Goal: Task Accomplishment & Management: Manage account settings

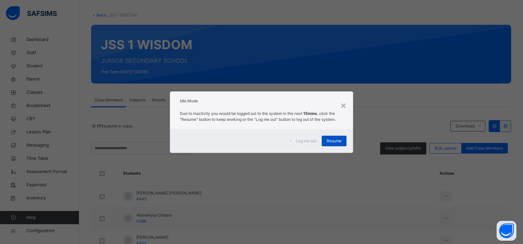
scroll to position [31, 0]
click at [332, 144] on div "Resume" at bounding box center [334, 141] width 25 height 11
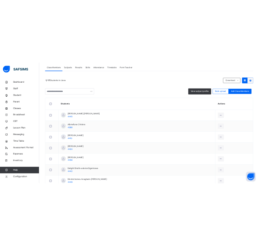
scroll to position [145, 0]
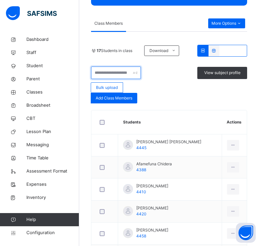
click at [115, 73] on input "text" at bounding box center [116, 73] width 50 height 13
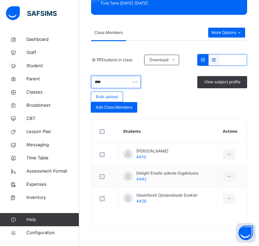
scroll to position [111, 0]
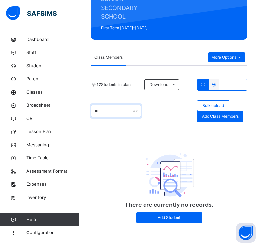
type input "*"
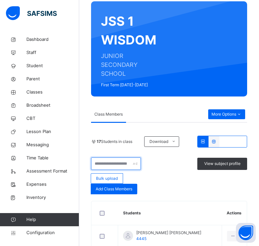
scroll to position [55, 0]
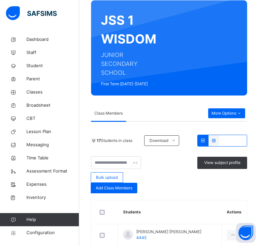
click at [112, 191] on div "Add Class Members" at bounding box center [114, 188] width 47 height 11
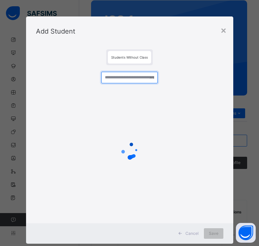
click at [137, 79] on input "text" at bounding box center [129, 78] width 56 height 12
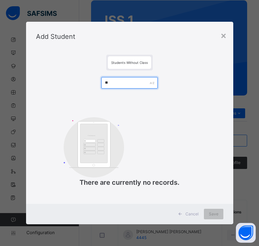
type input "*"
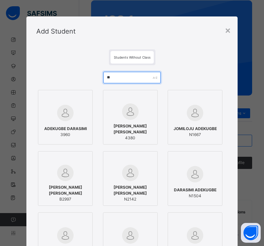
type input "*"
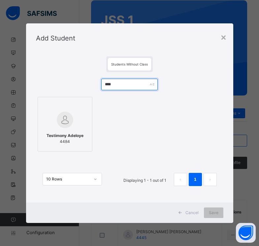
type input "****"
click at [68, 120] on img at bounding box center [65, 120] width 16 height 16
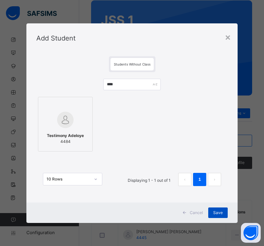
click at [219, 209] on div "Save" at bounding box center [217, 213] width 19 height 11
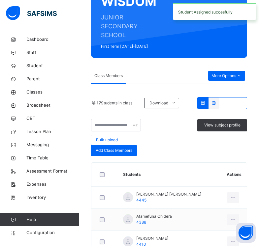
scroll to position [95, 0]
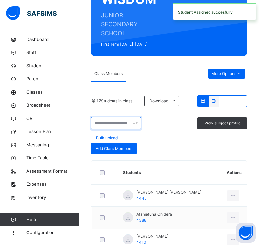
click at [113, 125] on input "text" at bounding box center [116, 123] width 50 height 13
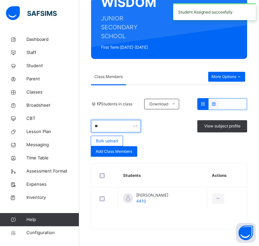
type input "*"
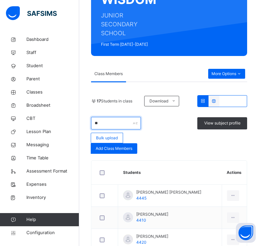
type input "*"
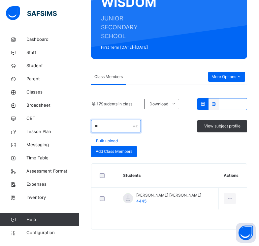
type input "*"
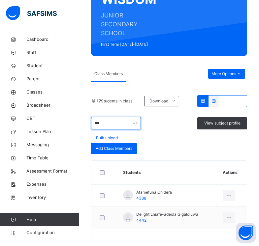
scroll to position [92, 0]
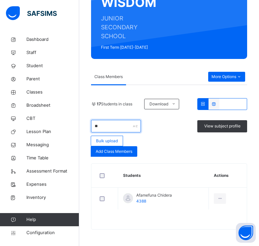
type input "*"
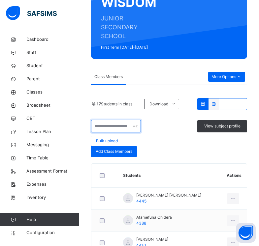
scroll to position [95, 0]
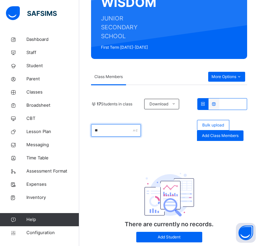
type input "*"
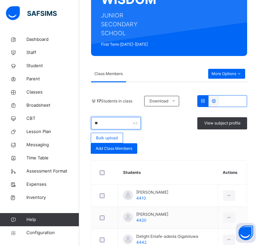
type input "*"
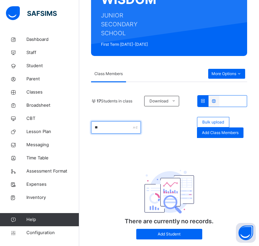
type input "*"
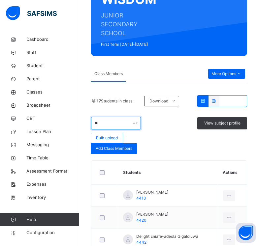
type input "*"
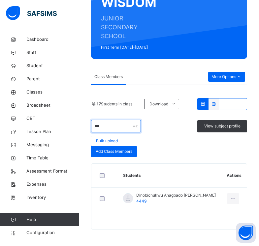
scroll to position [92, 0]
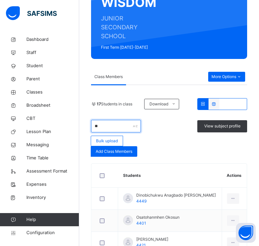
type input "*"
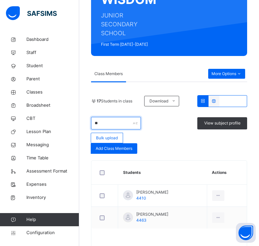
type input "*"
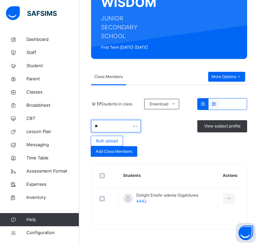
type input "*"
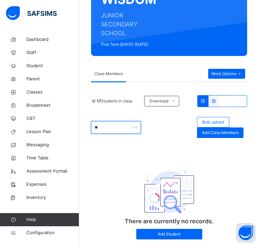
type input "*"
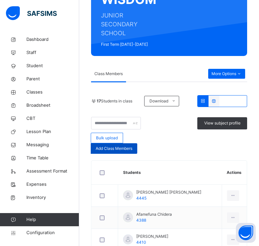
click at [100, 152] on div "Add Class Members" at bounding box center [114, 148] width 47 height 11
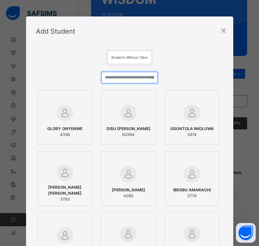
click at [115, 78] on input "text" at bounding box center [129, 78] width 56 height 12
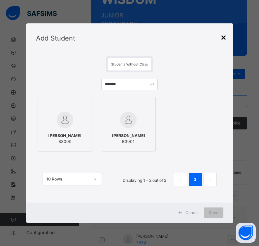
click at [222, 38] on div "×" at bounding box center [223, 37] width 6 height 14
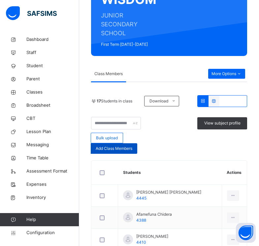
click at [119, 150] on span "Add Class Members" at bounding box center [114, 149] width 37 height 6
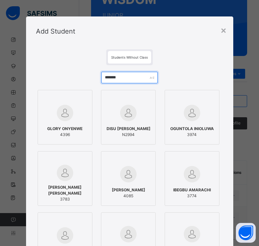
drag, startPoint x: 120, startPoint y: 79, endPoint x: 96, endPoint y: 83, distance: 23.8
click at [96, 83] on div "******* GLORY ONYENWE 4396 DISU EZEKIEL AYOOLA N2994 OGUNTOLA INIOLUWA 3974 ADE…" at bounding box center [129, 220] width 187 height 311
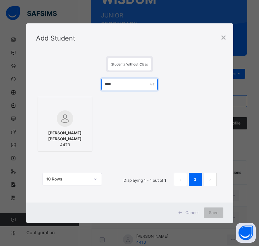
type input "****"
click at [66, 114] on img at bounding box center [65, 119] width 16 height 16
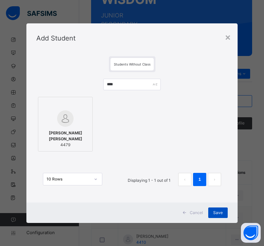
click at [218, 210] on span "Save" at bounding box center [218, 213] width 10 height 6
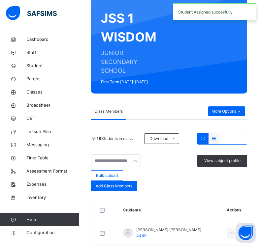
scroll to position [68, 0]
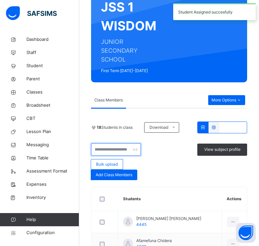
click at [106, 152] on input "text" at bounding box center [116, 149] width 50 height 13
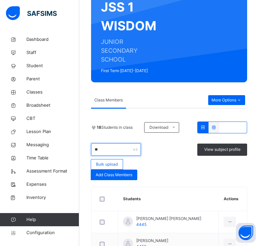
type input "*"
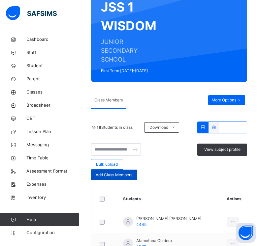
click at [118, 171] on div "Add Class Members" at bounding box center [114, 175] width 47 height 11
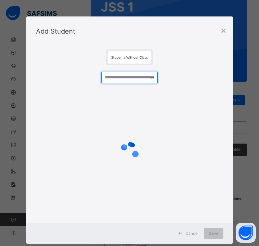
click at [114, 81] on input "text" at bounding box center [129, 78] width 56 height 12
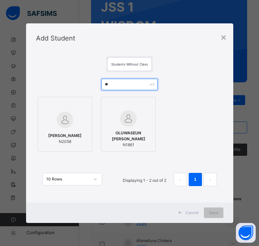
type input "*"
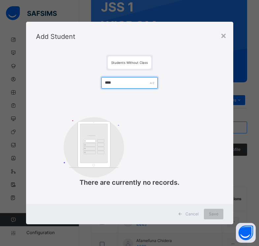
type input "****"
click at [225, 36] on div "×" at bounding box center [223, 35] width 6 height 14
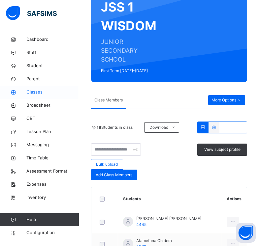
click at [43, 93] on span "Classes" at bounding box center [52, 92] width 53 height 7
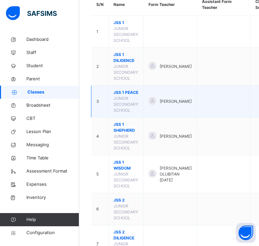
scroll to position [92, 0]
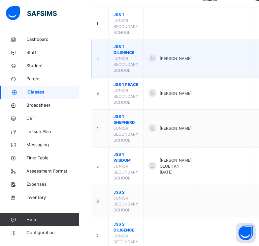
click at [121, 54] on span "JSS 1 DILIGENCE" at bounding box center [125, 50] width 25 height 12
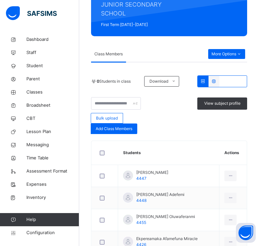
scroll to position [242, 0]
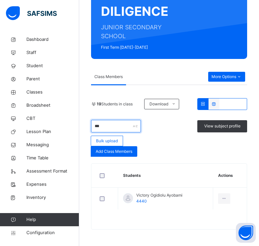
scroll to position [83, 0]
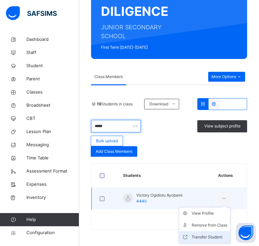
type input "*****"
click at [210, 233] on li "Transfer Student" at bounding box center [204, 238] width 51 height 12
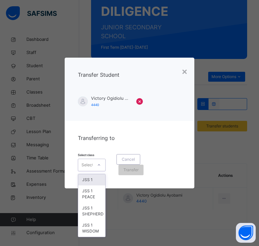
click at [95, 163] on div at bounding box center [98, 165] width 11 height 11
click at [87, 224] on div "JSS 1 WISDOM" at bounding box center [91, 228] width 27 height 17
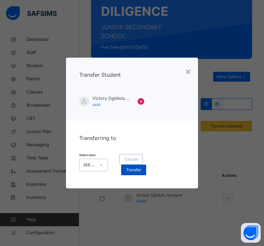
click at [136, 170] on span "Transfer" at bounding box center [133, 170] width 15 height 6
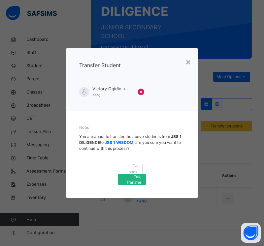
click at [138, 179] on span "Yes, Transfer" at bounding box center [132, 180] width 19 height 12
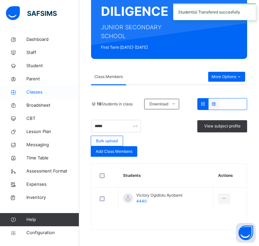
click at [27, 87] on link "Classes" at bounding box center [39, 92] width 79 height 13
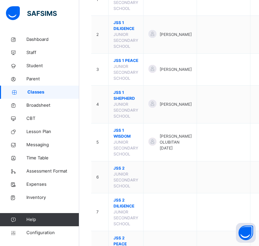
scroll to position [112, 0]
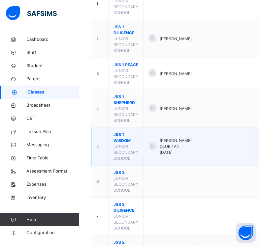
click at [120, 142] on span "JSS 1 WISDOM" at bounding box center [125, 138] width 25 height 12
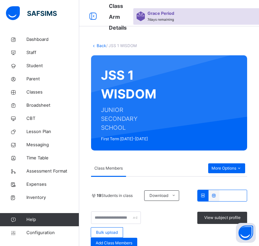
scroll to position [12, 0]
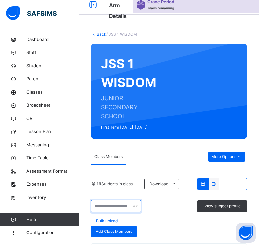
click at [109, 200] on input "text" at bounding box center [116, 206] width 50 height 13
click at [120, 200] on input "text" at bounding box center [116, 206] width 50 height 13
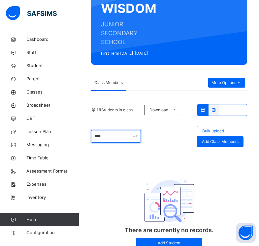
type input "****"
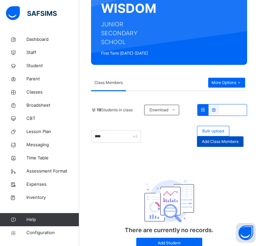
click at [204, 141] on div "Add Class Members" at bounding box center [220, 142] width 47 height 11
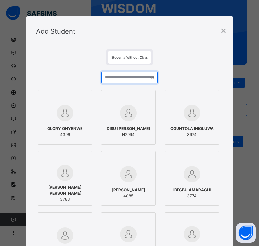
click at [122, 79] on input "text" at bounding box center [129, 78] width 56 height 12
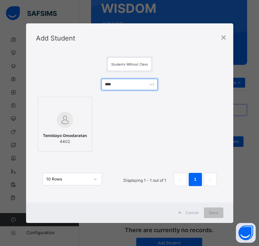
type input "****"
click at [61, 133] on span "Temidayo Omodaratan" at bounding box center [65, 136] width 44 height 6
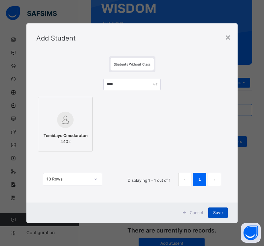
click at [220, 213] on span "Save" at bounding box center [218, 213] width 10 height 6
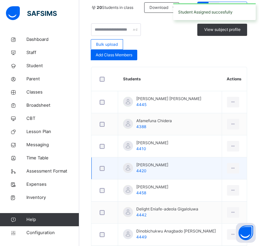
scroll to position [202, 0]
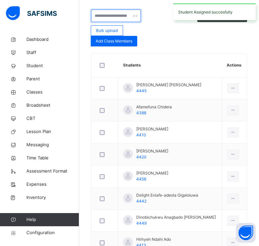
click at [112, 13] on input "text" at bounding box center [116, 16] width 50 height 13
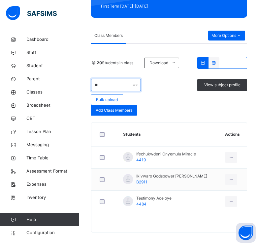
scroll to position [136, 0]
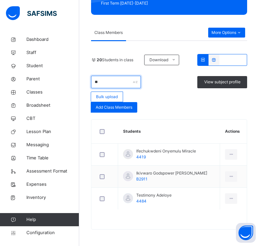
type input "*"
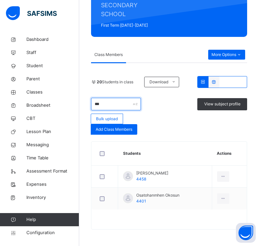
scroll to position [92, 0]
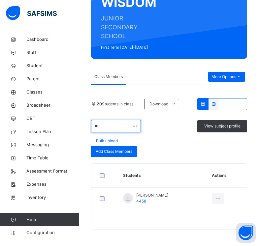
type input "*"
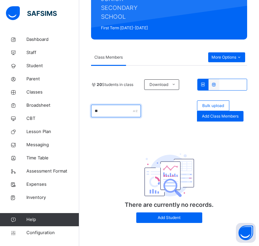
scroll to position [136, 0]
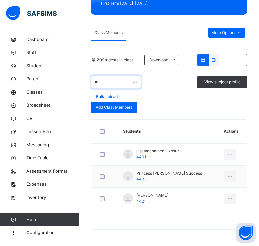
type input "*"
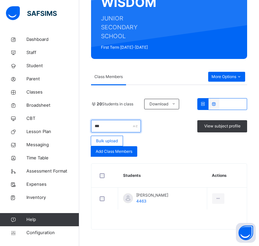
scroll to position [92, 0]
type input "*"
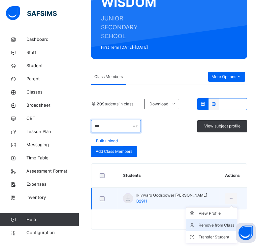
type input "***"
click at [210, 224] on div "Remove from Class" at bounding box center [217, 225] width 36 height 7
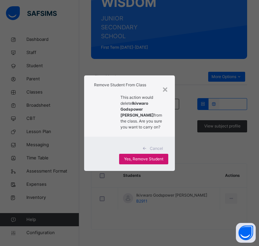
click at [139, 156] on span "Yes, Remove Student" at bounding box center [143, 159] width 39 height 6
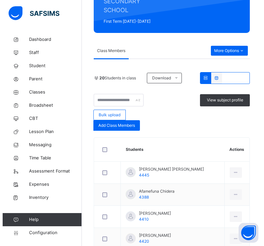
scroll to position [123, 0]
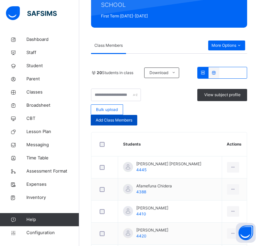
click at [107, 118] on span "Add Class Members" at bounding box center [114, 120] width 37 height 6
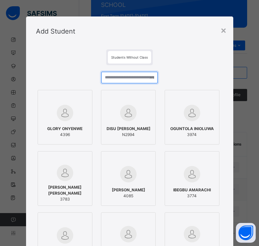
click at [129, 77] on input "text" at bounding box center [129, 78] width 56 height 12
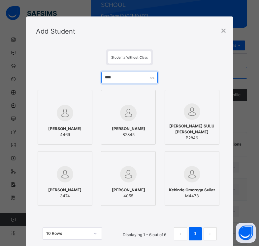
type input "****"
click at [75, 111] on div at bounding box center [65, 113] width 48 height 19
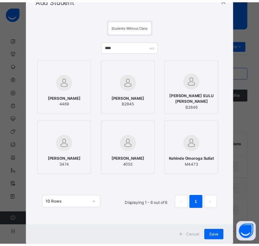
scroll to position [48, 0]
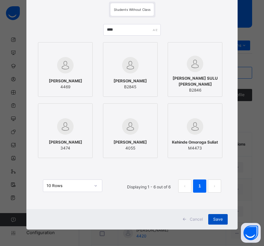
click at [209, 221] on div "Save" at bounding box center [217, 219] width 19 height 11
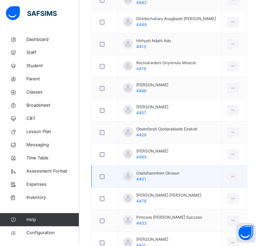
scroll to position [402, 0]
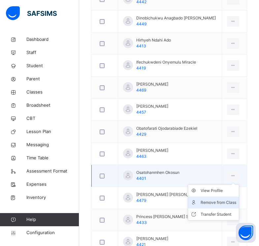
click at [213, 200] on div "Remove from Class" at bounding box center [219, 203] width 36 height 7
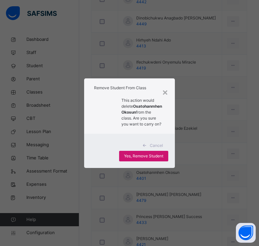
click at [147, 159] on span "Yes, Remove Student" at bounding box center [143, 156] width 39 height 6
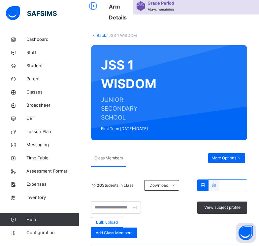
scroll to position [0, 0]
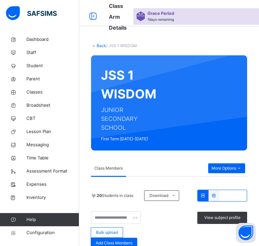
click at [99, 48] on div "Back / JSS 1 WISDOM" at bounding box center [169, 46] width 156 height 6
click at [100, 47] on link "Back" at bounding box center [102, 45] width 10 height 5
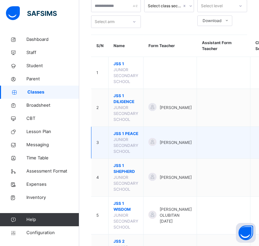
scroll to position [44, 0]
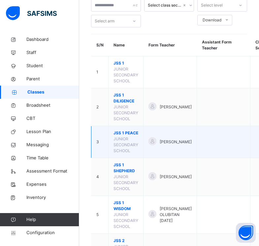
click at [116, 136] on span "JSS 1 PEACE" at bounding box center [125, 133] width 25 height 6
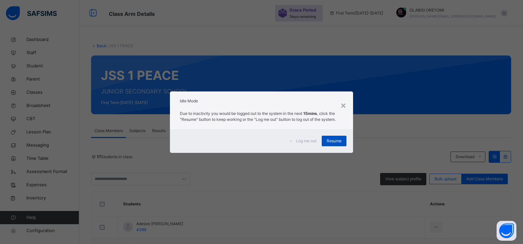
click at [328, 141] on span "Resume" at bounding box center [334, 141] width 15 height 6
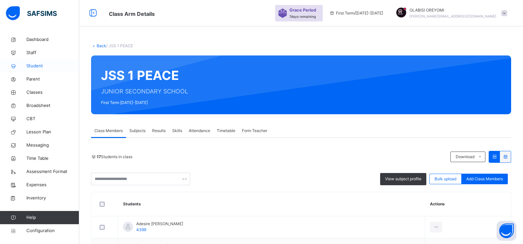
click at [46, 67] on span "Student" at bounding box center [52, 66] width 53 height 7
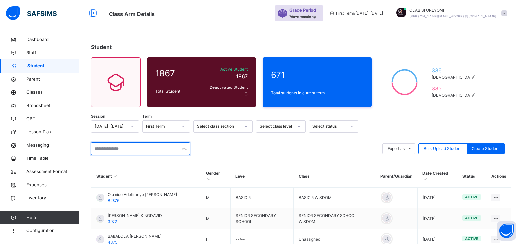
click at [109, 152] on input "text" at bounding box center [140, 148] width 99 height 13
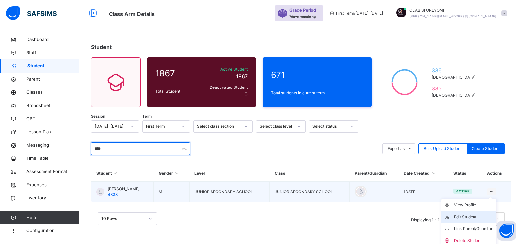
type input "****"
click at [471, 217] on div "Edit Student" at bounding box center [473, 216] width 39 height 7
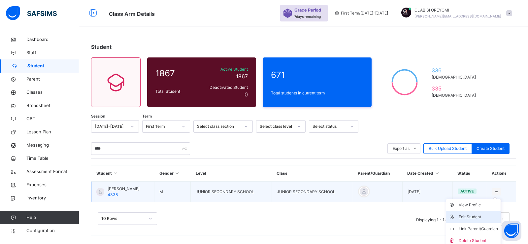
select select "**"
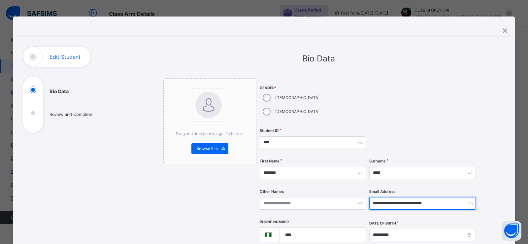
drag, startPoint x: 440, startPoint y: 193, endPoint x: 352, endPoint y: 191, distance: 88.1
click at [352, 191] on div "**********" at bounding box center [368, 209] width 217 height 262
click at [503, 35] on div "×" at bounding box center [505, 30] width 6 height 14
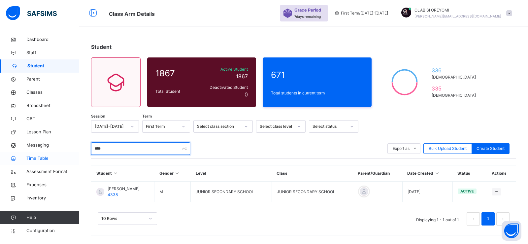
drag, startPoint x: 124, startPoint y: 150, endPoint x: 40, endPoint y: 156, distance: 84.3
click at [40, 156] on div "Class Arm Details Grace Period 7 days remaining First Term / 2025-2026 OLABISI …" at bounding box center [264, 122] width 528 height 244
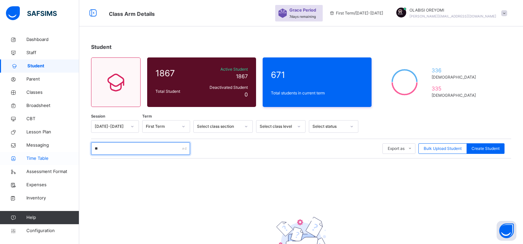
type input "*"
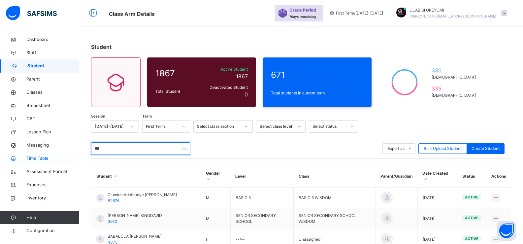
type input "****"
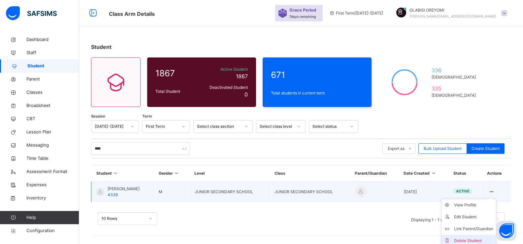
click at [459, 240] on div "Delete Student" at bounding box center [473, 240] width 39 height 7
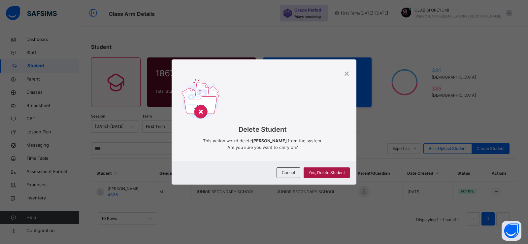
click at [332, 171] on span "Yes, Delete Student" at bounding box center [326, 173] width 36 height 6
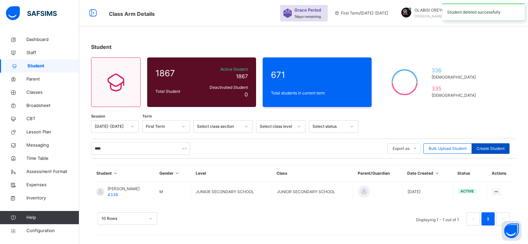
click at [485, 150] on span "Create Student" at bounding box center [490, 148] width 28 height 6
select select "**"
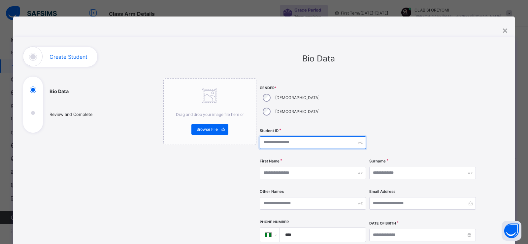
click at [290, 136] on input "text" at bounding box center [313, 142] width 106 height 13
type input "****"
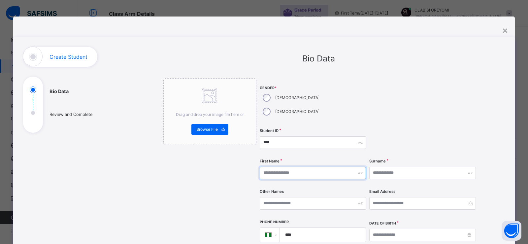
click at [310, 167] on input "text" at bounding box center [313, 173] width 106 height 13
type input "********"
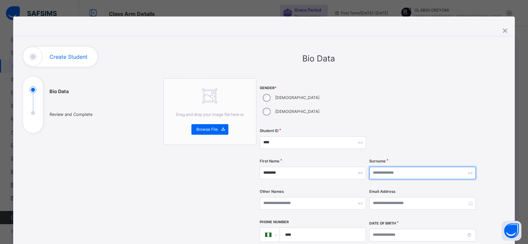
click at [413, 167] on input "text" at bounding box center [422, 173] width 106 height 13
type input "*****"
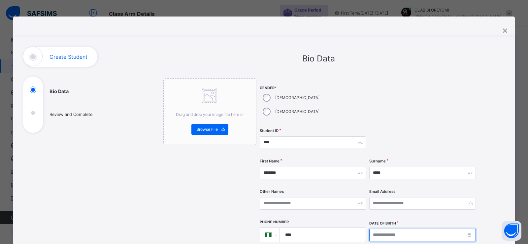
click at [374, 229] on input at bounding box center [422, 235] width 106 height 13
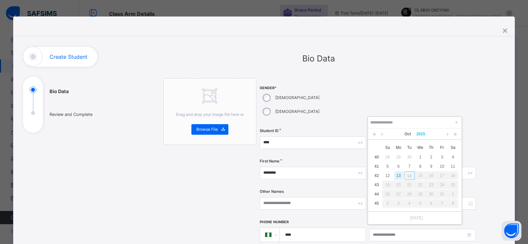
click at [420, 137] on link "2025" at bounding box center [421, 133] width 14 height 11
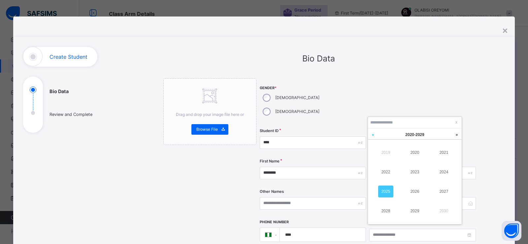
click at [373, 137] on link at bounding box center [373, 134] width 10 height 13
click at [439, 176] on link "2014" at bounding box center [443, 172] width 15 height 12
click at [382, 138] on link at bounding box center [381, 133] width 5 height 11
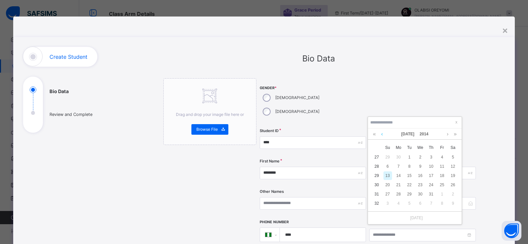
click at [382, 138] on link at bounding box center [381, 133] width 5 height 11
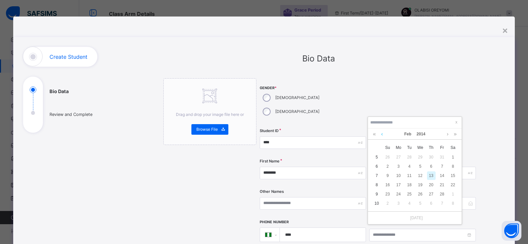
click at [382, 138] on link at bounding box center [381, 133] width 5 height 11
click at [449, 133] on link at bounding box center [447, 133] width 5 height 11
click at [421, 153] on div "1" at bounding box center [420, 157] width 9 height 9
type input "**********"
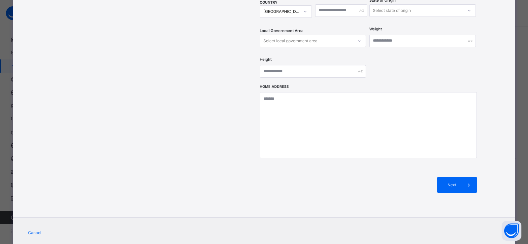
scroll to position [236, 0]
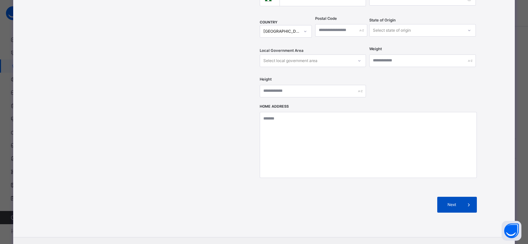
click at [447, 198] on div "Next" at bounding box center [457, 205] width 40 height 16
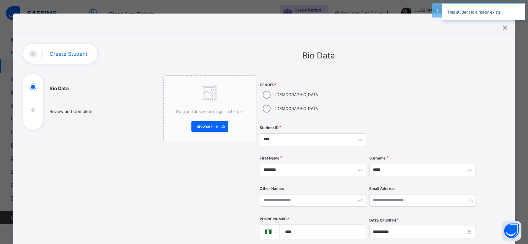
scroll to position [0, 0]
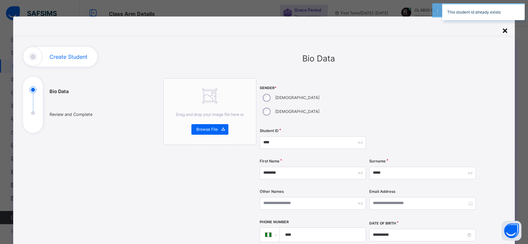
click at [503, 29] on div "×" at bounding box center [505, 30] width 6 height 14
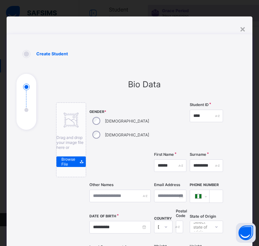
select select "**"
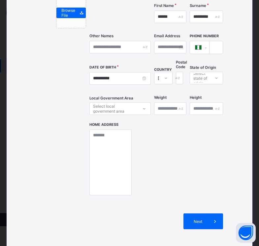
scroll to position [204, 0]
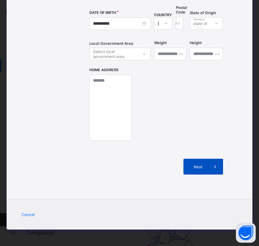
click at [188, 165] on span "Next" at bounding box center [197, 167] width 19 height 5
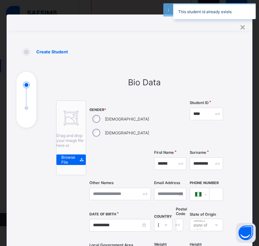
scroll to position [0, 0]
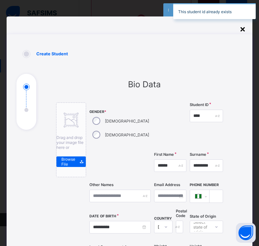
click at [241, 31] on div "×" at bounding box center [242, 28] width 6 height 11
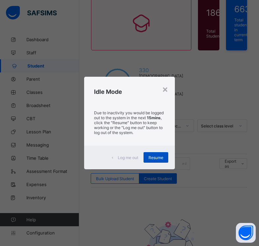
click at [158, 156] on span "Resume" at bounding box center [155, 157] width 15 height 5
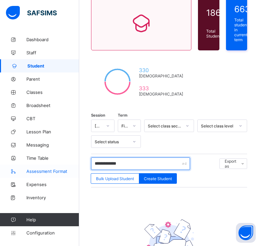
drag, startPoint x: 135, startPoint y: 162, endPoint x: 46, endPoint y: 170, distance: 89.7
click at [46, 170] on div "**********" at bounding box center [129, 124] width 259 height 368
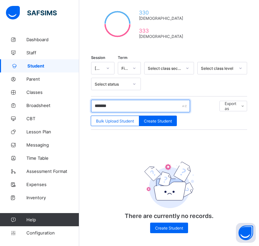
scroll to position [120, 0]
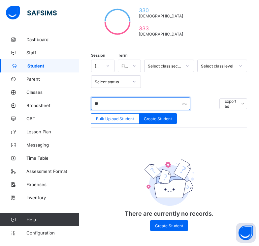
type input "*"
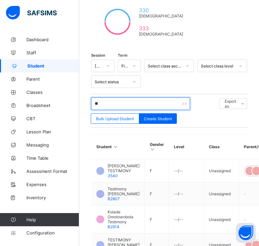
type input "*"
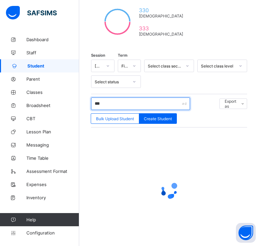
type input "****"
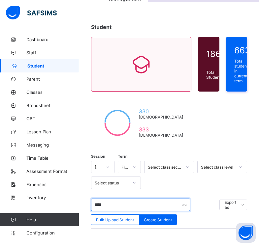
scroll to position [0, 0]
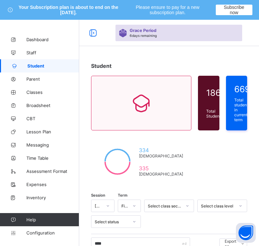
scroll to position [140, 0]
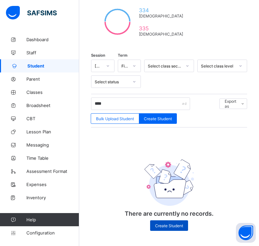
type input "****"
click at [175, 226] on span "Create Student" at bounding box center [169, 226] width 28 height 5
select select "**"
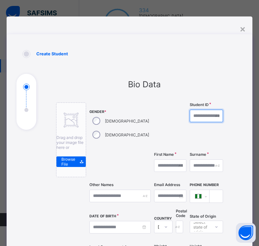
click at [190, 113] on input "text" at bounding box center [207, 116] width 34 height 13
type input "****"
click at [154, 162] on input "text" at bounding box center [170, 166] width 32 height 13
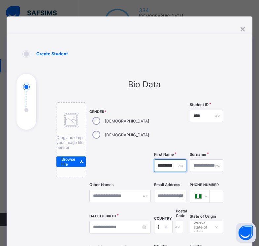
type input "*********"
click at [190, 163] on input "text" at bounding box center [207, 166] width 34 height 13
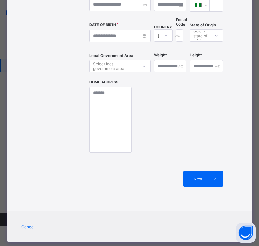
scroll to position [196, 0]
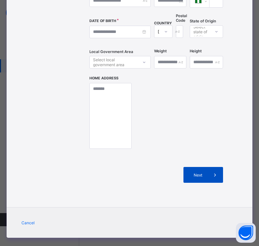
type input "*******"
click at [183, 180] on div "Next" at bounding box center [203, 175] width 40 height 16
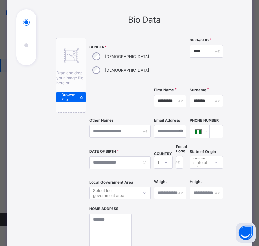
scroll to position [68, 0]
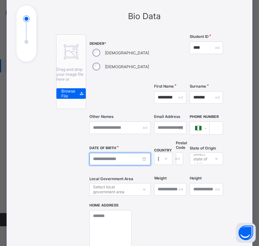
click at [101, 159] on input at bounding box center [119, 159] width 61 height 13
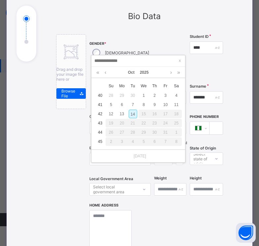
click at [133, 111] on div "14" at bounding box center [133, 114] width 9 height 9
type input "**********"
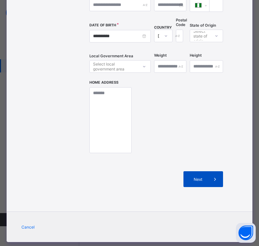
click at [183, 185] on div "Next" at bounding box center [203, 180] width 40 height 16
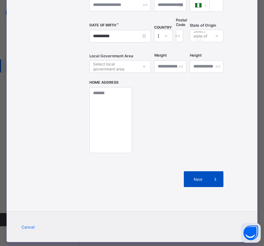
scroll to position [149, 0]
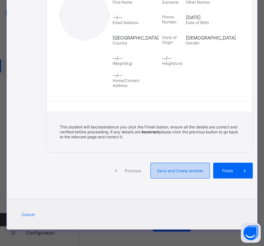
click at [186, 175] on div "Save and Create another" at bounding box center [179, 171] width 59 height 16
select select "**"
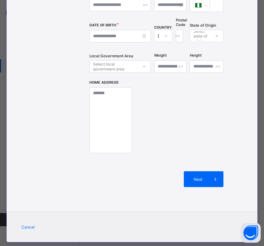
scroll to position [0, 0]
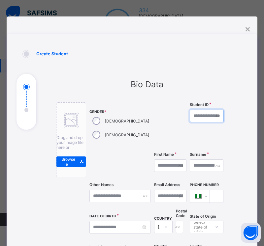
click at [190, 117] on input "text" at bounding box center [207, 116] width 34 height 13
type input "****"
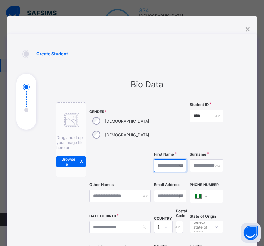
click at [154, 164] on input "text" at bounding box center [170, 166] width 32 height 13
type input "****"
click at [190, 165] on input "text" at bounding box center [207, 166] width 34 height 13
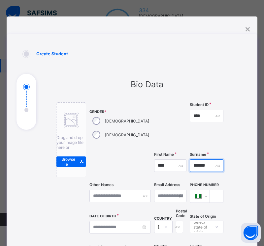
type input "*******"
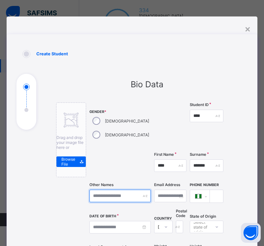
click at [98, 196] on input "text" at bounding box center [119, 196] width 61 height 13
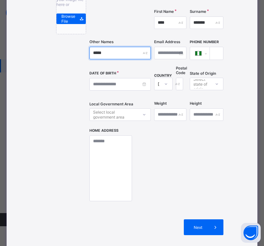
scroll to position [194, 0]
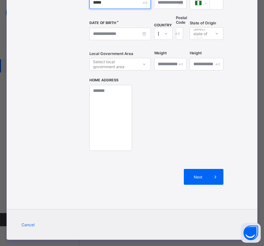
type input "*****"
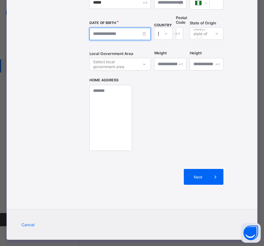
click at [98, 40] on input at bounding box center [119, 34] width 61 height 13
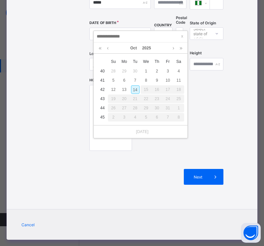
click at [136, 89] on div "14" at bounding box center [135, 89] width 9 height 9
type input "**********"
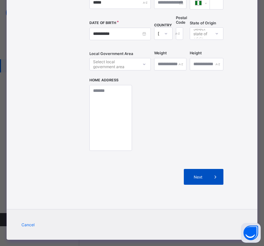
click at [189, 179] on span "Next" at bounding box center [198, 177] width 19 height 5
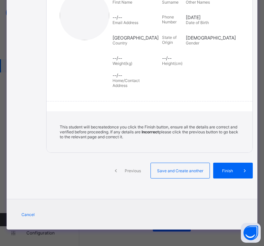
scroll to position [149, 0]
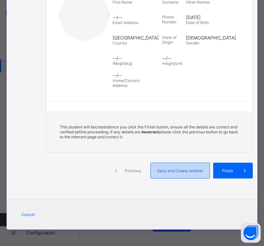
click at [165, 173] on span "Save and Create another" at bounding box center [180, 171] width 49 height 5
select select "**"
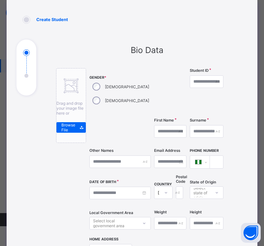
scroll to position [44, 0]
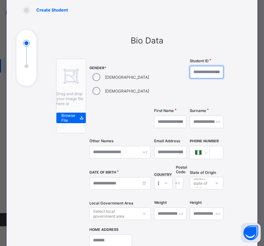
click at [190, 78] on input "text" at bounding box center [207, 72] width 34 height 13
type input "****"
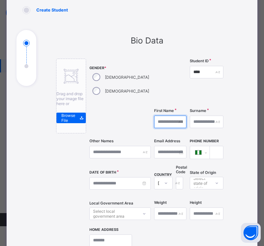
click at [154, 126] on input "text" at bounding box center [170, 122] width 32 height 13
type input "********"
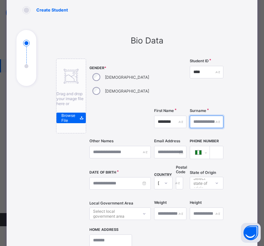
click at [190, 122] on input "text" at bounding box center [207, 122] width 34 height 13
type input "**********"
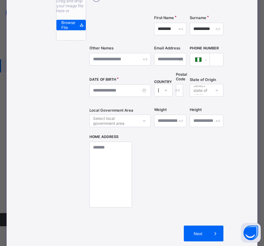
scroll to position [145, 0]
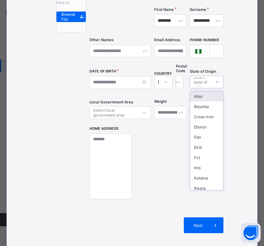
click at [193, 82] on div "Select state of origin" at bounding box center [201, 82] width 16 height 13
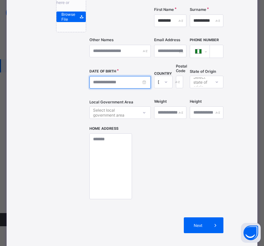
click at [107, 87] on input at bounding box center [119, 82] width 61 height 13
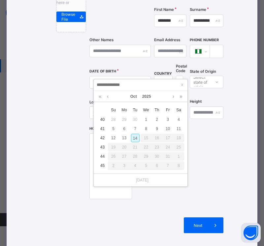
click at [134, 138] on div "14" at bounding box center [135, 138] width 9 height 9
type input "**********"
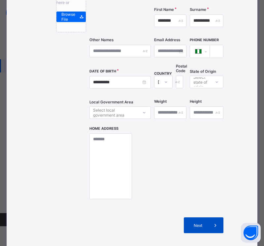
click at [189, 224] on span "Next" at bounding box center [198, 225] width 19 height 5
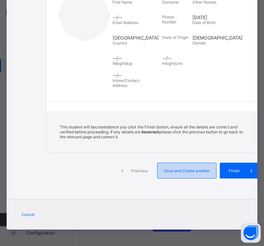
click at [175, 173] on span "Save and Create another" at bounding box center [186, 171] width 49 height 5
select select "**"
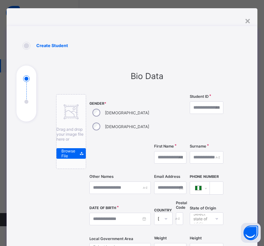
scroll to position [0, 0]
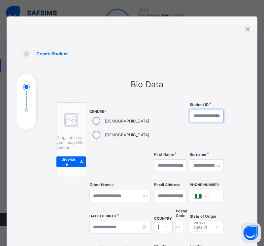
click at [190, 113] on input "text" at bounding box center [207, 116] width 34 height 13
type input "****"
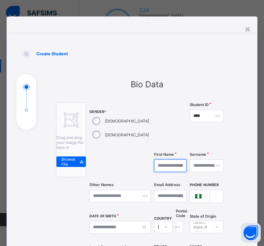
click at [154, 169] on input "text" at bounding box center [170, 166] width 32 height 13
type input "******"
click at [190, 168] on input "text" at bounding box center [207, 166] width 34 height 13
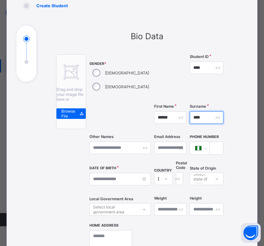
scroll to position [48, 0]
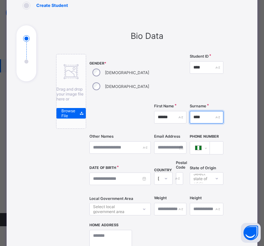
type input "****"
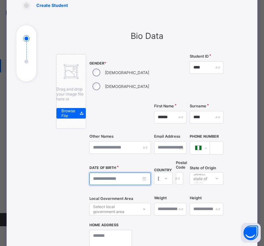
click at [107, 183] on input at bounding box center [119, 179] width 61 height 13
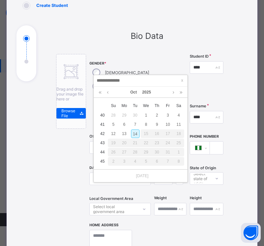
click at [136, 132] on div "14" at bounding box center [135, 134] width 9 height 9
type input "**********"
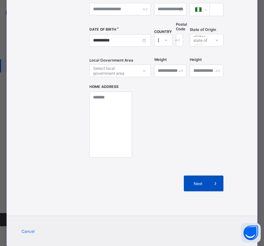
click at [184, 179] on div "Next" at bounding box center [204, 184] width 40 height 16
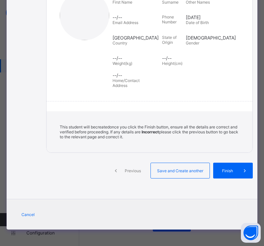
scroll to position [149, 0]
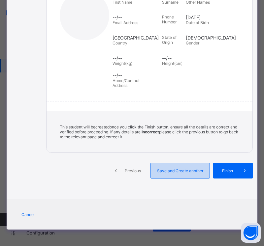
click at [176, 166] on div "Save and Create another" at bounding box center [179, 171] width 59 height 16
select select "**"
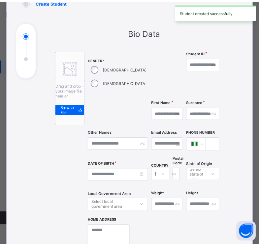
scroll to position [0, 0]
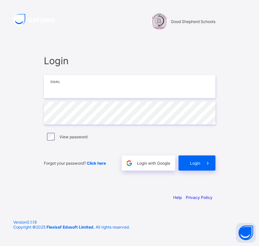
type input "**********"
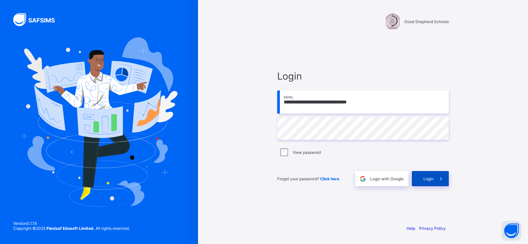
click at [259, 181] on span "Login" at bounding box center [428, 178] width 10 height 5
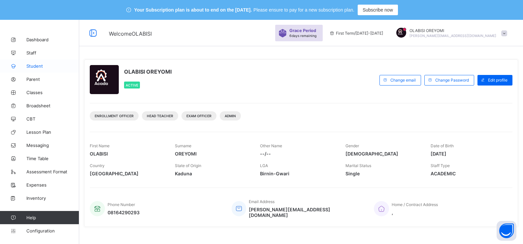
click at [40, 68] on span "Student" at bounding box center [52, 65] width 53 height 5
select select "**"
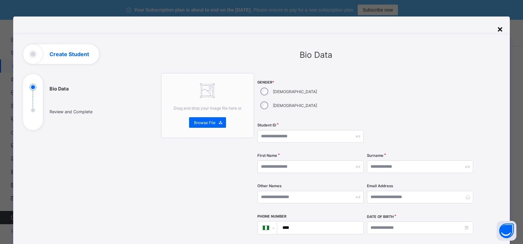
click at [259, 29] on div "×" at bounding box center [500, 28] width 6 height 11
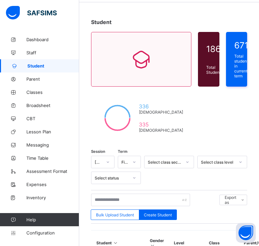
scroll to position [83, 0]
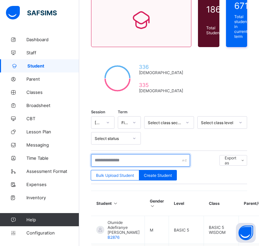
click at [126, 161] on input "text" at bounding box center [140, 160] width 99 height 13
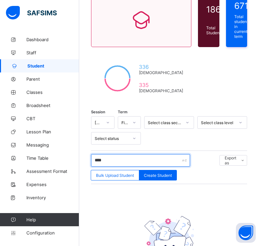
scroll to position [140, 0]
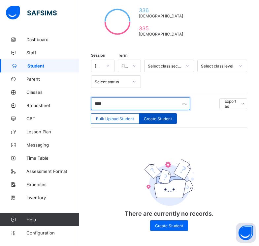
type input "****"
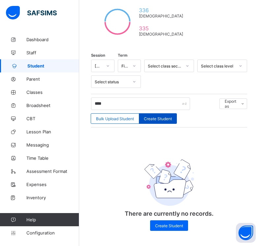
click at [152, 116] on span "Create Student" at bounding box center [158, 118] width 28 height 5
select select "**"
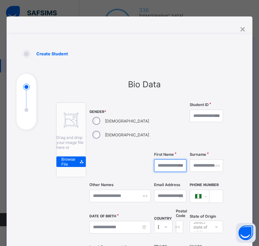
click at [154, 165] on input "text" at bounding box center [170, 166] width 32 height 13
type input "*"
type input "**********"
click at [190, 166] on input "text" at bounding box center [207, 166] width 34 height 13
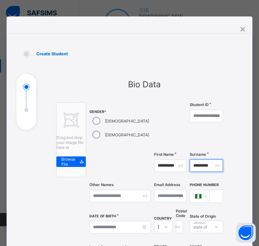
type input "*********"
click at [190, 115] on input "text" at bounding box center [207, 116] width 34 height 13
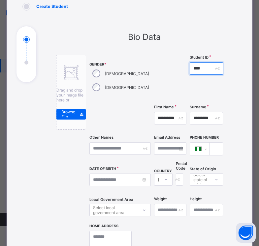
scroll to position [132, 0]
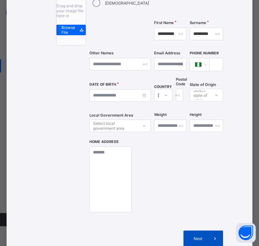
type input "****"
click at [207, 243] on span at bounding box center [215, 239] width 16 height 16
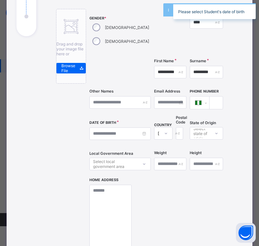
scroll to position [75, 0]
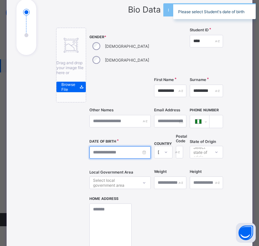
click at [108, 156] on input at bounding box center [119, 152] width 61 height 13
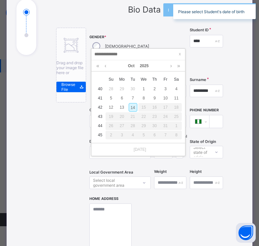
click at [134, 109] on div "14" at bounding box center [133, 107] width 9 height 9
type input "**********"
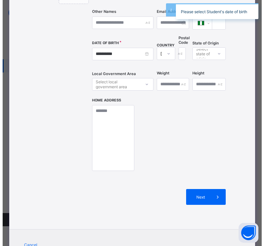
scroll to position [204, 0]
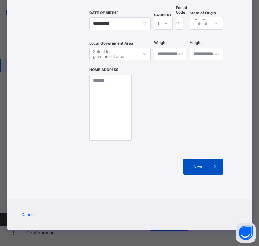
click at [188, 165] on span "Next" at bounding box center [197, 167] width 19 height 5
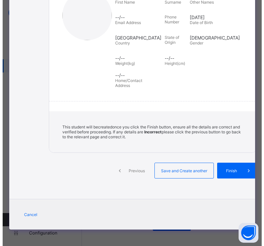
scroll to position [149, 0]
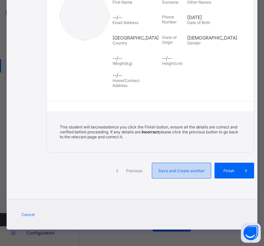
click at [171, 171] on span "Save and Create another" at bounding box center [181, 171] width 49 height 5
select select "**"
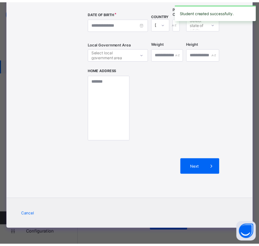
scroll to position [0, 0]
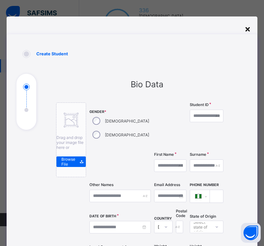
click at [244, 32] on div "×" at bounding box center [247, 28] width 6 height 11
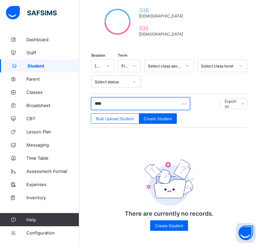
click at [124, 98] on input "****" at bounding box center [140, 104] width 99 height 13
type input "*"
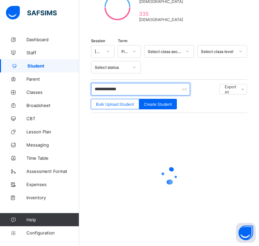
scroll to position [140, 0]
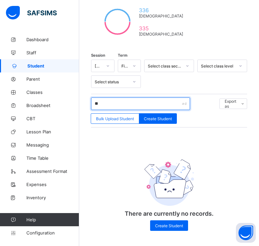
type input "*"
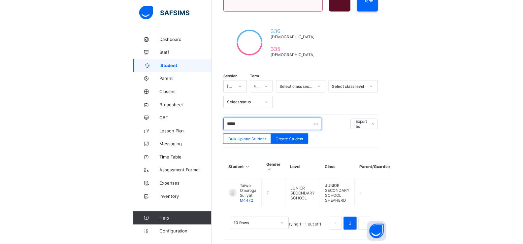
scroll to position [20, 0]
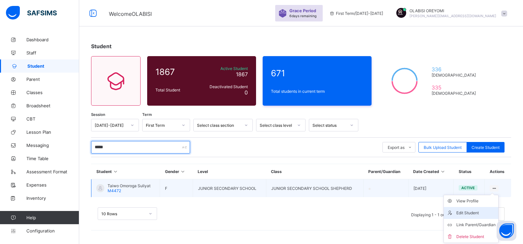
type input "*****"
click at [259, 212] on div "Edit Student" at bounding box center [475, 212] width 39 height 7
select select "**"
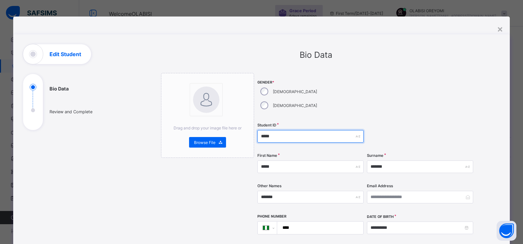
click at [259, 130] on input "*****" at bounding box center [310, 136] width 106 height 13
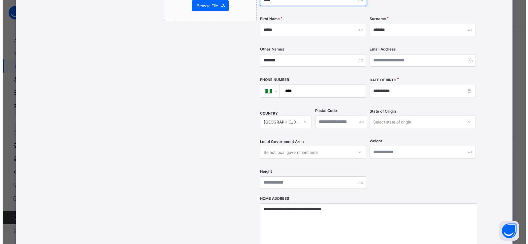
scroll to position [254, 0]
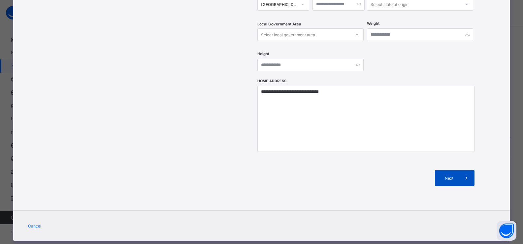
type input "****"
click at [259, 175] on span "Next" at bounding box center [449, 177] width 19 height 5
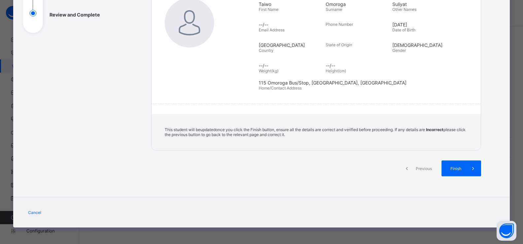
scroll to position [97, 0]
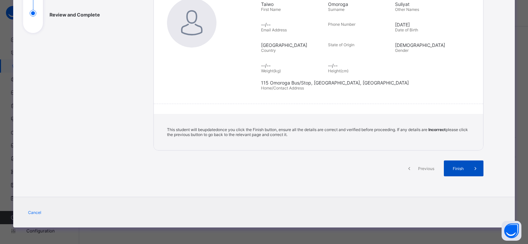
click at [259, 168] on span "Finish" at bounding box center [458, 168] width 19 height 5
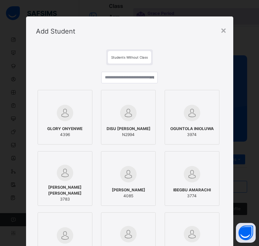
click at [220, 34] on div "Add Student" at bounding box center [129, 31] width 207 height 30
click at [223, 32] on div "×" at bounding box center [223, 30] width 6 height 14
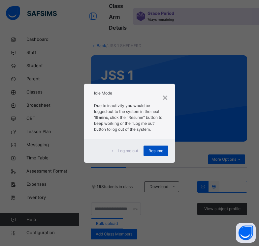
click at [159, 152] on span "Resume" at bounding box center [155, 151] width 15 height 6
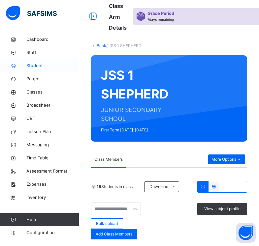
click at [37, 66] on span "Student" at bounding box center [52, 66] width 53 height 7
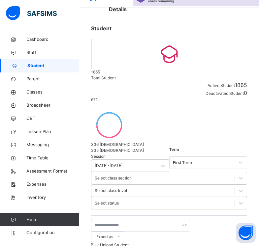
scroll to position [50, 0]
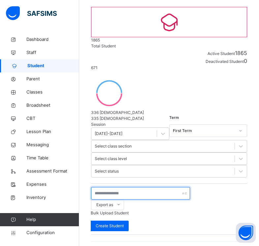
click at [112, 187] on input "text" at bounding box center [140, 193] width 99 height 13
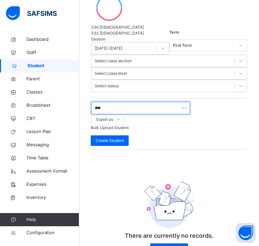
scroll to position [129, 0]
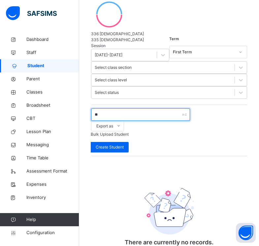
type input "*"
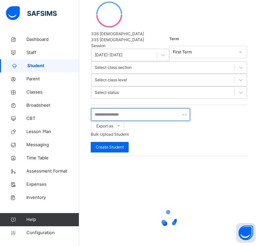
scroll to position [136, 0]
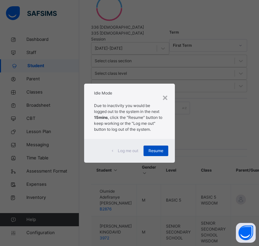
click at [158, 155] on div "Resume" at bounding box center [155, 151] width 25 height 11
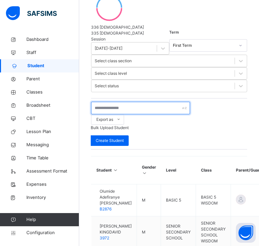
click at [121, 102] on input "text" at bounding box center [140, 108] width 99 height 13
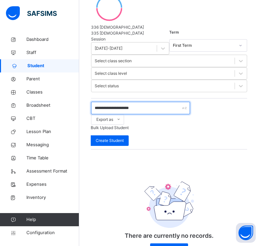
scroll to position [129, 0]
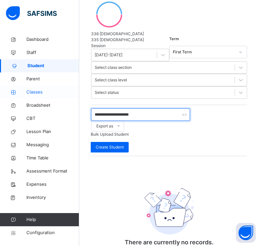
type input "**********"
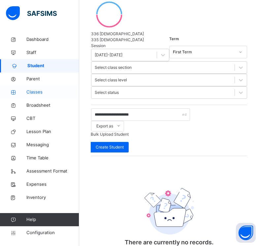
click at [30, 86] on link "Classes" at bounding box center [39, 92] width 79 height 13
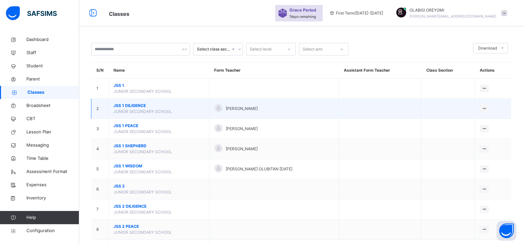
click at [259, 109] on div "Oke Taiwo" at bounding box center [273, 109] width 119 height 10
click at [259, 115] on ul "View Class Assign form Teacher" at bounding box center [461, 127] width 53 height 24
click at [259, 126] on li "View Class" at bounding box center [461, 122] width 53 height 12
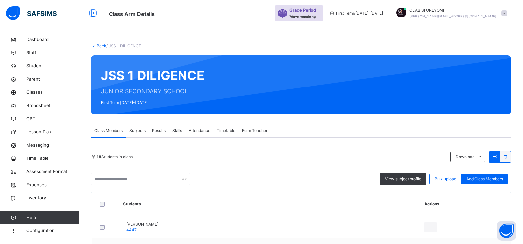
click at [144, 130] on span "Subjects" at bounding box center [137, 131] width 16 height 6
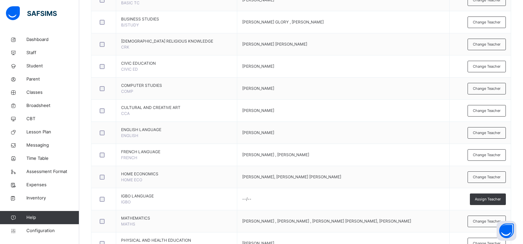
scroll to position [281, 0]
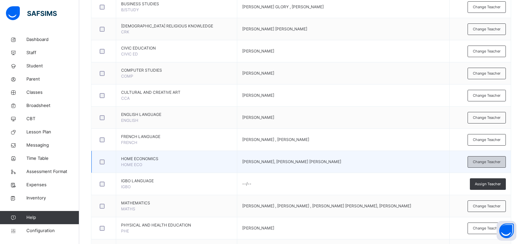
click at [259, 163] on span "Change Teacher" at bounding box center [487, 162] width 28 height 6
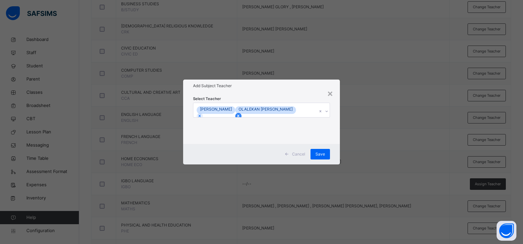
click at [240, 115] on icon at bounding box center [238, 115] width 5 height 5
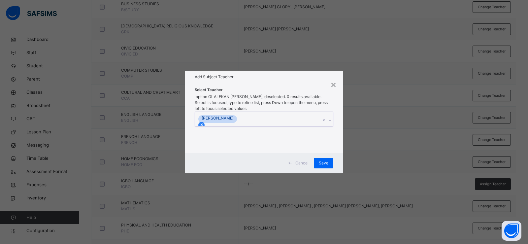
click at [204, 122] on icon at bounding box center [201, 124] width 5 height 5
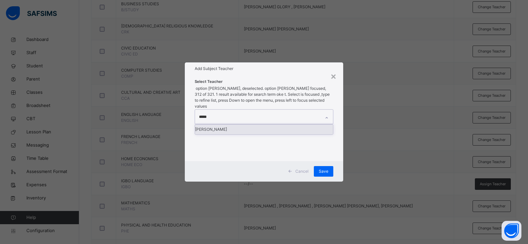
type input "******"
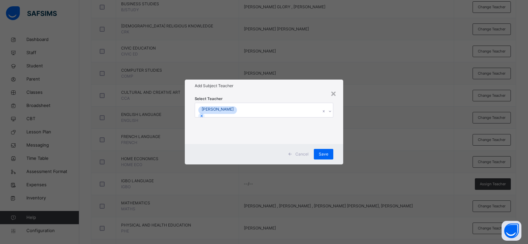
click at [259, 154] on div "Cancel Save" at bounding box center [264, 154] width 158 height 20
click at [259, 157] on div "Save" at bounding box center [323, 154] width 19 height 11
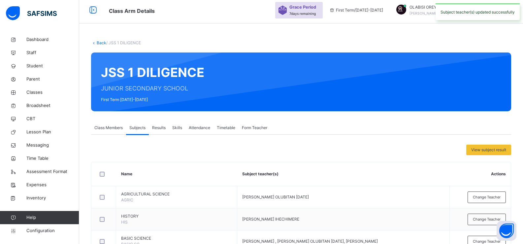
scroll to position [0, 0]
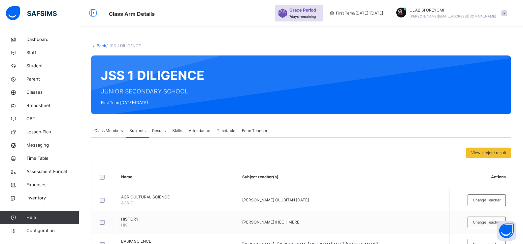
click at [100, 46] on link "Back" at bounding box center [102, 45] width 10 height 5
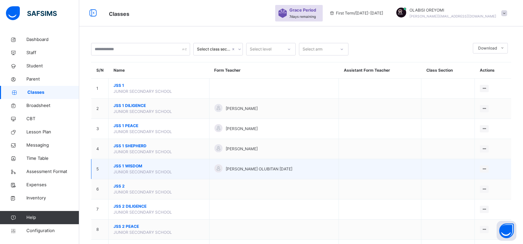
click at [135, 164] on span "JSS 1 WISDOM" at bounding box center [158, 166] width 91 height 6
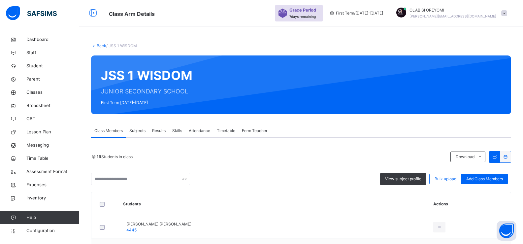
click at [135, 133] on span "Subjects" at bounding box center [137, 131] width 16 height 6
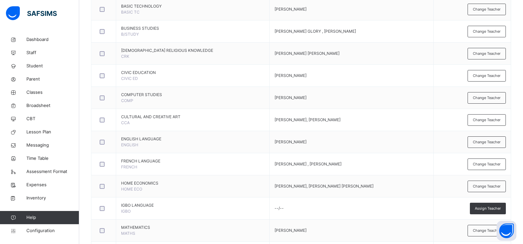
scroll to position [262, 0]
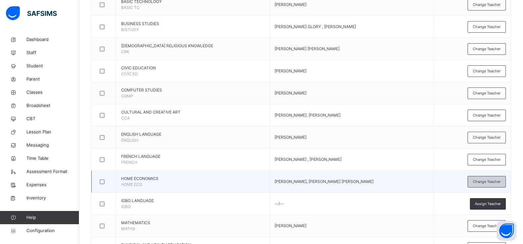
click at [259, 181] on span "Change Teacher" at bounding box center [487, 182] width 28 height 6
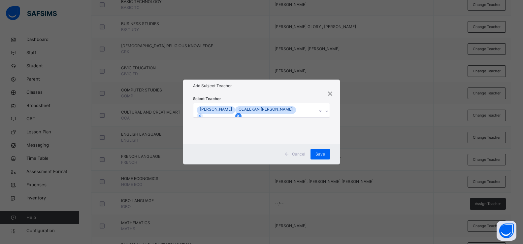
click at [240, 115] on icon at bounding box center [238, 115] width 5 height 5
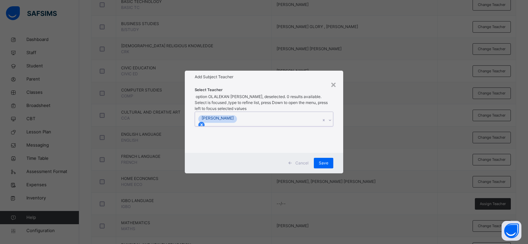
click at [204, 122] on icon at bounding box center [201, 124] width 5 height 5
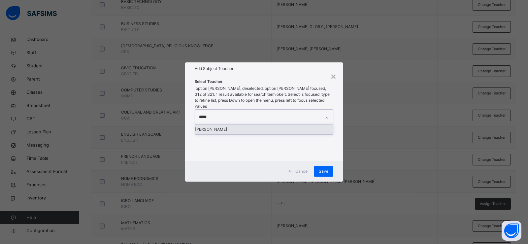
type input "******"
click at [259, 124] on div "Oke Taiwo" at bounding box center [264, 129] width 138 height 10
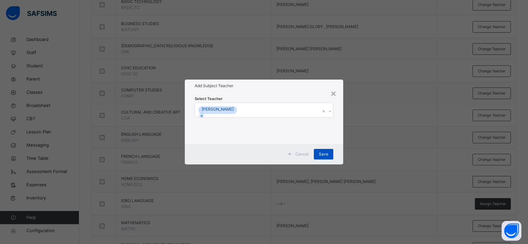
click at [259, 150] on div "Save" at bounding box center [323, 154] width 19 height 11
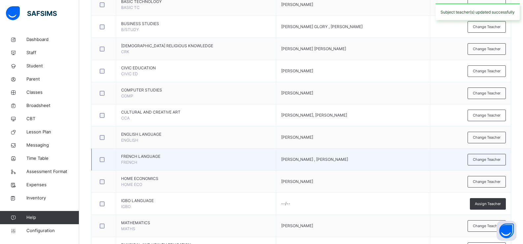
scroll to position [0, 0]
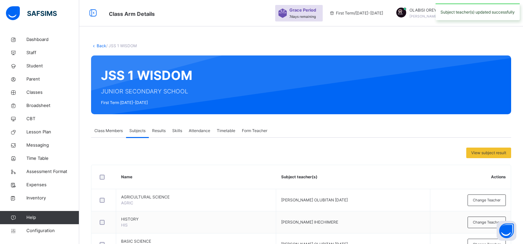
click at [103, 48] on link "Back" at bounding box center [102, 45] width 10 height 5
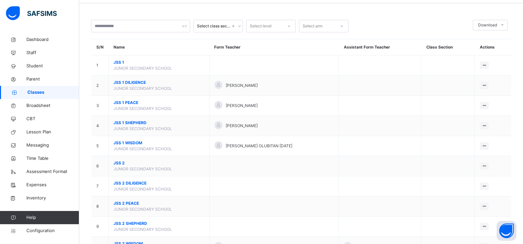
scroll to position [24, 0]
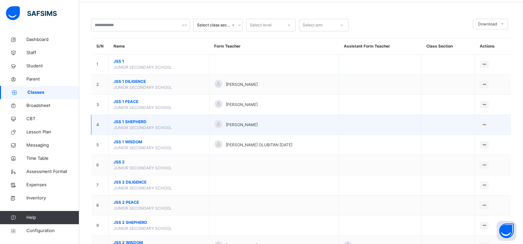
click at [125, 121] on span "JSS 1 SHEPHERD" at bounding box center [158, 122] width 91 height 6
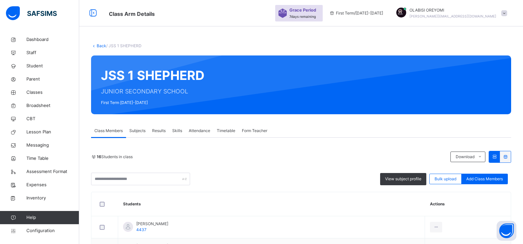
click at [140, 133] on span "Subjects" at bounding box center [137, 131] width 16 height 6
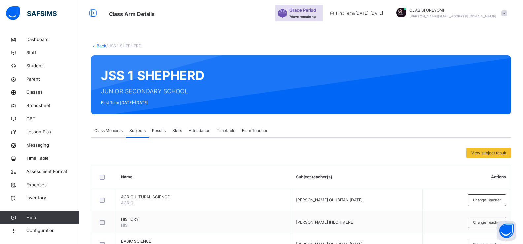
click at [99, 47] on link "Back" at bounding box center [102, 45] width 10 height 5
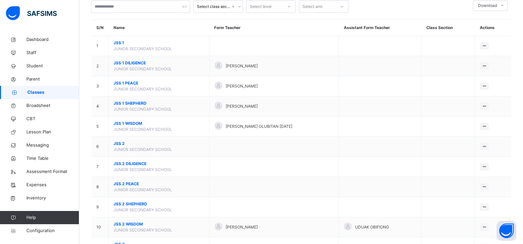
scroll to position [53, 0]
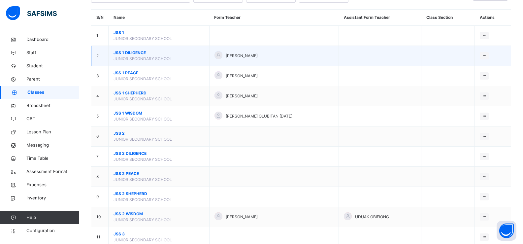
click at [122, 54] on span "JSS 1 DILIGENCE" at bounding box center [158, 53] width 91 height 6
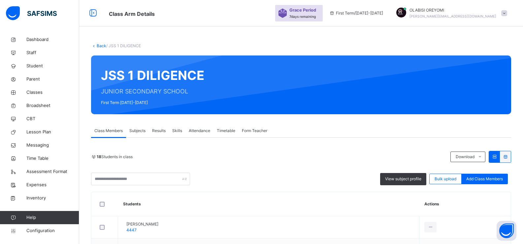
click at [140, 128] on span "Subjects" at bounding box center [137, 131] width 16 height 6
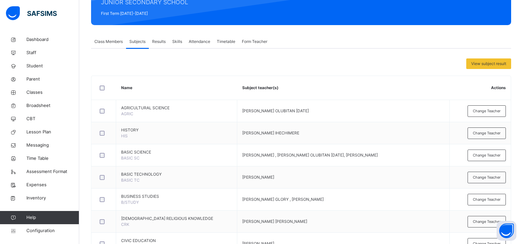
scroll to position [2, 0]
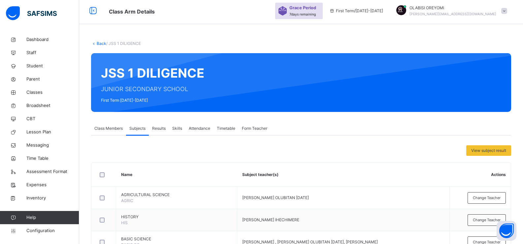
click at [97, 43] on link "Back" at bounding box center [102, 43] width 10 height 5
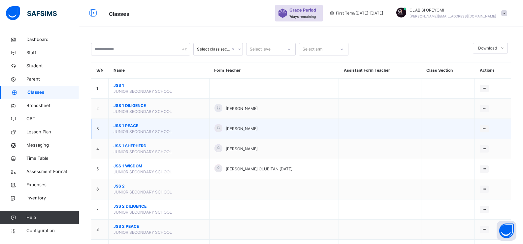
click at [125, 126] on span "JSS 1 PEACE" at bounding box center [158, 126] width 91 height 6
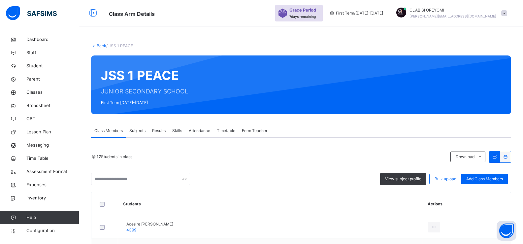
click at [136, 128] on span "Subjects" at bounding box center [137, 131] width 16 height 6
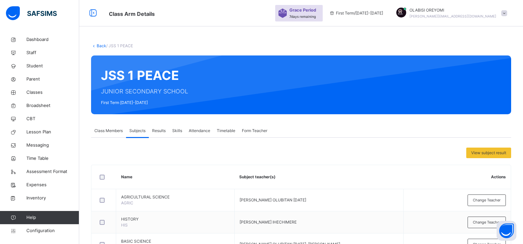
click at [101, 45] on link "Back" at bounding box center [102, 45] width 10 height 5
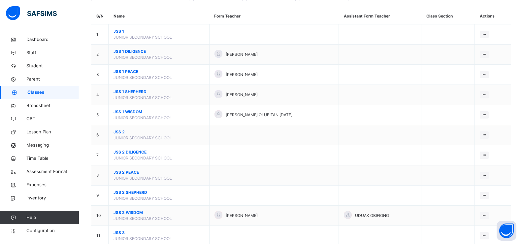
scroll to position [68, 0]
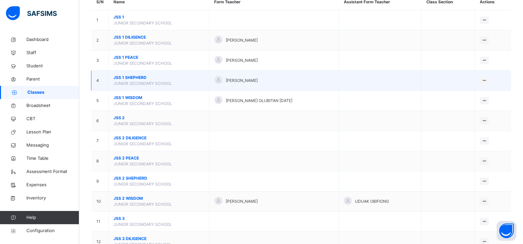
click at [136, 76] on span "JSS 1 SHEPHERD" at bounding box center [158, 78] width 91 height 6
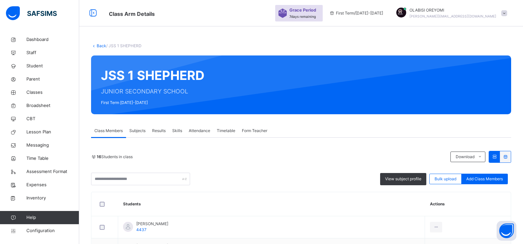
click at [137, 127] on div "Subjects" at bounding box center [137, 130] width 23 height 13
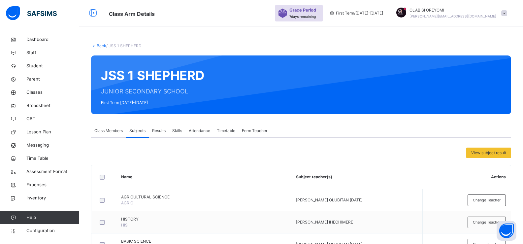
click at [102, 46] on link "Back" at bounding box center [102, 45] width 10 height 5
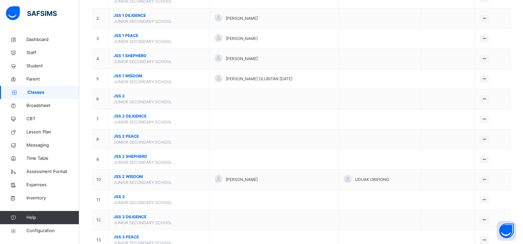
scroll to position [97, 0]
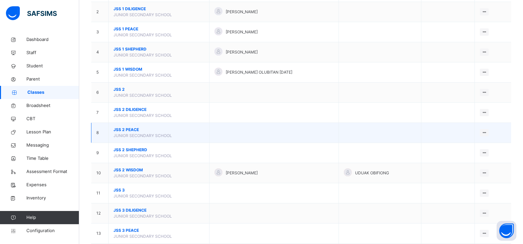
click at [128, 128] on span "JSS 2 PEACE" at bounding box center [158, 130] width 91 height 6
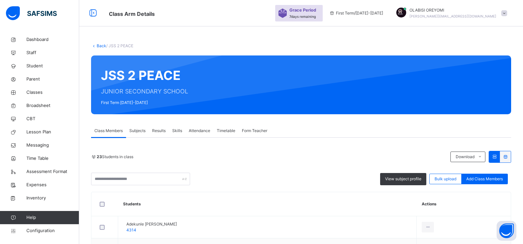
click at [142, 128] on span "Subjects" at bounding box center [137, 131] width 16 height 6
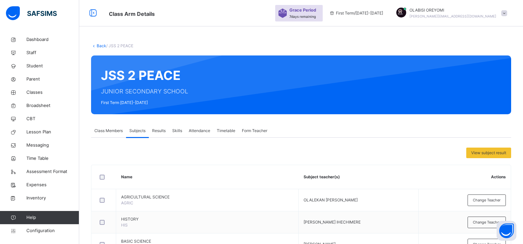
click at [101, 46] on link "Back" at bounding box center [102, 45] width 10 height 5
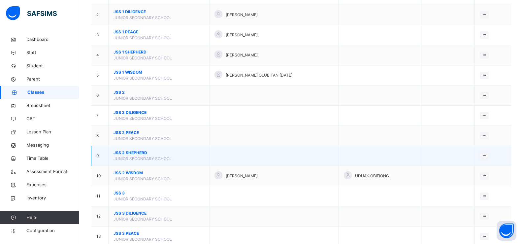
scroll to position [95, 0]
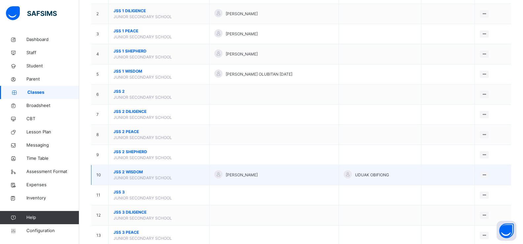
click at [135, 170] on span "JSS 2 WISDOM" at bounding box center [158, 172] width 91 height 6
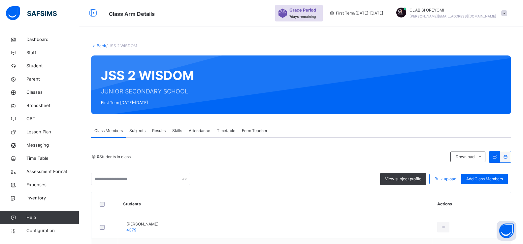
click at [136, 126] on div "Subjects" at bounding box center [137, 130] width 23 height 13
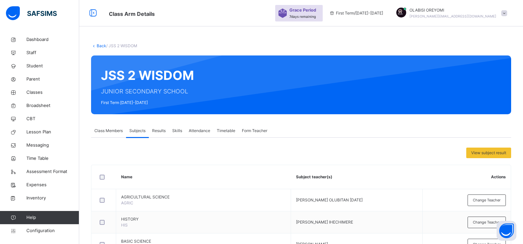
click at [101, 46] on link "Back" at bounding box center [102, 45] width 10 height 5
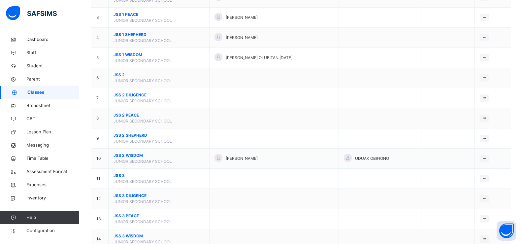
scroll to position [114, 0]
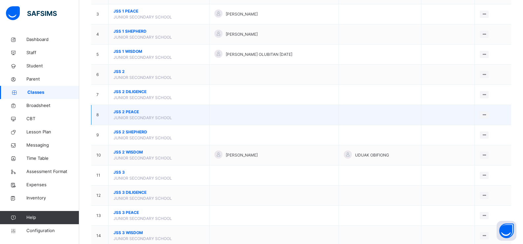
click at [129, 111] on span "JSS 2 PEACE" at bounding box center [158, 112] width 91 height 6
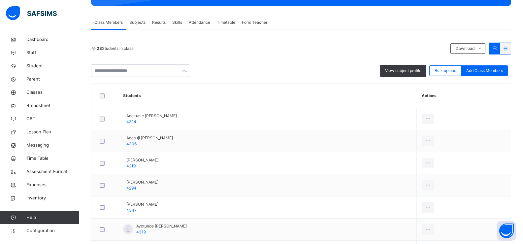
scroll to position [22, 0]
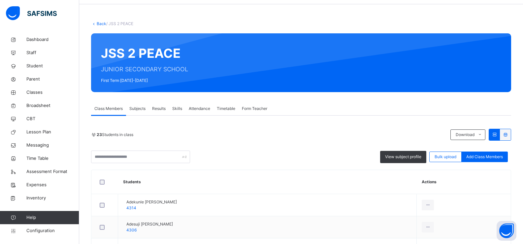
click at [137, 111] on span "Subjects" at bounding box center [137, 109] width 16 height 6
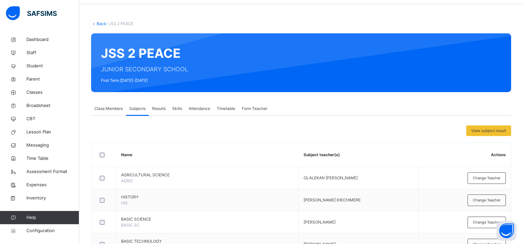
click at [142, 107] on span "Subjects" at bounding box center [137, 109] width 16 height 6
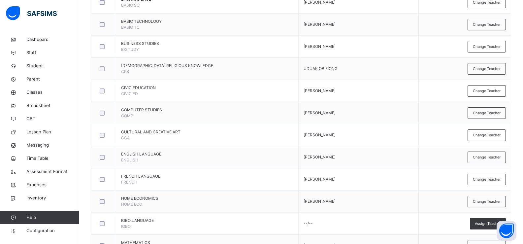
scroll to position [0, 0]
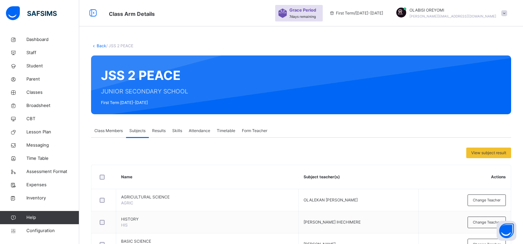
click at [101, 48] on link "Back" at bounding box center [102, 45] width 10 height 5
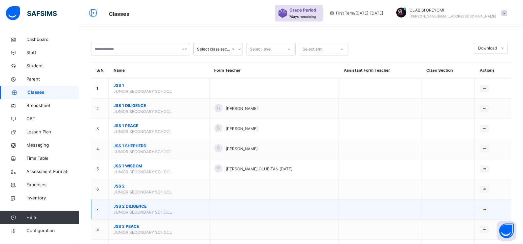
scroll to position [81, 0]
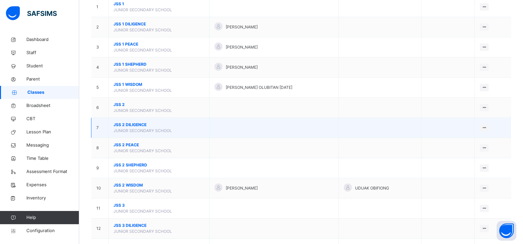
click at [126, 123] on span "JSS 2 DILIGENCE" at bounding box center [158, 125] width 91 height 6
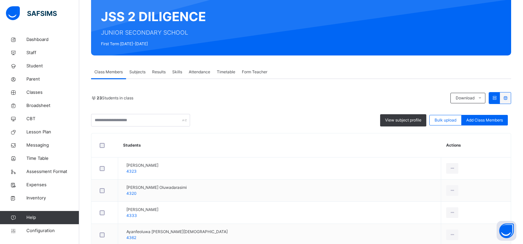
scroll to position [59, 0]
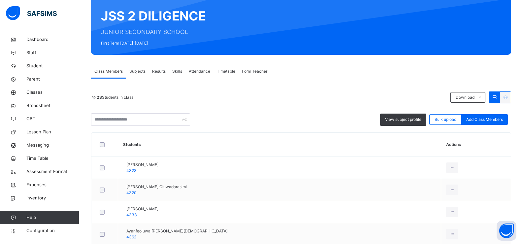
click at [135, 68] on span "Subjects" at bounding box center [137, 71] width 16 height 6
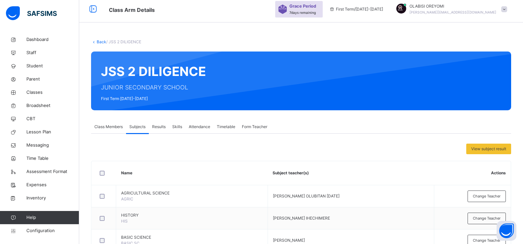
scroll to position [0, 0]
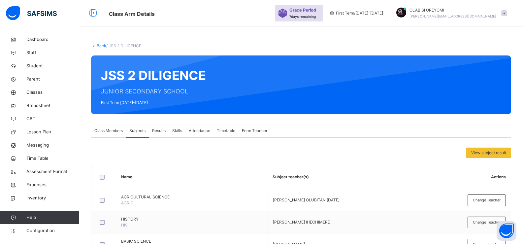
click at [101, 46] on link "Back" at bounding box center [102, 45] width 10 height 5
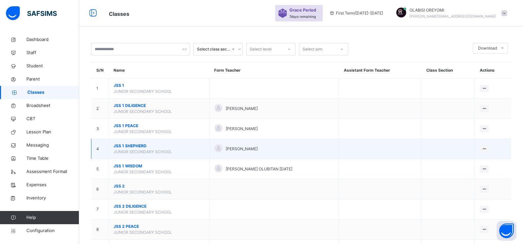
click at [131, 143] on span "JSS 1 SHEPHERD" at bounding box center [158, 146] width 91 height 6
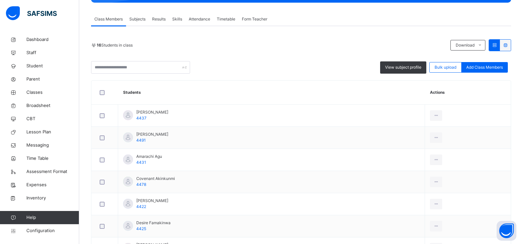
scroll to position [125, 0]
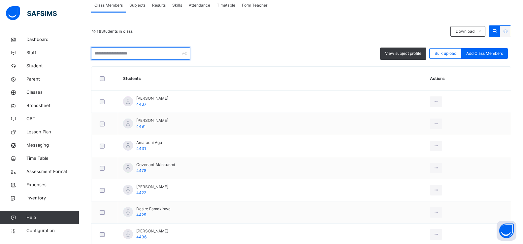
click at [122, 54] on input "text" at bounding box center [140, 53] width 99 height 13
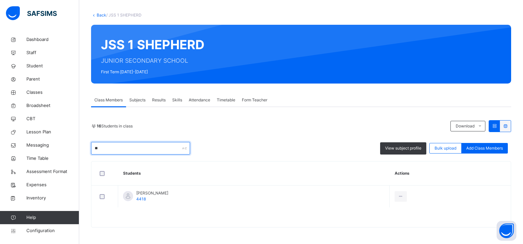
type input "*"
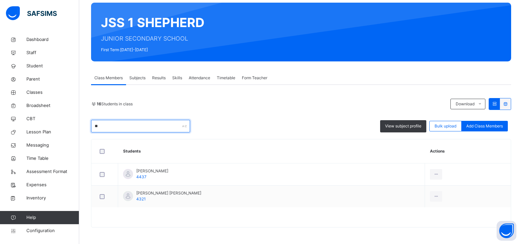
type input "*"
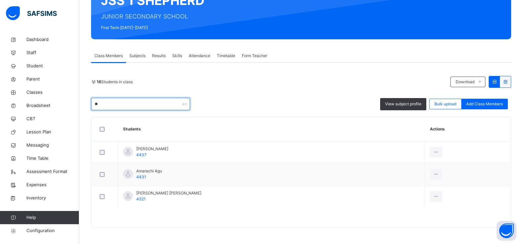
type input "*"
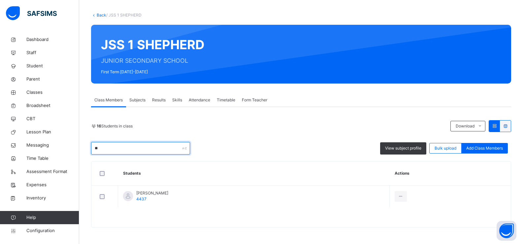
type input "*"
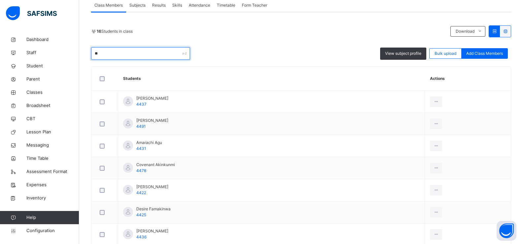
scroll to position [93, 0]
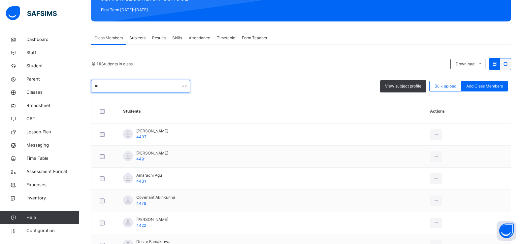
type input "*"
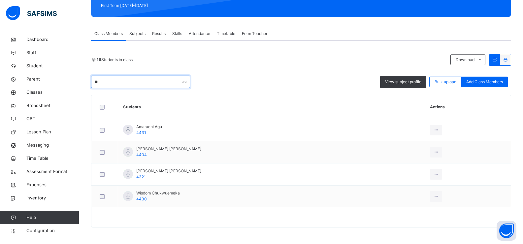
scroll to position [31, 0]
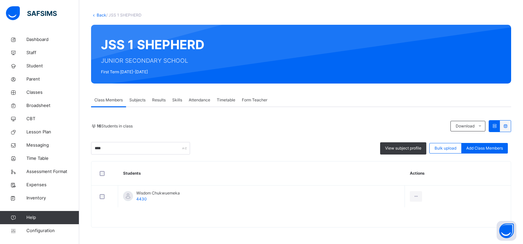
click at [239, 228] on div "Back / JSS 1 SHEPHERD JSS 1 SHEPHERD JUNIOR SECONDARY SCHOOL First Term 2025-20…" at bounding box center [301, 122] width 444 height 241
click at [127, 147] on input "****" at bounding box center [140, 148] width 99 height 13
type input "*"
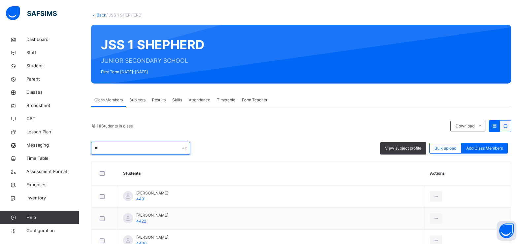
type input "*"
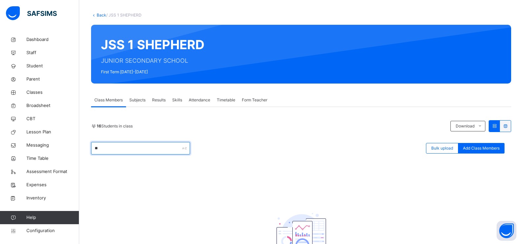
type input "*"
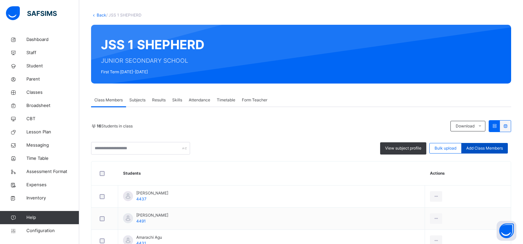
click at [259, 150] on span "Add Class Members" at bounding box center [484, 148] width 37 height 6
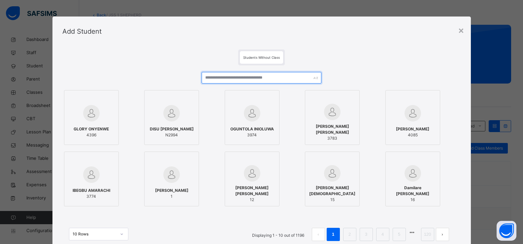
click at [235, 80] on input "text" at bounding box center [261, 78] width 119 height 12
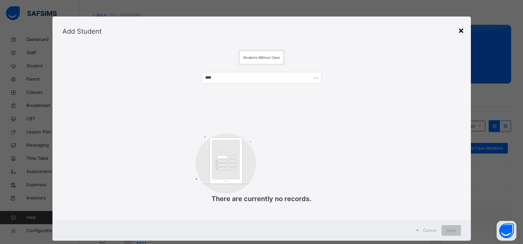
click at [259, 34] on div "×" at bounding box center [461, 30] width 6 height 14
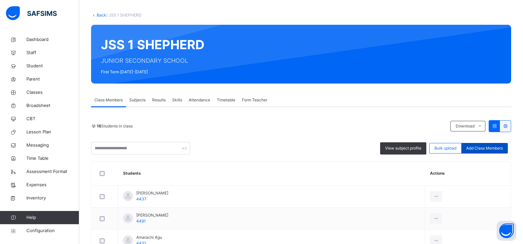
click at [259, 146] on span "Add Class Members" at bounding box center [484, 148] width 37 height 6
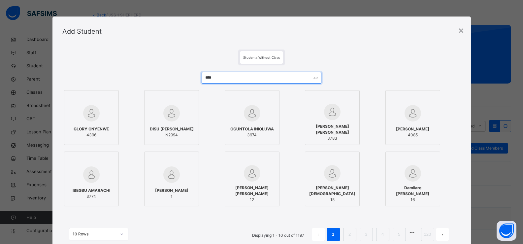
click at [223, 83] on input "****" at bounding box center [261, 78] width 119 height 12
type input "****"
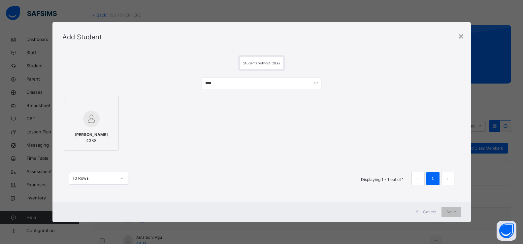
click at [98, 130] on div "KOLAWOLE DAVID 4338" at bounding box center [92, 137] width 48 height 18
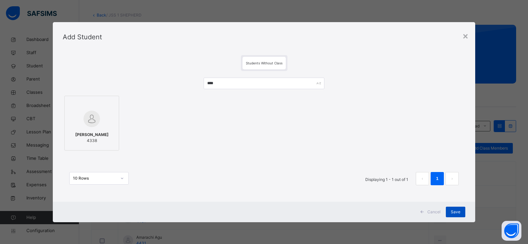
click at [259, 211] on span "Save" at bounding box center [456, 212] width 10 height 6
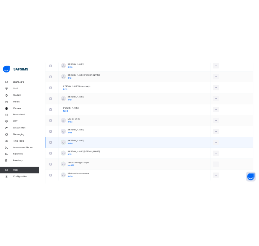
scroll to position [347, 0]
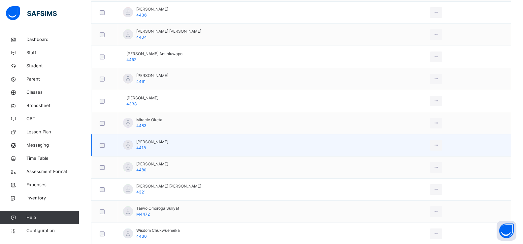
click at [259, 149] on td "Modeniola Abiona Tamilore 4418" at bounding box center [271, 145] width 307 height 22
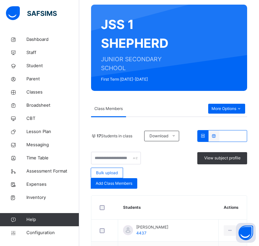
scroll to position [0, 0]
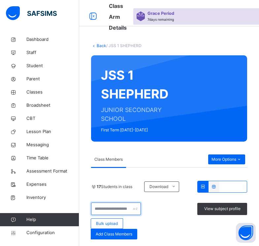
click at [108, 210] on input "text" at bounding box center [116, 209] width 50 height 13
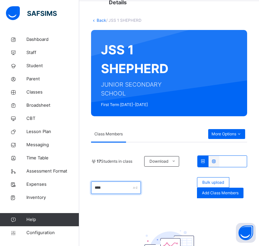
scroll to position [103, 0]
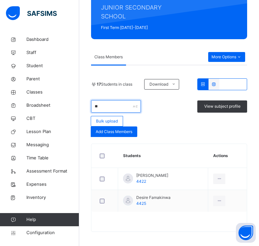
type input "*"
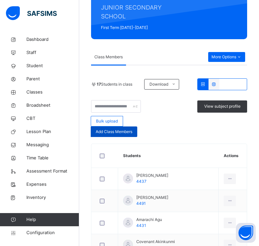
click at [107, 132] on span "Add Class Members" at bounding box center [114, 132] width 37 height 6
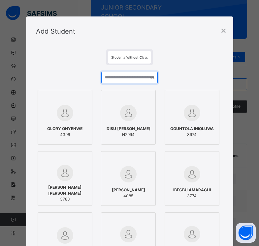
click at [127, 81] on input "text" at bounding box center [129, 78] width 56 height 12
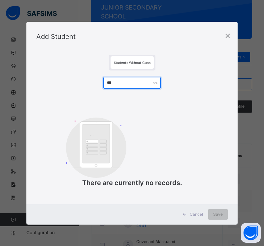
type input "****"
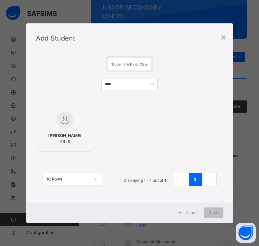
click at [65, 122] on img at bounding box center [65, 120] width 16 height 16
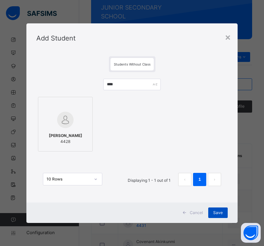
click at [216, 213] on span "Save" at bounding box center [218, 213] width 10 height 6
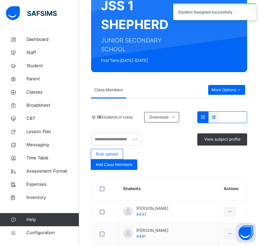
scroll to position [70, 0]
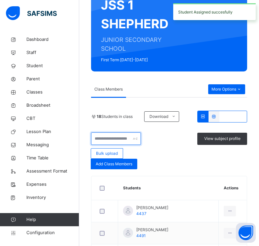
click at [103, 140] on input "text" at bounding box center [116, 139] width 50 height 13
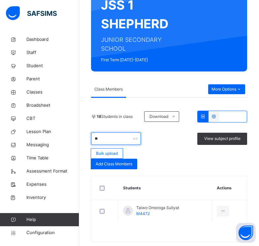
type input "*"
type input "****"
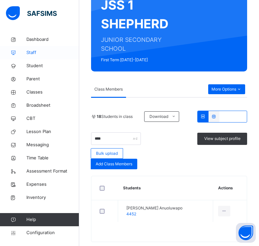
scroll to position [0, 0]
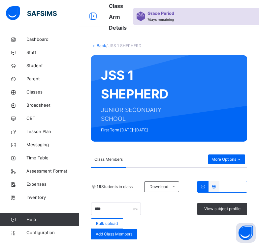
click at [100, 46] on link "Back" at bounding box center [102, 45] width 10 height 5
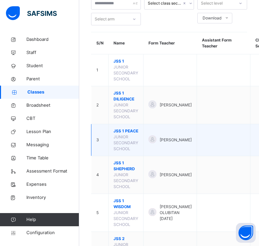
scroll to position [44, 0]
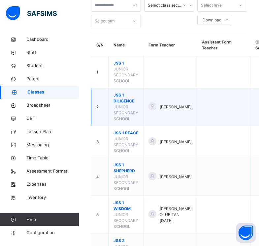
click at [121, 102] on span "JSS 1 DILIGENCE" at bounding box center [125, 98] width 25 height 12
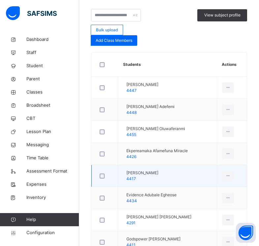
scroll to position [192, 0]
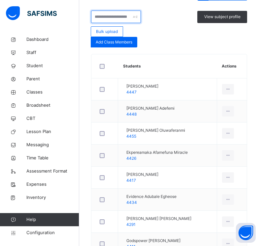
click at [107, 18] on input "text" at bounding box center [116, 17] width 50 height 13
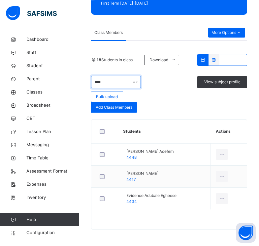
scroll to position [83, 0]
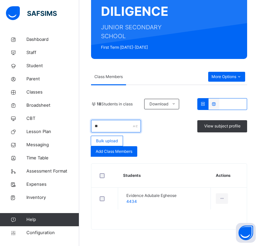
type input "*"
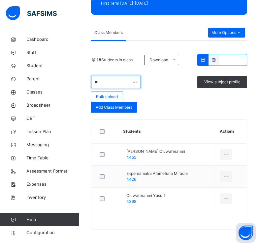
type input "*"
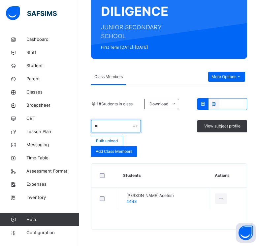
type input "*"
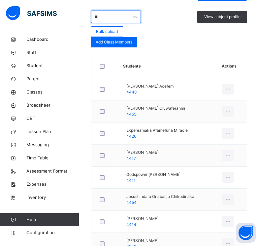
scroll to position [105, 0]
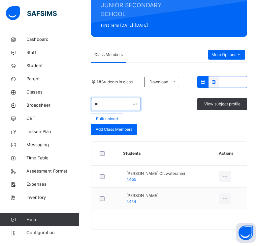
type input "*"
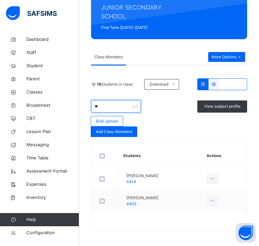
scroll to position [83, 0]
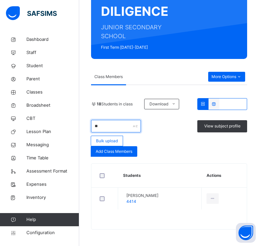
type input "*"
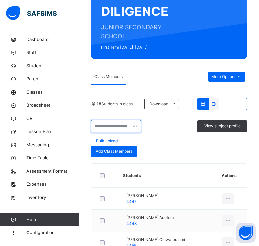
scroll to position [192, 0]
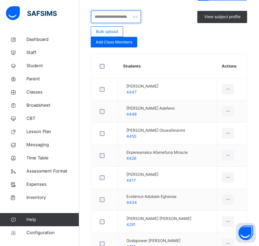
type input "*"
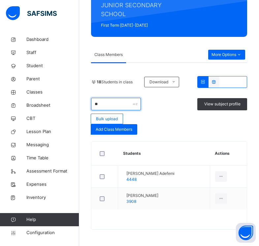
type input "*"
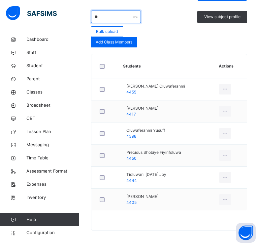
type input "*"
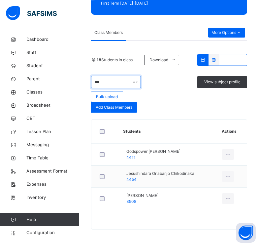
scroll to position [105, 0]
type input "*"
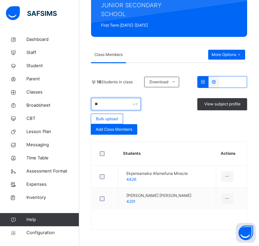
scroll to position [83, 0]
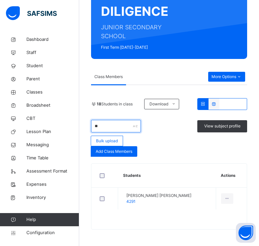
type input "*"
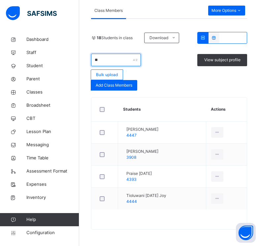
type input "*"
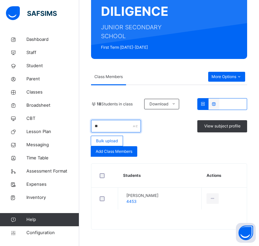
scroll to position [83, 0]
type input "*"
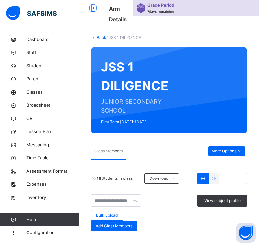
scroll to position [0, 0]
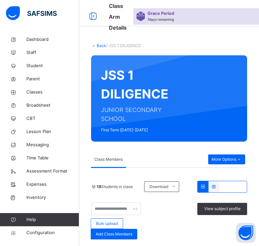
click at [99, 46] on link "Back" at bounding box center [102, 45] width 10 height 5
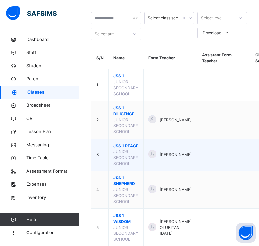
scroll to position [37, 0]
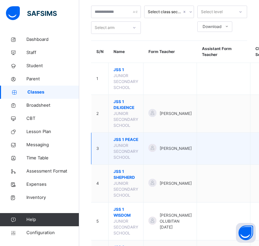
click at [118, 143] on span "JSS 1 PEACE" at bounding box center [125, 140] width 25 height 6
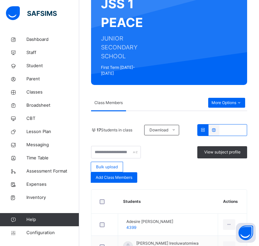
scroll to position [83, 0]
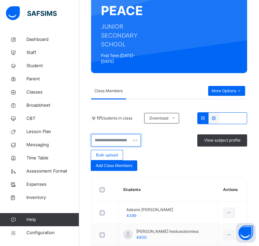
click at [111, 134] on input "text" at bounding box center [116, 140] width 50 height 13
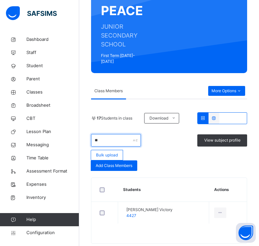
type input "*"
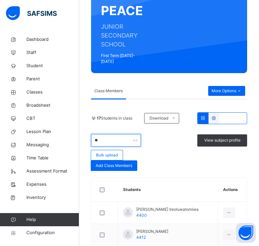
type input "*"
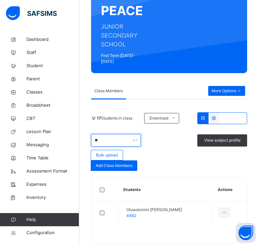
type input "*"
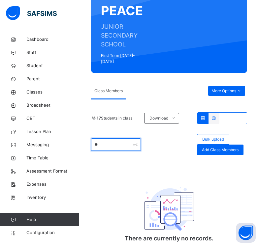
type input "*"
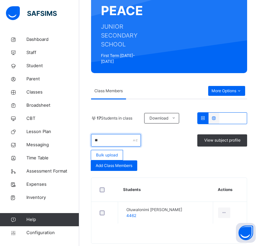
type input "*"
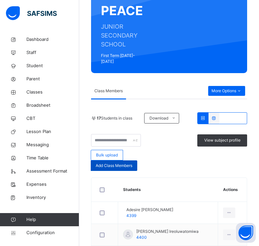
click at [111, 164] on div "Add Class Members" at bounding box center [114, 166] width 47 height 11
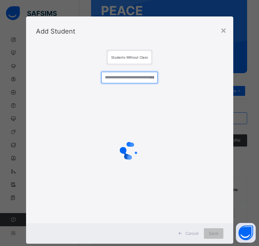
click at [130, 78] on input "text" at bounding box center [129, 78] width 56 height 12
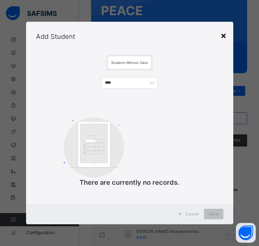
click at [222, 37] on div "×" at bounding box center [223, 35] width 6 height 14
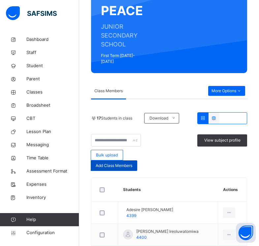
click at [117, 161] on div "Add Class Members" at bounding box center [114, 166] width 47 height 11
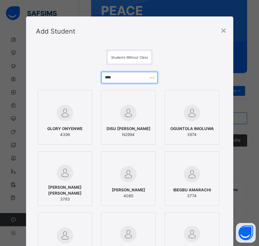
click at [128, 72] on input "****" at bounding box center [129, 78] width 56 height 12
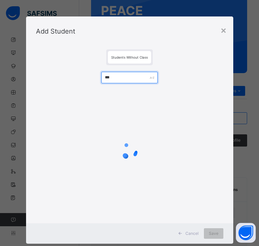
type input "****"
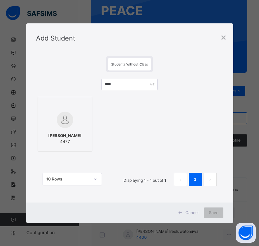
click at [71, 117] on div at bounding box center [65, 120] width 48 height 19
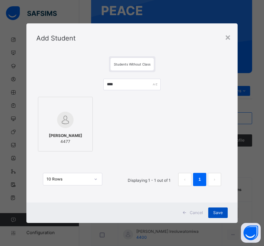
click at [215, 212] on span "Save" at bounding box center [218, 213] width 10 height 6
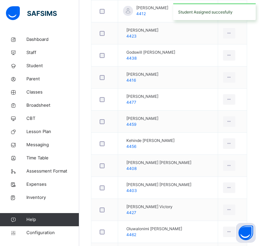
scroll to position [174, 0]
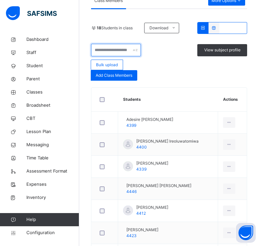
click at [111, 44] on input "text" at bounding box center [116, 50] width 50 height 13
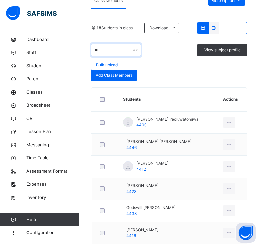
type input "*"
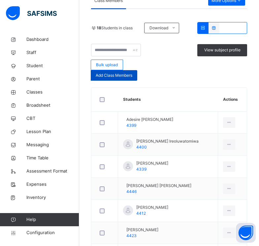
click at [98, 74] on div "Add Class Members" at bounding box center [114, 75] width 47 height 11
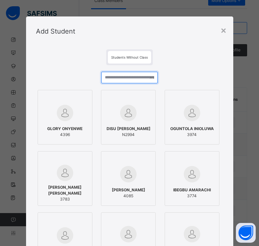
click at [108, 76] on input "text" at bounding box center [129, 78] width 56 height 12
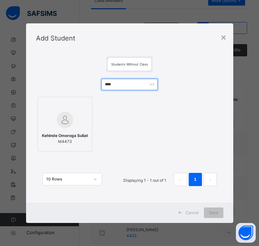
type input "****"
click at [70, 108] on div at bounding box center [65, 106] width 48 height 10
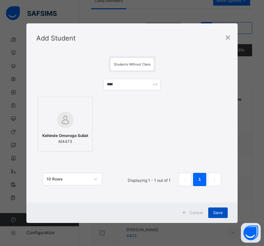
click at [218, 216] on span "Save" at bounding box center [218, 213] width 10 height 6
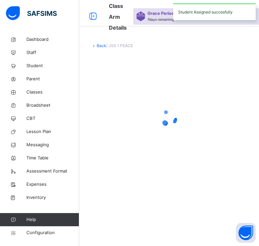
scroll to position [0, 0]
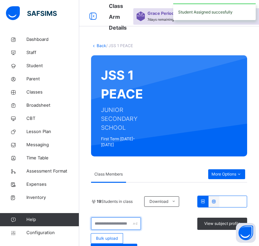
click at [122, 220] on input "text" at bounding box center [116, 224] width 50 height 13
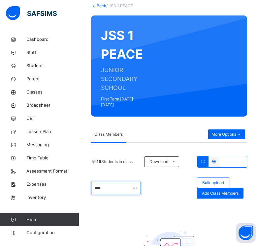
scroll to position [79, 0]
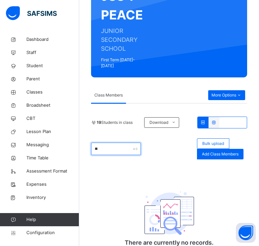
type input "*"
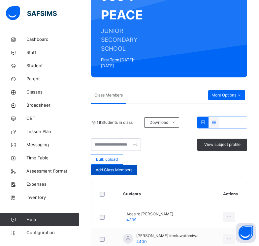
click at [122, 168] on div "Add Class Members" at bounding box center [114, 170] width 47 height 11
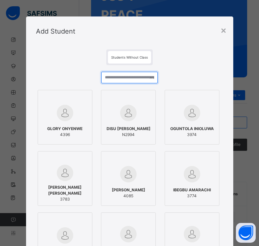
click at [115, 78] on input "text" at bounding box center [129, 78] width 56 height 12
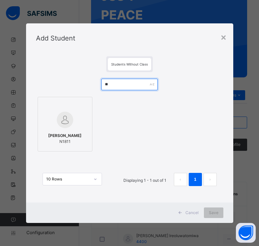
type input "*"
type input "****"
click at [59, 124] on img at bounding box center [65, 120] width 16 height 16
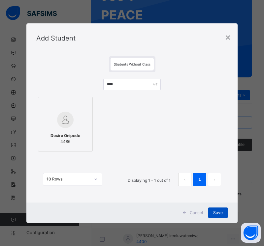
click at [212, 214] on div "Save" at bounding box center [217, 213] width 19 height 11
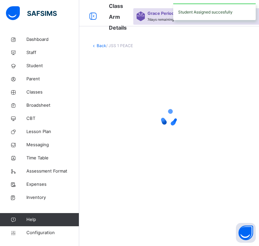
scroll to position [0, 0]
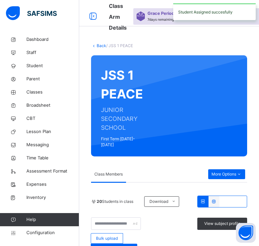
drag, startPoint x: 130, startPoint y: 225, endPoint x: 116, endPoint y: 208, distance: 21.6
click at [128, 220] on div "View subject profile Bulk upload Add Class Members" at bounding box center [169, 236] width 156 height 37
click at [126, 218] on input "text" at bounding box center [116, 224] width 50 height 13
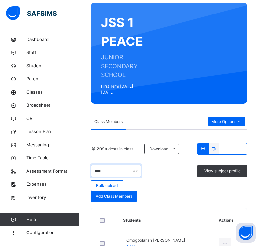
scroll to position [92, 0]
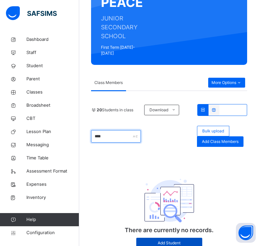
type input "****"
click at [154, 240] on span "Add Student" at bounding box center [169, 243] width 56 height 6
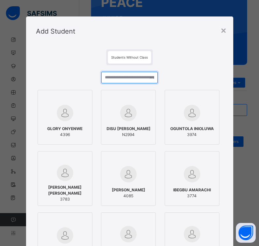
click at [121, 76] on input "text" at bounding box center [129, 78] width 56 height 12
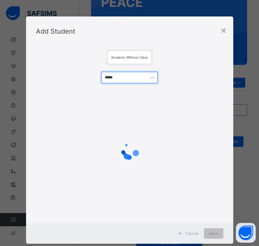
type input "******"
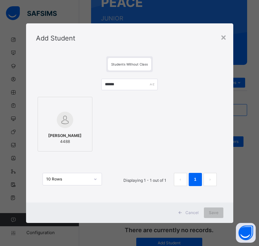
click at [56, 130] on div "Samuel Yesufu 4488" at bounding box center [65, 139] width 48 height 18
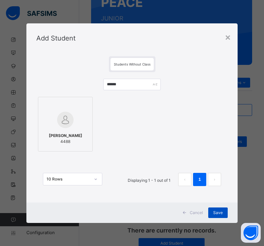
click at [215, 210] on span "Save" at bounding box center [218, 213] width 10 height 6
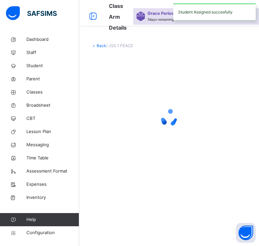
scroll to position [0, 0]
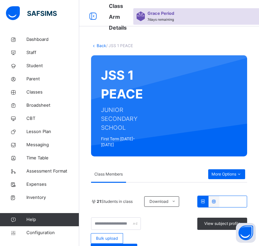
click at [103, 46] on link "Back" at bounding box center [102, 45] width 10 height 5
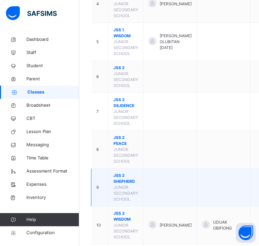
scroll to position [218, 0]
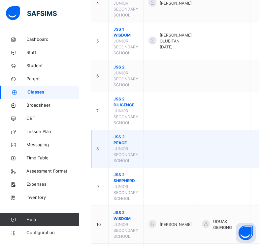
click at [120, 145] on span "JSS 2 PEACE" at bounding box center [125, 140] width 25 height 12
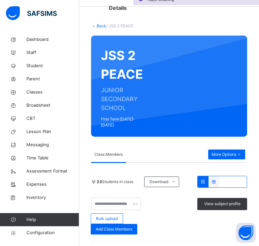
scroll to position [161, 0]
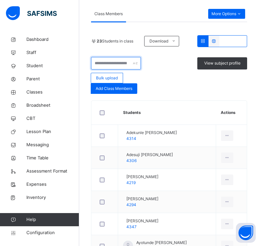
click at [124, 60] on input "text" at bounding box center [116, 63] width 50 height 13
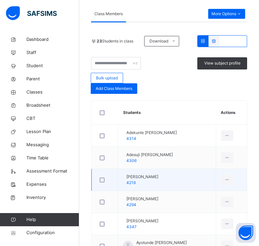
click at [142, 179] on div "Adewuyi Agnes Adefolasoye 4219" at bounding box center [142, 180] width 32 height 12
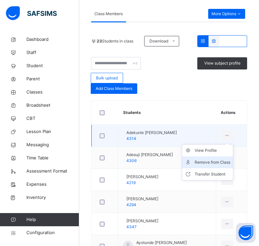
click at [226, 159] on div "Remove from Class" at bounding box center [213, 162] width 36 height 7
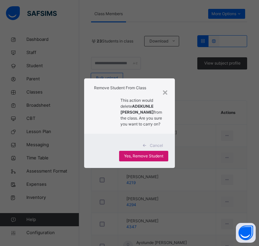
click at [143, 159] on span "Yes, Remove Student" at bounding box center [143, 156] width 39 height 6
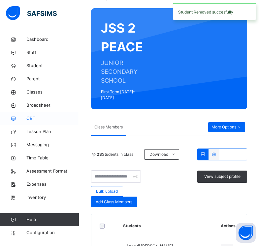
scroll to position [156, 0]
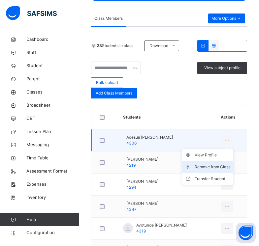
click at [223, 164] on div "Remove from Class" at bounding box center [213, 167] width 36 height 7
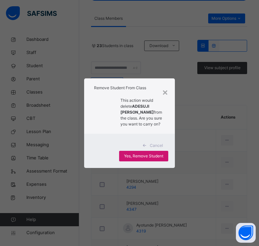
click at [160, 156] on span "Yes, Remove Student" at bounding box center [143, 156] width 39 height 6
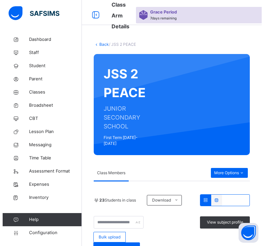
scroll to position [0, 0]
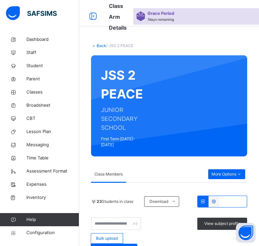
click at [101, 43] on link "Back" at bounding box center [102, 45] width 10 height 5
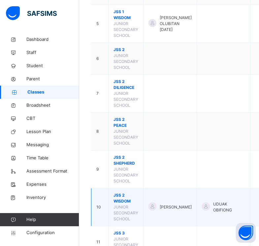
scroll to position [242, 0]
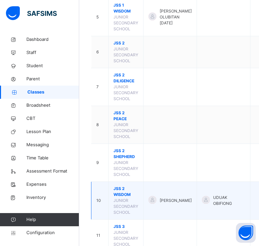
click at [124, 195] on span "JSS 2 WISDOM" at bounding box center [125, 192] width 25 height 12
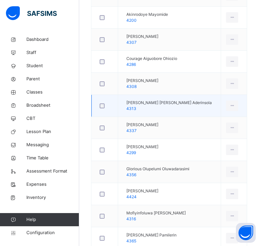
scroll to position [347, 0]
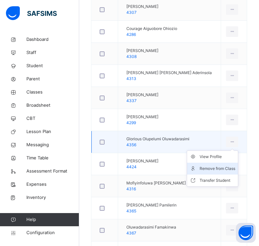
click at [210, 173] on li "Remove from Class" at bounding box center [212, 169] width 51 height 12
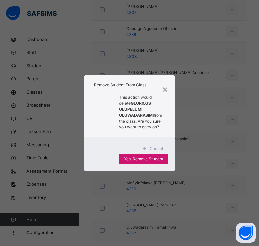
click at [148, 157] on span "Yes, Remove Student" at bounding box center [143, 159] width 39 height 6
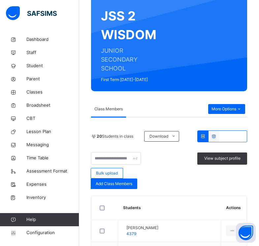
scroll to position [95, 0]
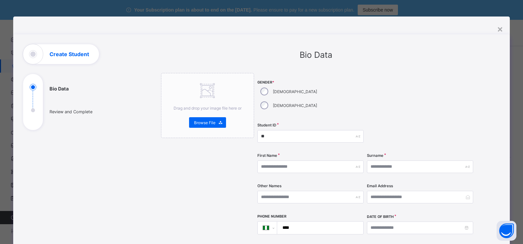
select select "**"
type input "****"
click at [302, 160] on input "text" at bounding box center [310, 166] width 106 height 13
type input "********"
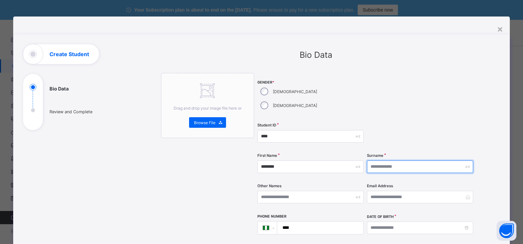
click at [405, 160] on input "text" at bounding box center [420, 166] width 106 height 13
type input "*****"
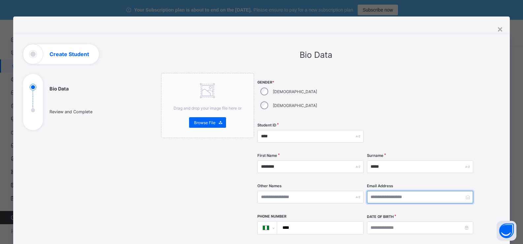
click at [398, 191] on input "email" at bounding box center [420, 197] width 106 height 13
paste input "**********"
type input "**********"
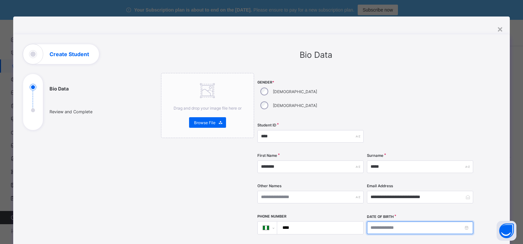
click at [383, 221] on input at bounding box center [420, 227] width 106 height 13
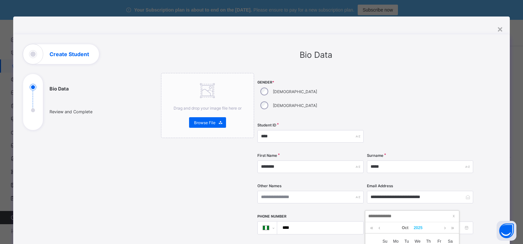
click at [421, 229] on link "2025" at bounding box center [418, 227] width 14 height 11
click at [370, 230] on link at bounding box center [370, 228] width 10 height 13
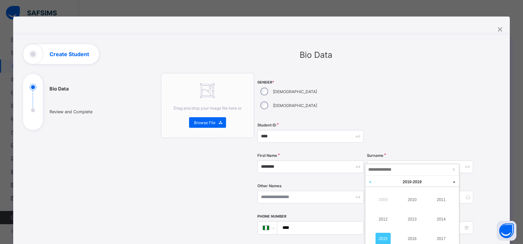
scroll to position [80, 0]
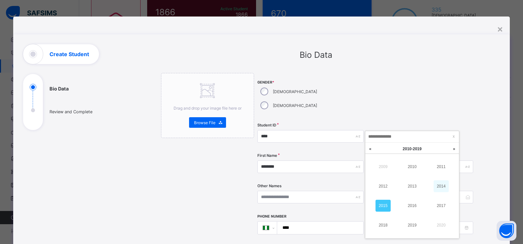
click at [442, 182] on link "2014" at bounding box center [440, 186] width 15 height 12
click at [379, 149] on link at bounding box center [379, 148] width 5 height 11
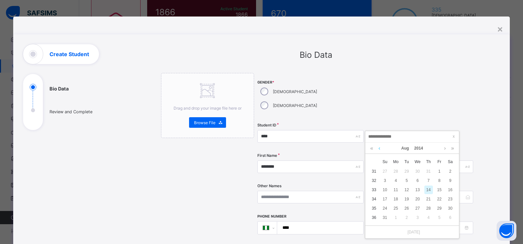
click at [379, 149] on link at bounding box center [379, 148] width 5 height 11
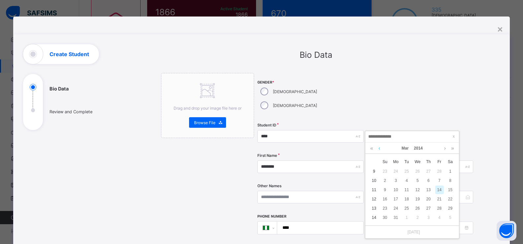
click at [379, 149] on link at bounding box center [379, 148] width 5 height 11
click at [418, 170] on div "1" at bounding box center [417, 171] width 9 height 9
type input "**********"
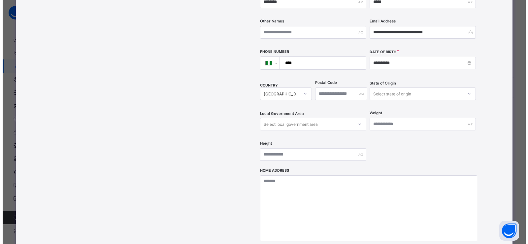
scroll to position [254, 0]
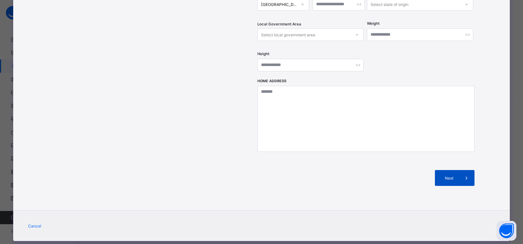
click at [443, 170] on div "Next" at bounding box center [455, 178] width 40 height 16
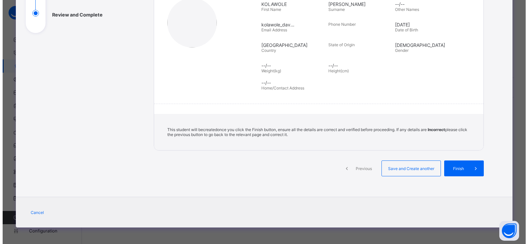
scroll to position [97, 0]
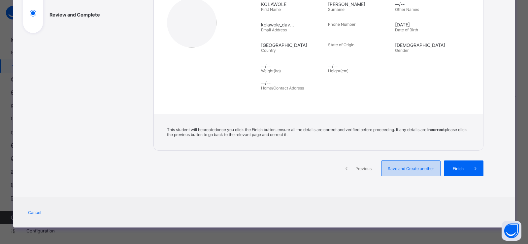
click at [426, 169] on span "Save and Create another" at bounding box center [410, 168] width 49 height 5
select select "**"
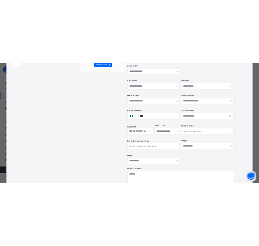
scroll to position [0, 0]
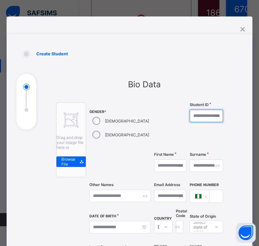
click at [190, 117] on input "text" at bounding box center [207, 116] width 34 height 13
type input "****"
click at [154, 168] on input "text" at bounding box center [170, 166] width 32 height 13
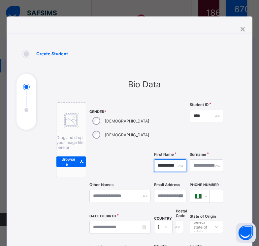
type input "**********"
click at [190, 167] on input "text" at bounding box center [207, 166] width 34 height 13
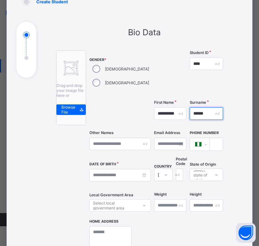
scroll to position [55, 0]
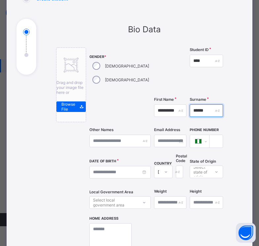
type input "******"
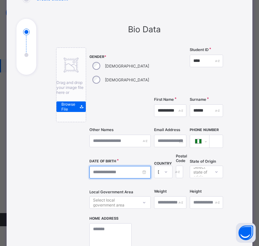
click at [99, 176] on input at bounding box center [119, 172] width 61 height 13
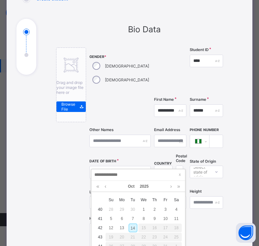
click at [132, 228] on div "14" at bounding box center [133, 228] width 9 height 9
type input "**********"
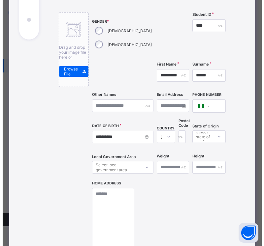
scroll to position [134, 0]
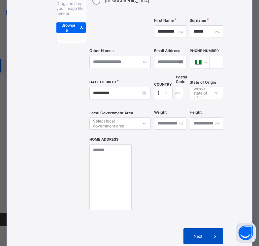
click at [188, 235] on span "Next" at bounding box center [197, 236] width 19 height 5
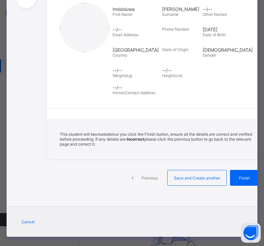
scroll to position [123, 0]
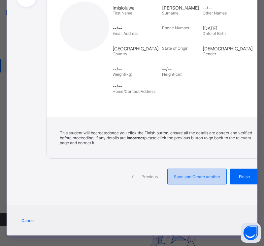
click at [173, 179] on span "Save and Create another" at bounding box center [197, 177] width 49 height 5
select select "**"
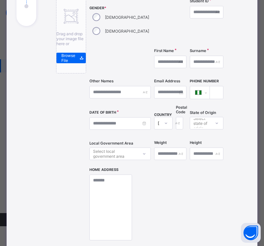
scroll to position [90, 0]
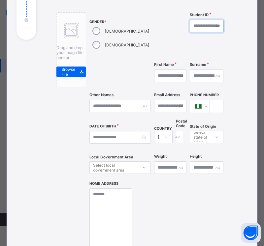
click at [190, 25] on input "text" at bounding box center [207, 26] width 34 height 13
type input "****"
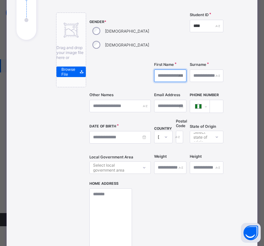
click at [154, 74] on input "text" at bounding box center [170, 76] width 32 height 13
click at [190, 75] on input "text" at bounding box center [207, 76] width 34 height 13
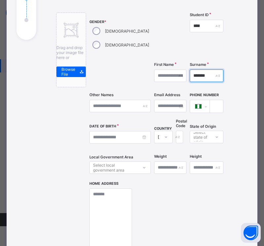
type input "*******"
click at [154, 77] on input "text" at bounding box center [170, 76] width 32 height 13
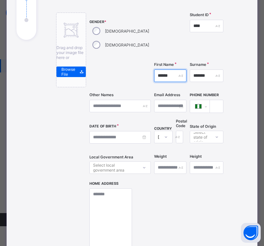
type input "******"
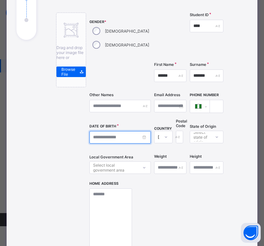
click at [110, 137] on input at bounding box center [119, 137] width 61 height 13
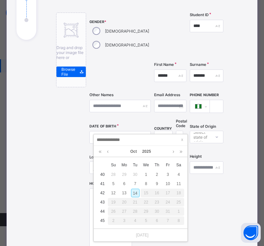
click at [138, 190] on div "14" at bounding box center [135, 193] width 9 height 9
type input "**********"
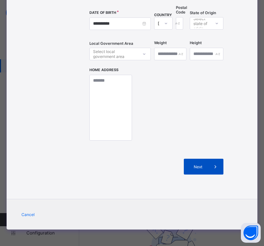
click at [184, 163] on div "Next" at bounding box center [204, 167] width 40 height 16
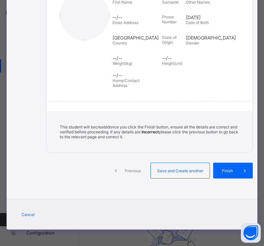
scroll to position [149, 0]
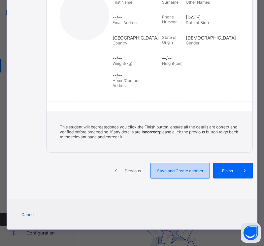
click at [166, 167] on div "Save and Create another" at bounding box center [179, 171] width 59 height 16
select select "**"
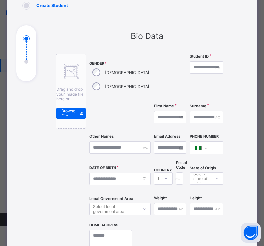
scroll to position [0, 0]
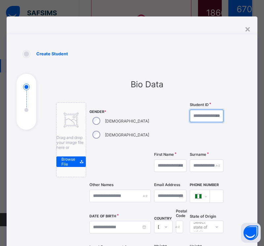
click at [190, 121] on input "text" at bounding box center [207, 116] width 34 height 13
type input "****"
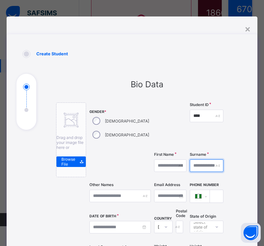
click at [190, 167] on input "text" at bounding box center [207, 166] width 34 height 13
type input "******"
click at [154, 166] on input "text" at bounding box center [170, 166] width 32 height 13
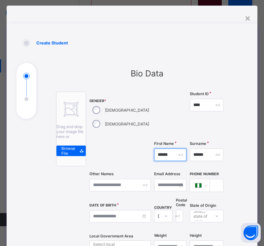
scroll to position [24, 0]
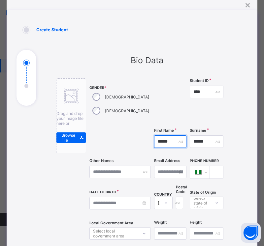
type input "******"
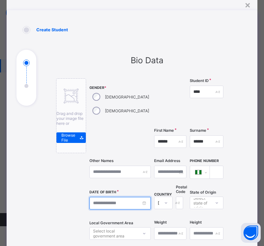
click at [100, 205] on input at bounding box center [119, 203] width 61 height 13
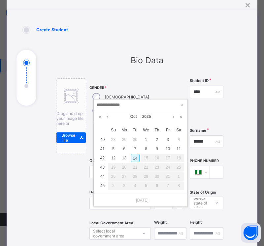
click at [132, 160] on div "14" at bounding box center [135, 158] width 9 height 9
type input "**********"
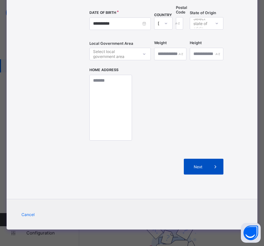
click at [189, 167] on span "Next" at bounding box center [198, 167] width 19 height 5
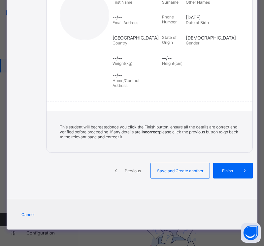
scroll to position [149, 0]
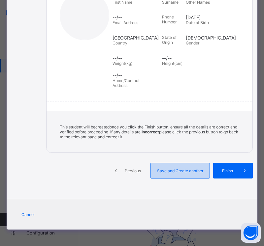
click at [161, 170] on span "Save and Create another" at bounding box center [180, 171] width 49 height 5
select select "**"
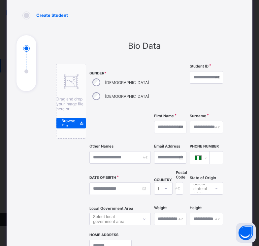
scroll to position [0, 0]
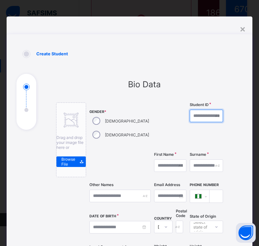
click at [190, 117] on input "text" at bounding box center [207, 116] width 34 height 13
type input "****"
click at [99, 141] on div "[DEMOGRAPHIC_DATA]" at bounding box center [119, 135] width 61 height 14
click at [190, 165] on input "text" at bounding box center [207, 166] width 34 height 13
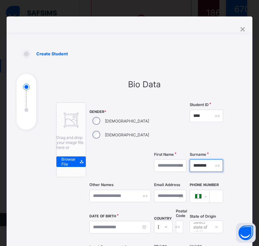
type input "********"
click at [154, 165] on input "text" at bounding box center [170, 166] width 32 height 13
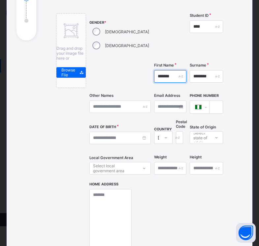
scroll to position [90, 0]
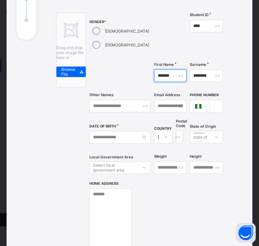
type input "*******"
click at [105, 141] on input at bounding box center [119, 137] width 61 height 13
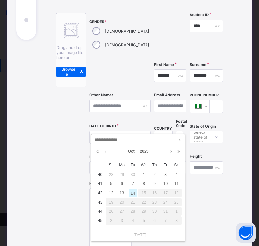
click at [130, 192] on div "14" at bounding box center [133, 193] width 9 height 9
type input "**********"
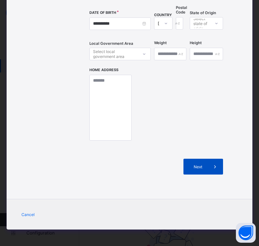
click at [183, 164] on div "Next" at bounding box center [203, 167] width 40 height 16
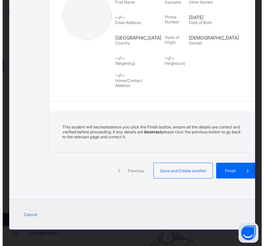
scroll to position [149, 0]
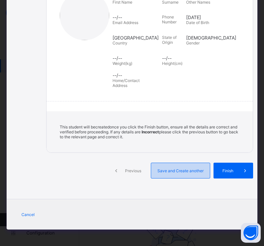
click at [166, 171] on span "Save and Create another" at bounding box center [180, 171] width 49 height 5
select select "**"
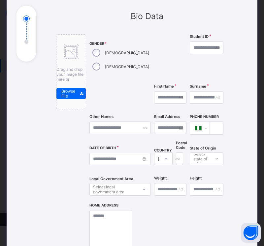
scroll to position [0, 0]
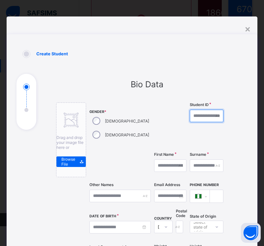
click at [190, 114] on input "text" at bounding box center [207, 116] width 34 height 13
type input "****"
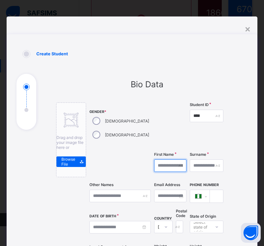
click at [154, 165] on input "text" at bounding box center [170, 166] width 32 height 13
type input "*"
type input "********"
click at [190, 169] on input "text" at bounding box center [207, 166] width 34 height 13
type input "******"
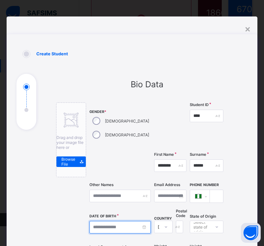
click at [97, 232] on input at bounding box center [119, 227] width 61 height 13
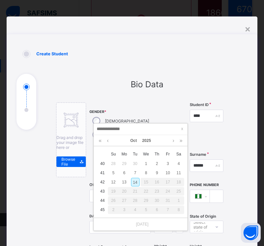
click at [138, 181] on div "14" at bounding box center [135, 182] width 9 height 9
type input "**********"
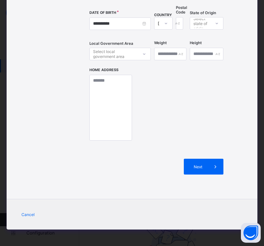
scroll to position [204, 0]
click at [189, 169] on span "Next" at bounding box center [198, 167] width 19 height 5
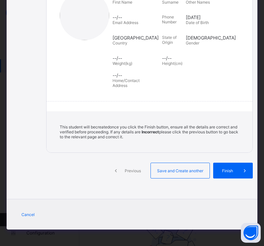
scroll to position [149, 0]
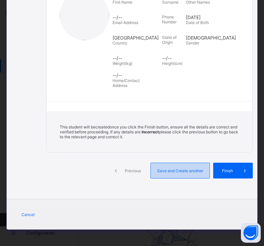
click at [162, 171] on span "Save and Create another" at bounding box center [180, 171] width 49 height 5
select select "**"
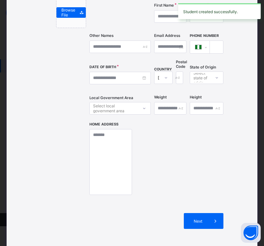
scroll to position [204, 0]
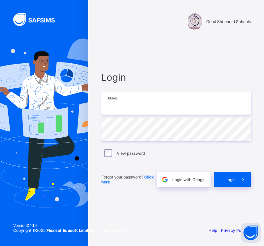
type input "**********"
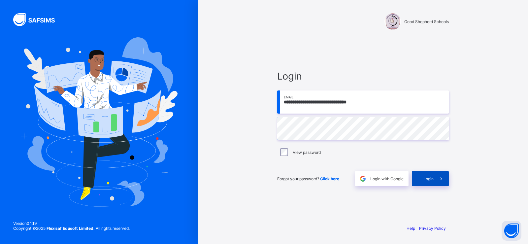
click at [435, 178] on span at bounding box center [440, 178] width 15 height 15
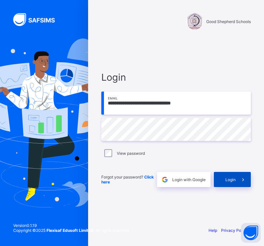
click at [224, 174] on div "Login" at bounding box center [232, 179] width 37 height 15
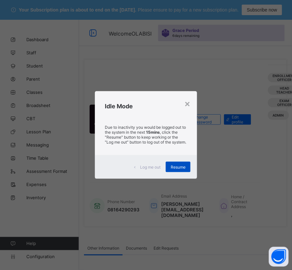
click at [176, 168] on span "Resume" at bounding box center [178, 167] width 15 height 5
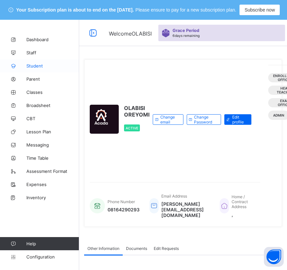
click at [34, 69] on link "Student" at bounding box center [39, 65] width 79 height 13
select select "**"
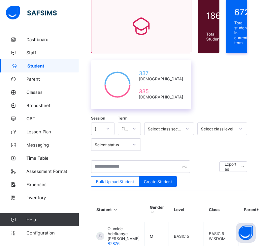
scroll to position [101, 0]
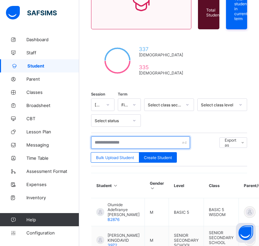
click at [114, 138] on input "text" at bounding box center [140, 143] width 99 height 13
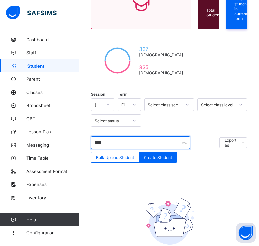
scroll to position [125, 0]
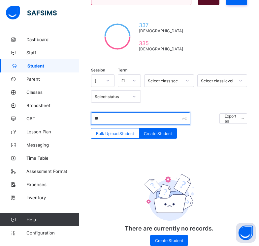
type input "*"
type input "****"
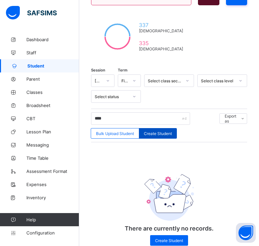
click at [153, 133] on span "Create Student" at bounding box center [158, 133] width 28 height 5
select select "**"
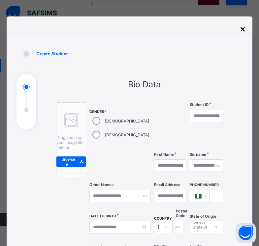
click at [241, 29] on div "×" at bounding box center [242, 28] width 6 height 11
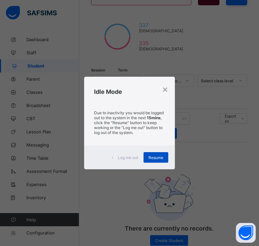
click at [159, 162] on div "Resume" at bounding box center [155, 157] width 25 height 11
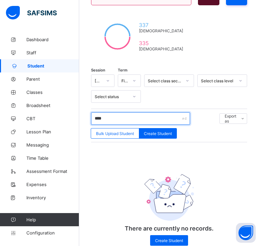
click at [117, 115] on input "****" at bounding box center [140, 118] width 99 height 13
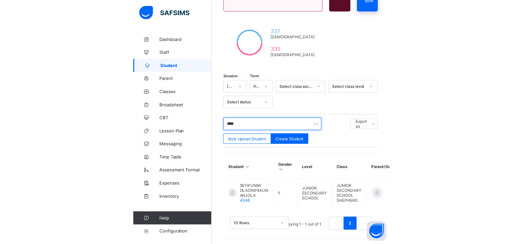
scroll to position [20, 0]
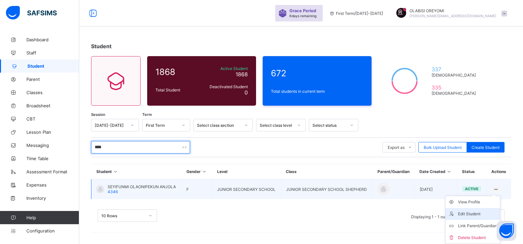
type input "****"
click at [259, 210] on div "Edit Student" at bounding box center [477, 213] width 39 height 7
select select "**"
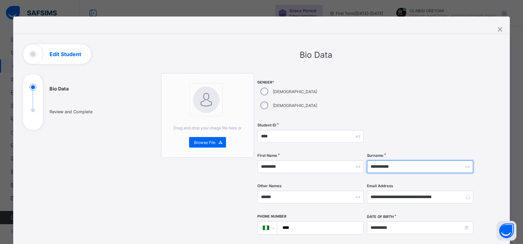
click at [259, 160] on input "**********" at bounding box center [420, 166] width 106 height 13
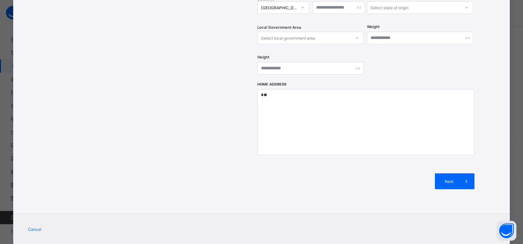
scroll to position [254, 0]
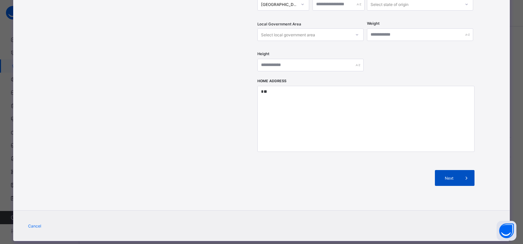
type input "**********"
click at [259, 175] on span "Next" at bounding box center [449, 177] width 19 height 5
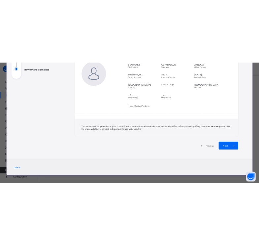
scroll to position [97, 0]
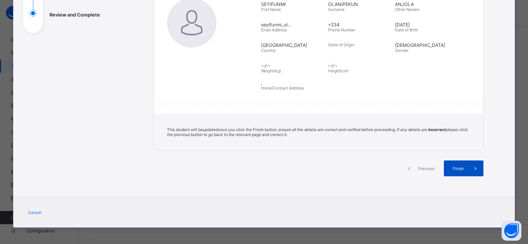
click at [259, 167] on span "Finish" at bounding box center [458, 168] width 19 height 5
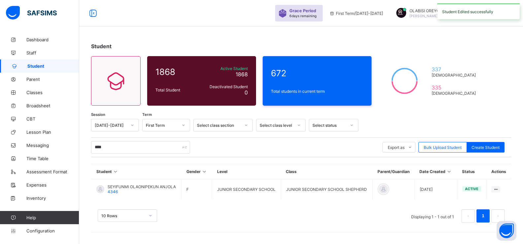
click at [259, 167] on th "Date Created" at bounding box center [435, 171] width 43 height 15
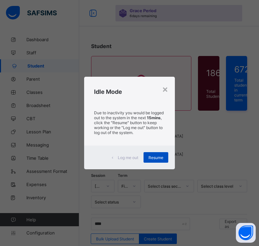
click at [161, 157] on span "Resume" at bounding box center [155, 157] width 15 height 5
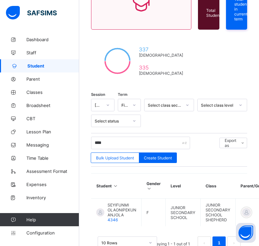
scroll to position [119, 0]
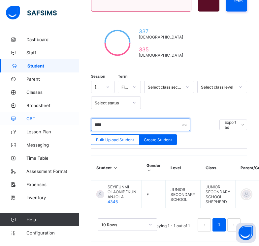
drag, startPoint x: 129, startPoint y: 121, endPoint x: 64, endPoint y: 119, distance: 65.3
click at [64, 119] on div "Grace Period 6 days remaining First Term / [DATE]-[DATE] OLABISI OREYOMI [PERSO…" at bounding box center [129, 75] width 259 height 348
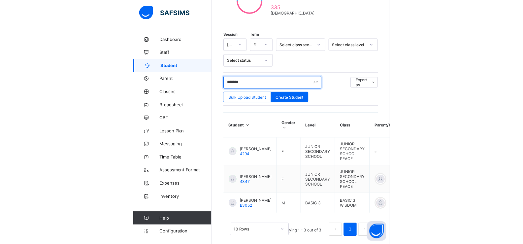
scroll to position [53, 0]
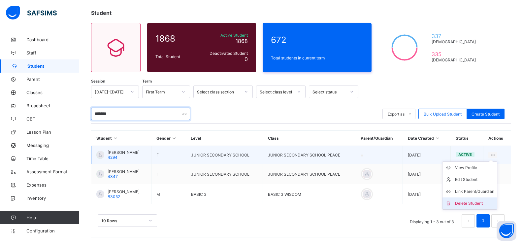
type input "*******"
click at [259, 198] on li "Delete Student" at bounding box center [469, 203] width 54 height 12
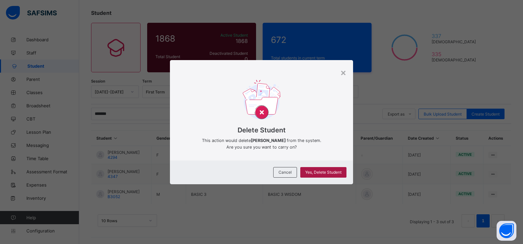
click at [259, 169] on div "Yes, Delete Student" at bounding box center [323, 172] width 46 height 11
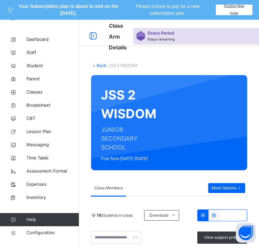
scroll to position [185, 0]
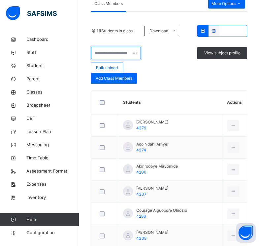
click at [126, 50] on input "text" at bounding box center [116, 53] width 50 height 13
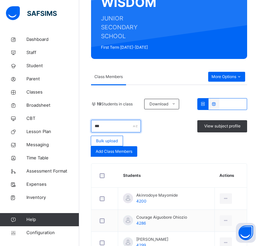
scroll to position [131, 0]
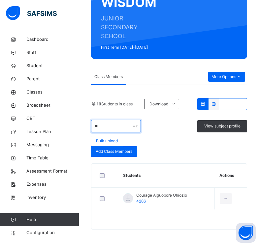
type input "*"
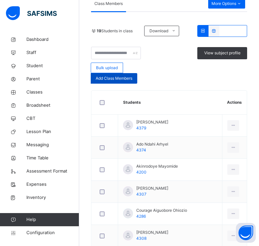
click at [99, 80] on span "Add Class Members" at bounding box center [114, 79] width 37 height 6
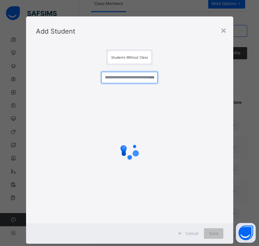
click at [113, 80] on input "text" at bounding box center [129, 78] width 56 height 12
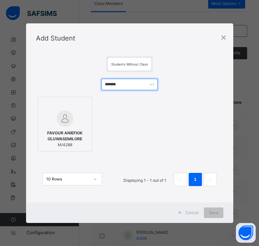
type input "*******"
click at [59, 133] on span "FAVOUR ANIEFIOK OLUWASEMILORE" at bounding box center [65, 136] width 48 height 12
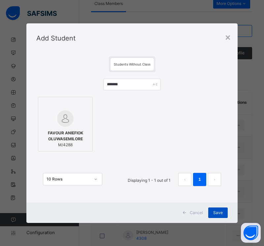
click at [222, 213] on span "Save" at bounding box center [218, 213] width 10 height 6
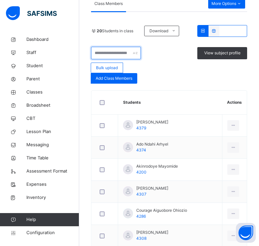
click at [99, 50] on input "text" at bounding box center [116, 53] width 50 height 13
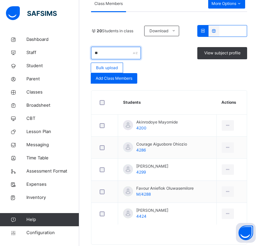
type input "*"
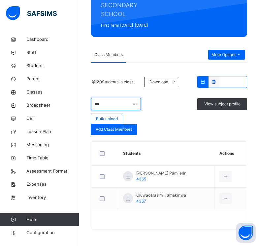
scroll to position [111, 0]
type input "*"
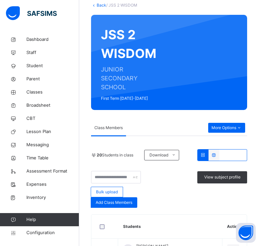
scroll to position [0, 0]
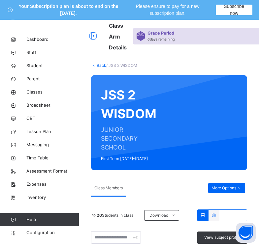
click at [101, 65] on link "Back" at bounding box center [102, 65] width 10 height 5
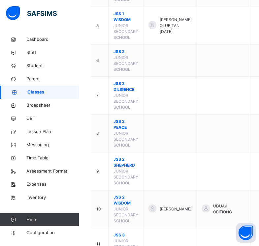
scroll to position [255, 0]
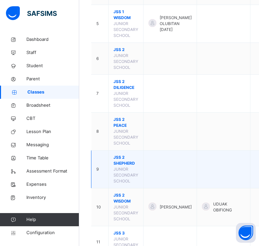
click at [119, 165] on span "JSS 2 SHEPHERD" at bounding box center [125, 161] width 25 height 12
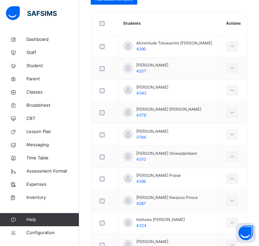
scroll to position [160, 0]
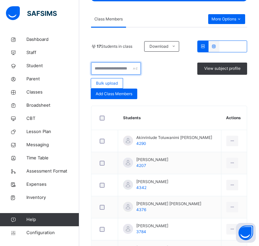
click at [119, 67] on input "text" at bounding box center [116, 68] width 50 height 13
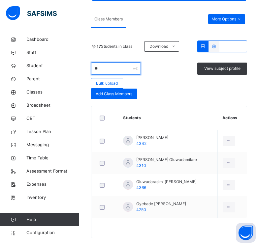
type input "*"
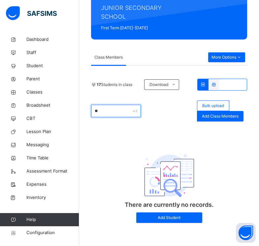
scroll to position [122, 0]
type input "*"
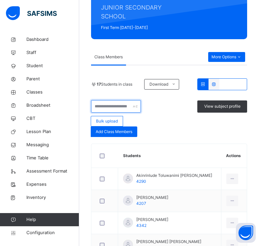
scroll to position [160, 0]
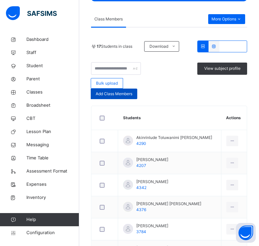
click at [130, 94] on span "Add Class Members" at bounding box center [114, 94] width 37 height 6
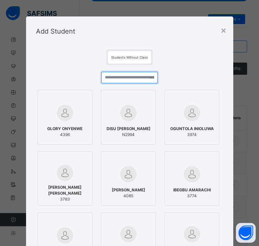
click at [114, 81] on input "text" at bounding box center [129, 78] width 56 height 12
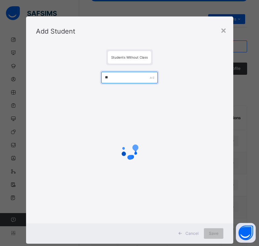
type input "*"
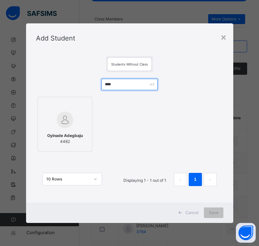
type input "****"
click at [57, 115] on img at bounding box center [65, 120] width 16 height 16
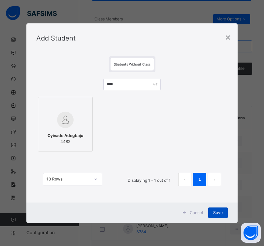
click at [214, 211] on span "Save" at bounding box center [218, 213] width 10 height 6
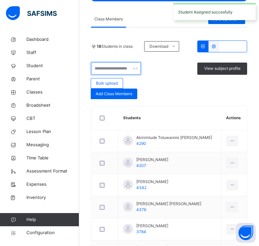
click at [117, 72] on input "text" at bounding box center [116, 68] width 50 height 13
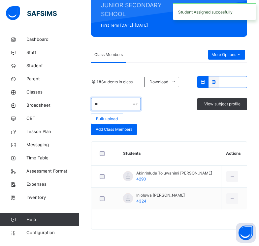
scroll to position [125, 0]
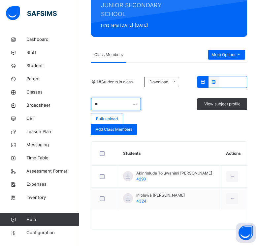
type input "*"
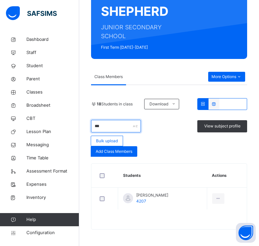
scroll to position [103, 0]
type input "*"
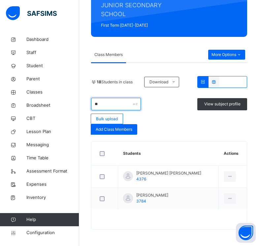
type input "*"
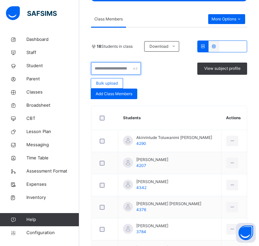
type input "*"
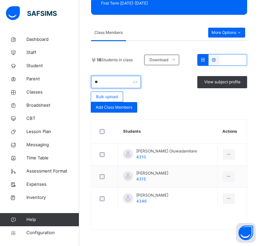
type input "*"
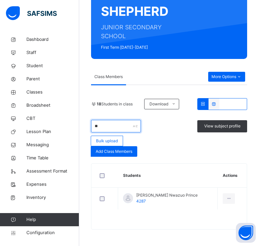
type input "*"
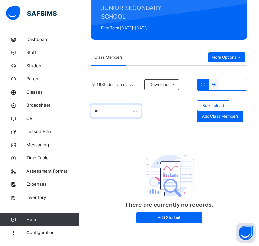
scroll to position [122, 0]
type input "*"
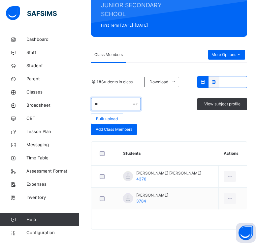
type input "*"
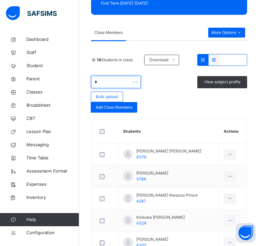
scroll to position [160, 0]
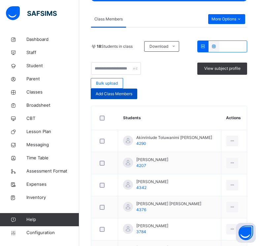
click at [119, 96] on span "Add Class Members" at bounding box center [114, 94] width 37 height 6
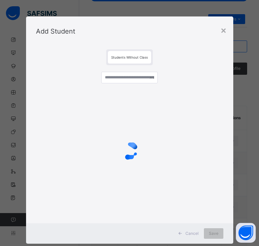
click at [119, 96] on div at bounding box center [129, 150] width 187 height 125
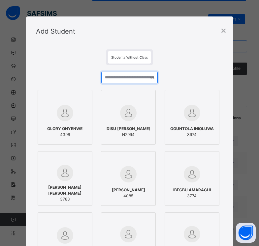
click at [129, 78] on input "text" at bounding box center [129, 78] width 56 height 12
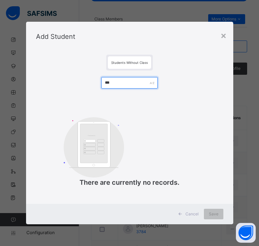
type input "****"
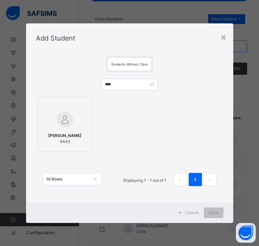
click at [83, 105] on div at bounding box center [65, 106] width 48 height 10
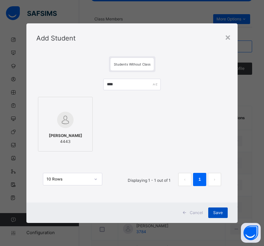
click at [211, 212] on div "Save" at bounding box center [217, 213] width 19 height 11
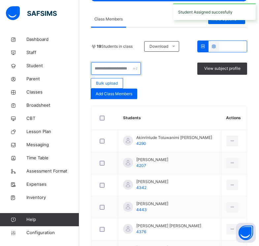
click at [99, 68] on input "text" at bounding box center [116, 68] width 50 height 13
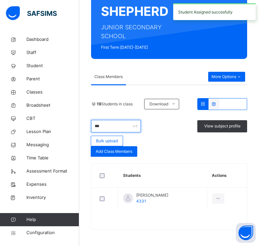
scroll to position [103, 0]
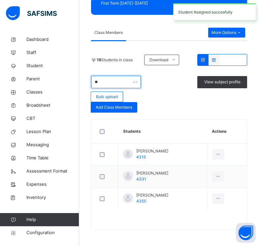
type input "*"
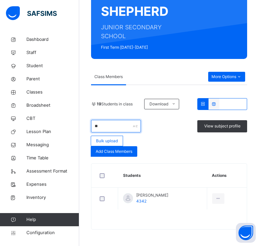
type input "*"
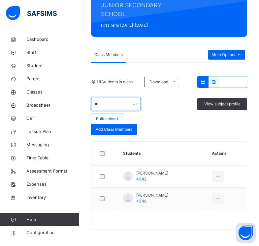
type input "*"
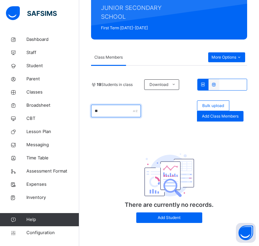
scroll to position [122, 0]
type input "*"
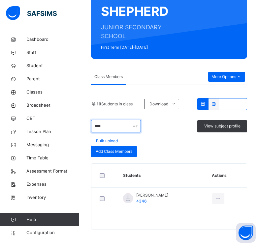
scroll to position [103, 0]
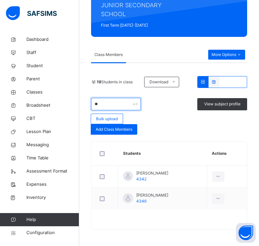
type input "*"
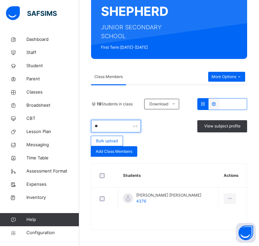
type input "*"
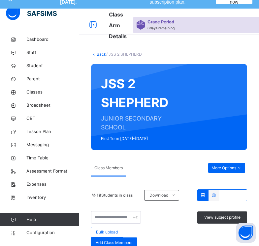
scroll to position [0, 0]
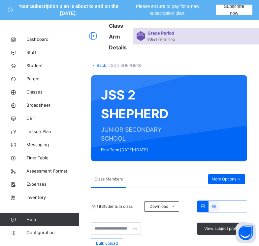
click at [102, 65] on link "Back" at bounding box center [102, 65] width 10 height 5
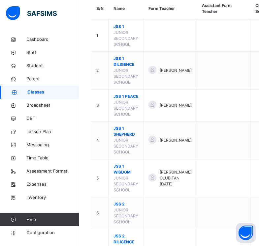
scroll to position [152, 0]
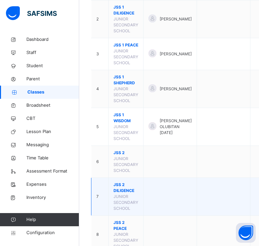
click at [118, 194] on span "JSS 2 DILIGENCE" at bounding box center [125, 188] width 25 height 12
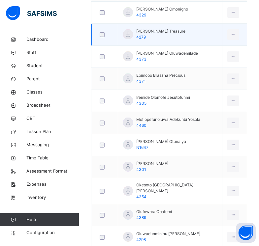
scroll to position [383, 0]
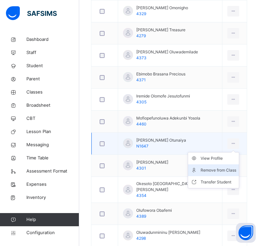
click at [216, 169] on div "Remove from Class" at bounding box center [219, 170] width 36 height 7
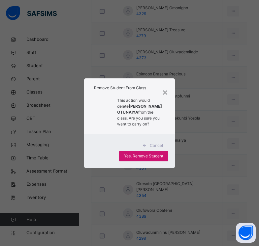
click at [143, 158] on span "Yes, Remove Student" at bounding box center [143, 156] width 39 height 6
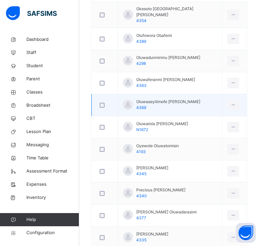
scroll to position [543, 0]
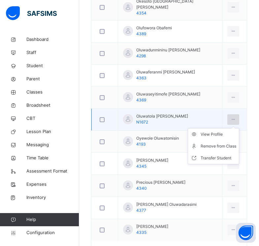
click at [239, 114] on div at bounding box center [233, 119] width 12 height 11
click at [215, 143] on div "Remove from Class" at bounding box center [219, 146] width 36 height 7
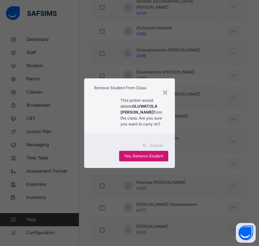
click at [142, 158] on span "Yes, Remove Student" at bounding box center [143, 156] width 39 height 6
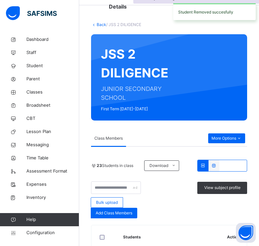
scroll to position [116, 0]
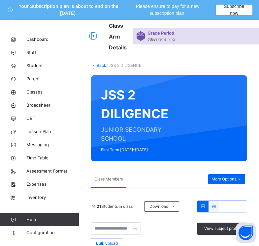
click at [104, 65] on link "Back" at bounding box center [102, 65] width 10 height 5
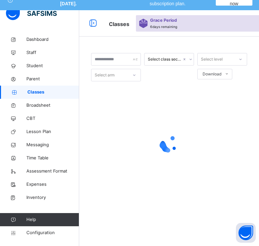
scroll to position [20, 0]
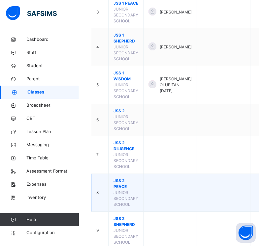
click at [122, 190] on span "JSS 2 PEACE" at bounding box center [125, 184] width 25 height 12
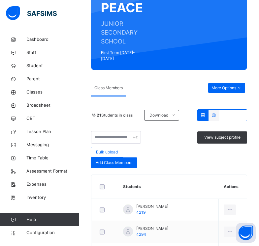
scroll to position [112, 0]
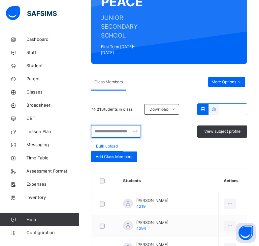
click at [131, 131] on input "text" at bounding box center [116, 131] width 50 height 13
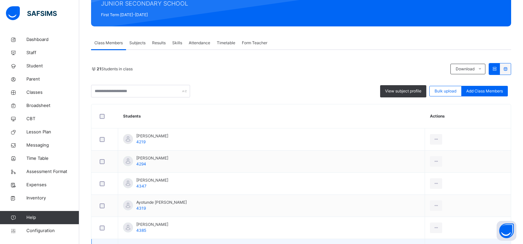
scroll to position [108, 0]
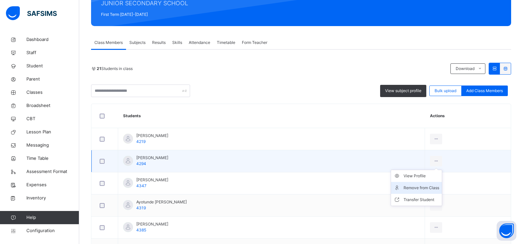
click at [259, 190] on div "Remove from Class" at bounding box center [421, 187] width 36 height 7
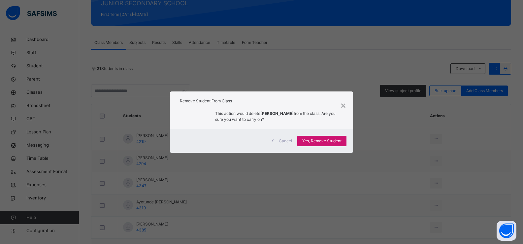
click at [259, 141] on span "Yes, Remove Student" at bounding box center [321, 141] width 39 height 6
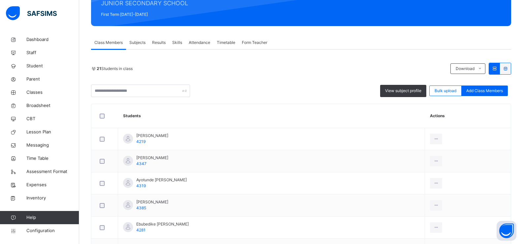
click at [259, 91] on div "View subject profile Bulk upload Add Class Members" at bounding box center [301, 90] width 420 height 13
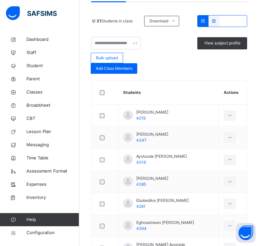
scroll to position [202, 0]
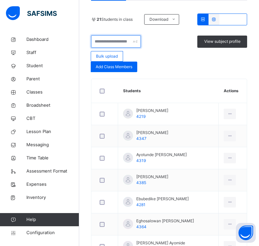
click at [111, 36] on input "text" at bounding box center [116, 41] width 50 height 13
type input "*"
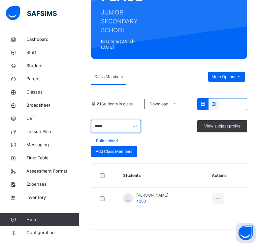
scroll to position [111, 0]
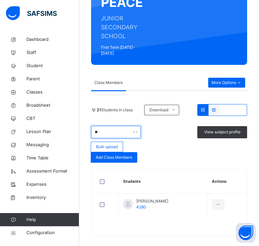
type input "*"
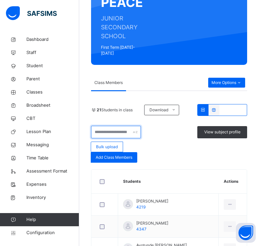
scroll to position [202, 0]
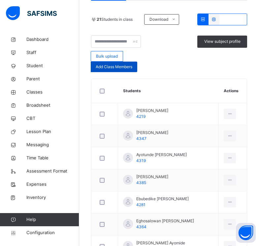
click at [98, 64] on span "Add Class Members" at bounding box center [114, 67] width 37 height 6
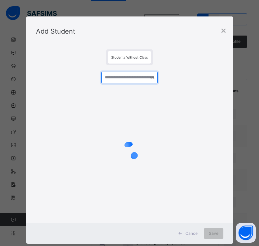
click at [120, 77] on input "text" at bounding box center [129, 78] width 56 height 12
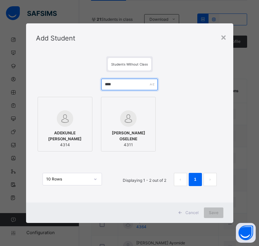
type input "****"
click at [69, 120] on img at bounding box center [65, 119] width 16 height 16
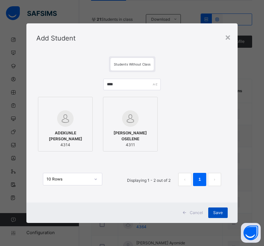
click at [221, 213] on span "Save" at bounding box center [218, 213] width 10 height 6
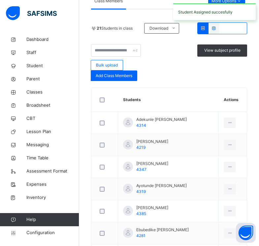
scroll to position [176, 0]
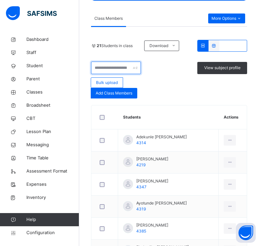
click at [117, 63] on input "text" at bounding box center [116, 68] width 50 height 13
type input "*"
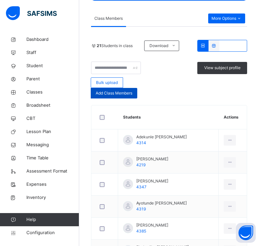
click at [124, 91] on div "Add Class Members" at bounding box center [114, 93] width 47 height 11
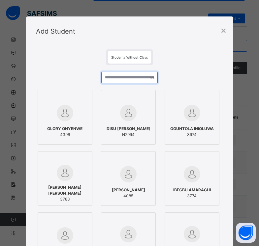
click at [121, 78] on input "text" at bounding box center [129, 78] width 56 height 12
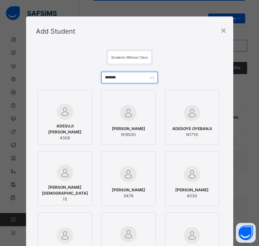
type input "*******"
click at [79, 109] on div at bounding box center [65, 112] width 48 height 16
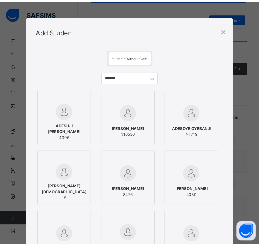
scroll to position [171, 0]
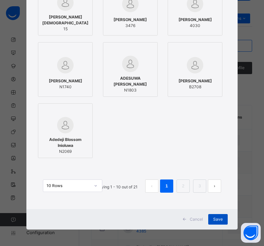
click at [217, 221] on span "Save" at bounding box center [218, 220] width 10 height 6
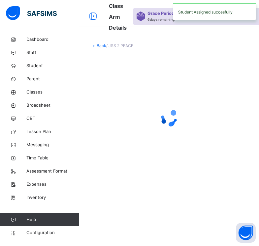
scroll to position [176, 0]
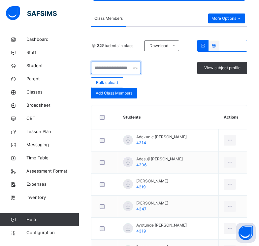
click at [108, 62] on input "text" at bounding box center [116, 68] width 50 height 13
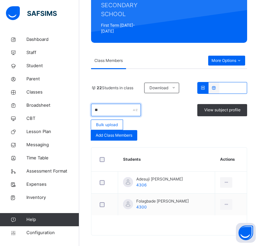
type input "*"
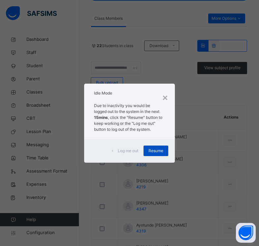
click at [157, 153] on span "Resume" at bounding box center [155, 151] width 15 height 6
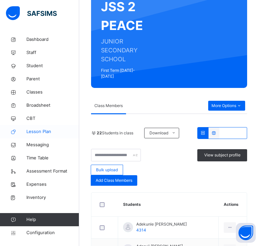
scroll to position [79, 0]
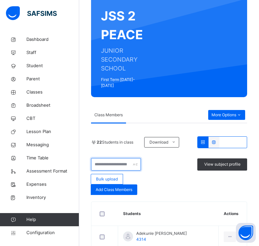
click at [119, 160] on input "text" at bounding box center [116, 164] width 50 height 13
type input "*"
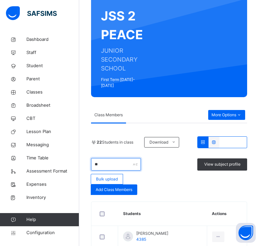
type input "*"
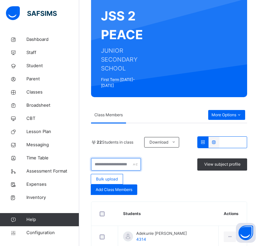
type input "*"
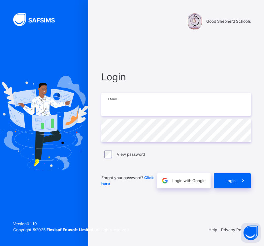
type input "**********"
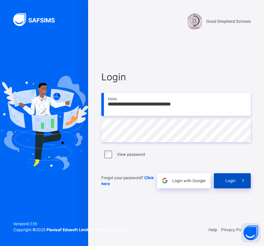
click at [231, 181] on span "Login" at bounding box center [230, 181] width 10 height 6
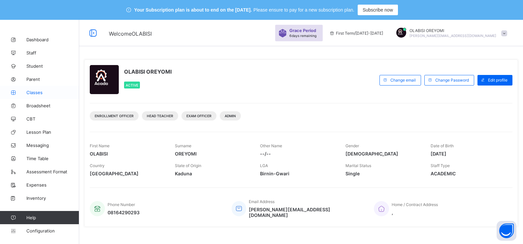
click at [34, 90] on span "Classes" at bounding box center [52, 92] width 53 height 5
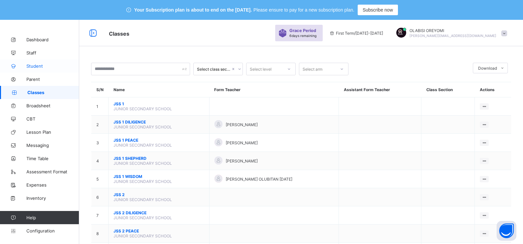
click at [53, 62] on link "Student" at bounding box center [39, 65] width 79 height 13
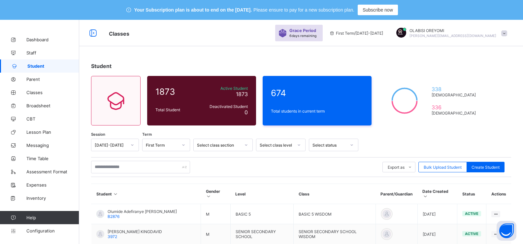
scroll to position [2, 0]
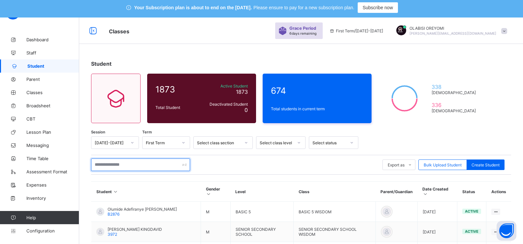
click at [146, 165] on input "text" at bounding box center [140, 164] width 99 height 13
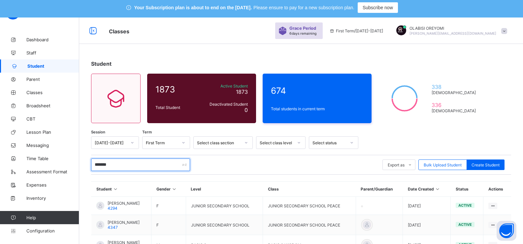
type input "*******"
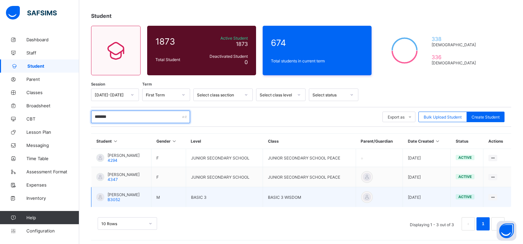
scroll to position [53, 0]
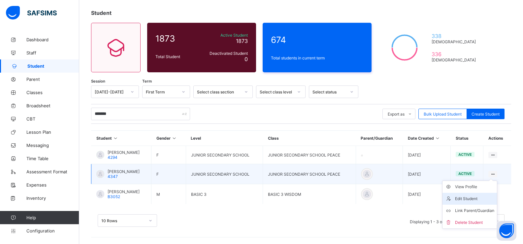
click at [467, 201] on div "Edit Student" at bounding box center [474, 198] width 39 height 7
select select "**"
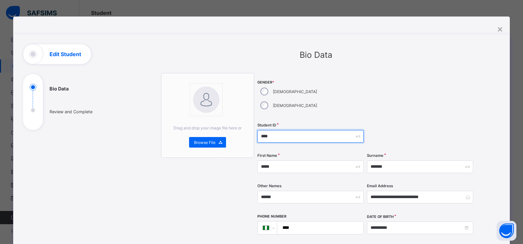
click at [266, 130] on input "****" at bounding box center [310, 136] width 106 height 13
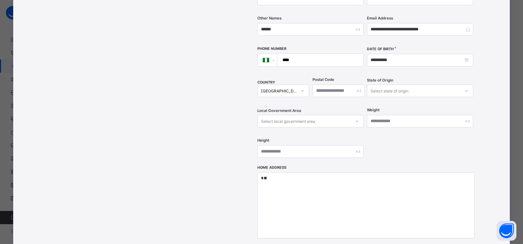
scroll to position [254, 0]
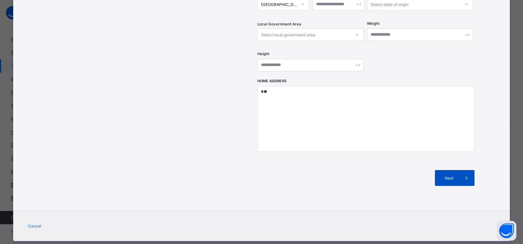
type input "****"
click at [437, 170] on div "Next" at bounding box center [455, 178] width 40 height 16
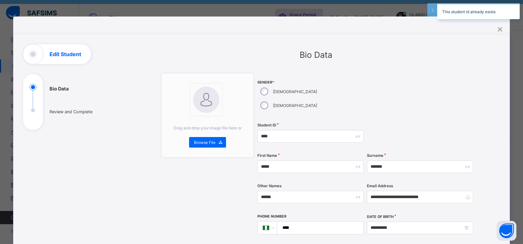
scroll to position [14, 0]
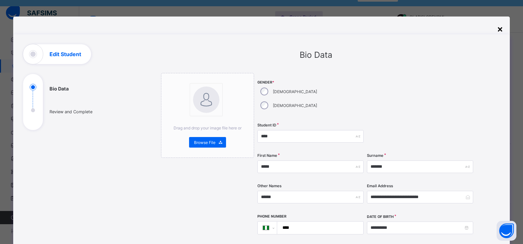
click at [500, 33] on div "×" at bounding box center [500, 28] width 6 height 11
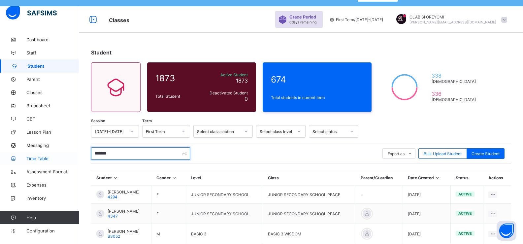
drag, startPoint x: 133, startPoint y: 152, endPoint x: 55, endPoint y: 153, distance: 77.5
click at [55, 153] on div "Classes Grace Period 6 days remaining First Term / [DATE]-[DATE] OLABISI OREYOM…" at bounding box center [261, 144] width 523 height 277
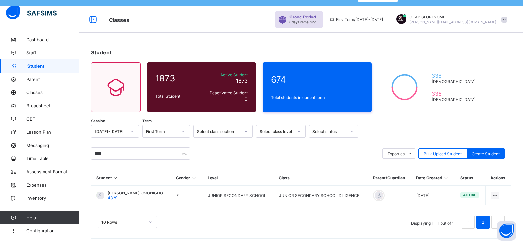
click at [301, 212] on div "10 Rows Displaying 1 - 1 out of 1 1" at bounding box center [301, 218] width 420 height 33
click at [123, 152] on input "****" at bounding box center [140, 153] width 99 height 13
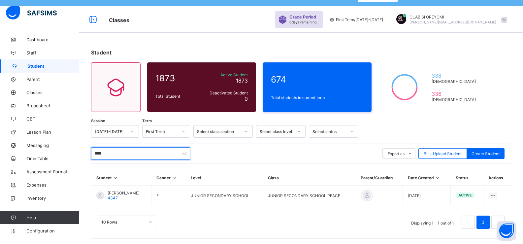
type input "****"
click at [288, 34] on div "Student 1873 Total Student Active Student 1873 Deactivated Student 0 674 Total …" at bounding box center [301, 128] width 444 height 244
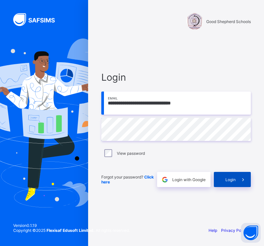
click at [243, 177] on icon at bounding box center [242, 180] width 7 height 6
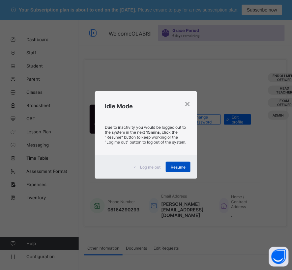
click at [184, 168] on span "Resume" at bounding box center [178, 167] width 15 height 5
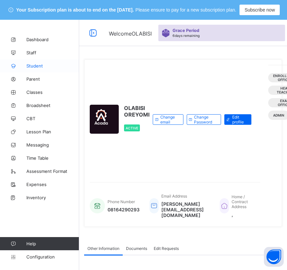
click at [44, 68] on link "Student" at bounding box center [39, 65] width 79 height 13
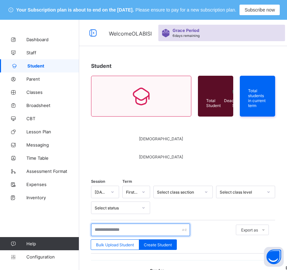
click at [110, 232] on input "text" at bounding box center [140, 230] width 99 height 13
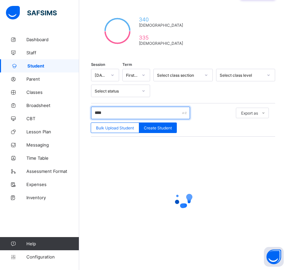
scroll to position [117, 0]
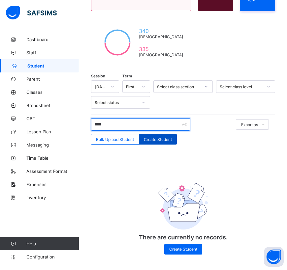
type input "****"
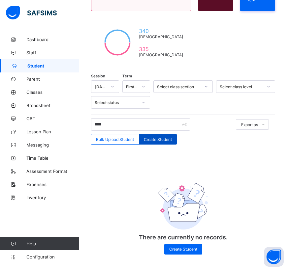
click at [163, 137] on span "Create Student" at bounding box center [158, 139] width 28 height 5
select select "**"
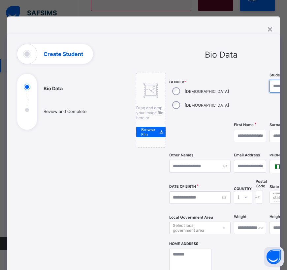
click at [270, 85] on input "text" at bounding box center [287, 86] width 34 height 13
type input "****"
click at [270, 136] on input "text" at bounding box center [287, 136] width 34 height 13
type input "*****"
click at [234, 139] on input "text" at bounding box center [250, 136] width 32 height 13
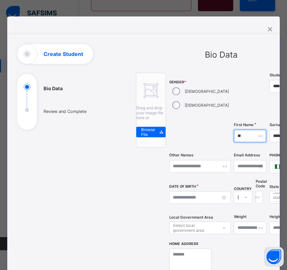
type input "*"
type input "******"
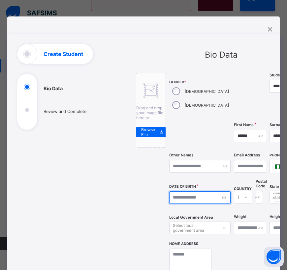
click at [182, 196] on input at bounding box center [199, 198] width 61 height 13
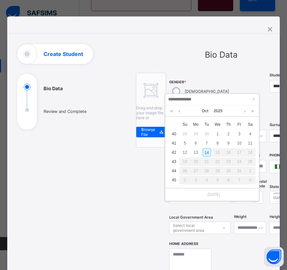
click at [208, 151] on div "14" at bounding box center [207, 152] width 9 height 9
type input "**********"
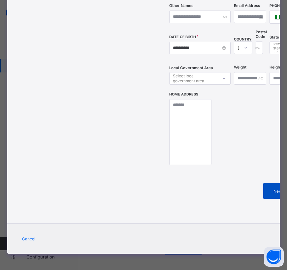
click at [268, 192] on span "Next" at bounding box center [277, 191] width 19 height 5
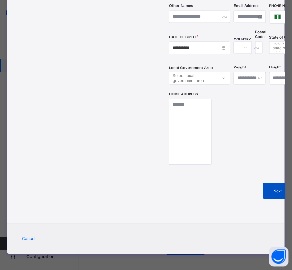
scroll to position [98, 0]
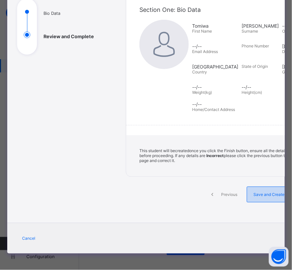
click at [252, 193] on span "Save and Create another" at bounding box center [276, 195] width 49 height 5
select select "**"
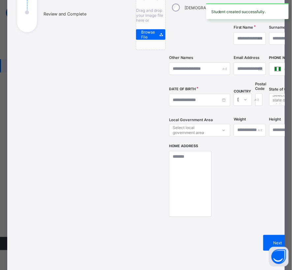
scroll to position [150, 0]
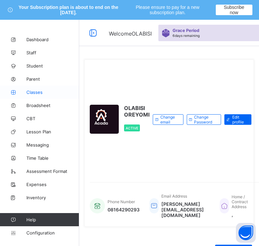
click at [30, 87] on link "Classes" at bounding box center [39, 92] width 79 height 13
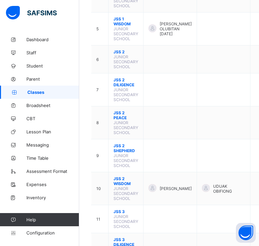
scroll to position [229, 0]
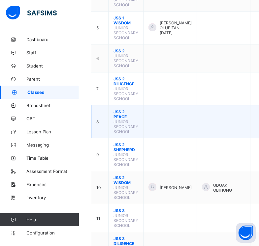
click at [117, 119] on span "JSS 2 PEACE" at bounding box center [125, 115] width 25 height 10
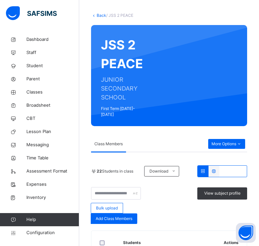
scroll to position [50, 0]
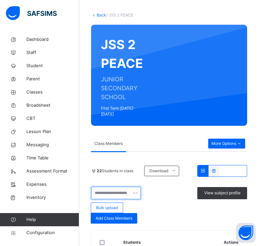
click at [122, 187] on input "text" at bounding box center [116, 193] width 50 height 13
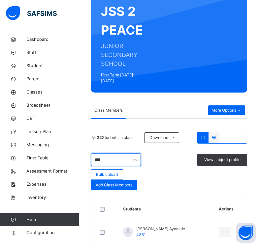
scroll to position [111, 0]
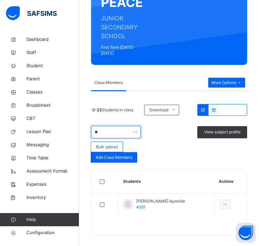
type input "*"
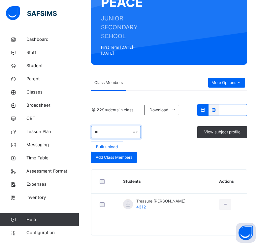
type input "*"
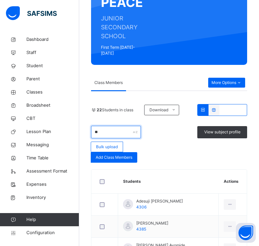
type input "*"
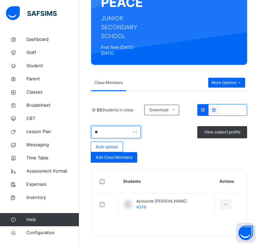
type input "*"
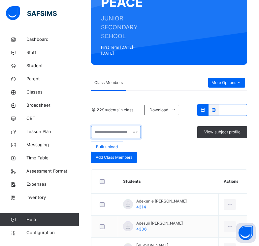
type input "*"
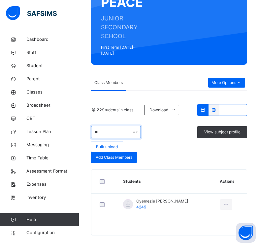
type input "*"
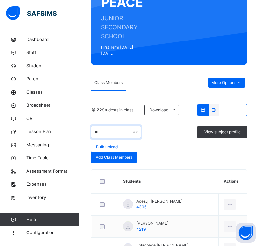
type input "*"
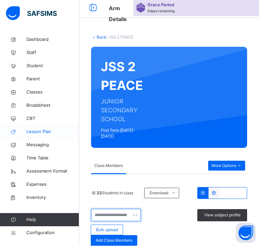
scroll to position [2, 0]
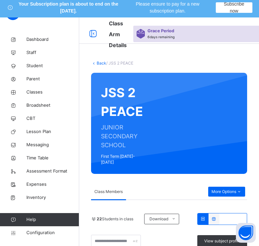
click at [100, 63] on link "Back" at bounding box center [102, 63] width 10 height 5
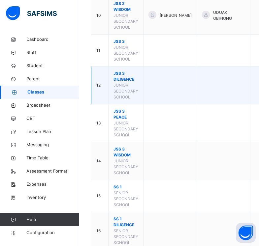
scroll to position [460, 0]
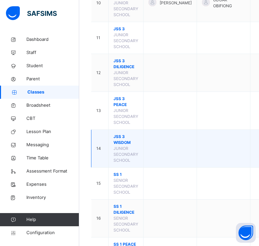
click at [123, 146] on span "JSS 3 WISDOM" at bounding box center [125, 140] width 25 height 12
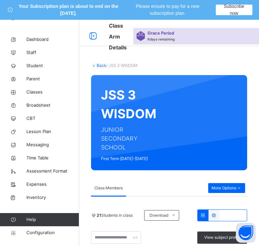
click at [94, 64] on icon at bounding box center [94, 65] width 6 height 5
click at [99, 65] on link "Back" at bounding box center [102, 65] width 10 height 5
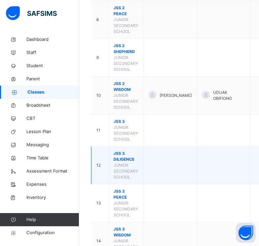
scroll to position [367, 0]
click at [126, 168] on td "JSS 3 DILIGENCE JUNIOR SECONDARY SCHOOL" at bounding box center [126, 165] width 35 height 38
click at [121, 162] on span "JSS 3 DILIGENCE" at bounding box center [125, 156] width 25 height 12
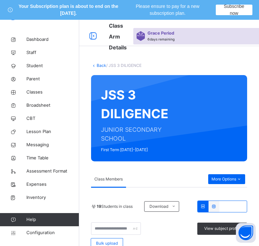
click at [101, 66] on link "Back" at bounding box center [102, 65] width 10 height 5
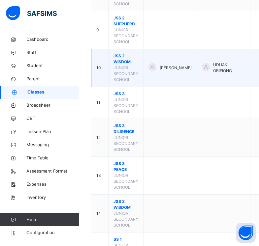
scroll to position [411, 0]
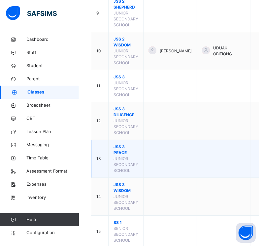
click at [117, 156] on span "JSS 3 PEACE" at bounding box center [125, 150] width 25 height 12
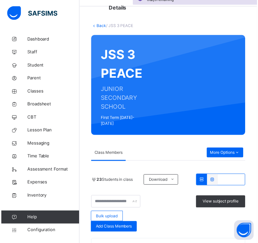
scroll to position [42, 0]
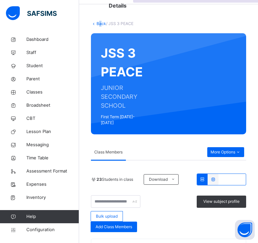
click at [100, 26] on div "Back / JSS 3 PEACE" at bounding box center [168, 24] width 155 height 6
click at [100, 24] on link "Back" at bounding box center [102, 23] width 10 height 5
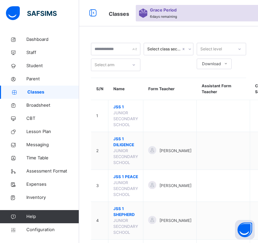
scroll to position [50, 0]
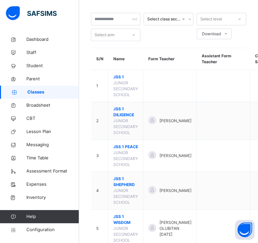
click at [104, 40] on div "Select arm" at bounding box center [105, 35] width 20 height 13
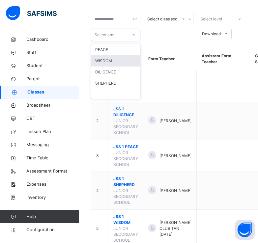
click at [113, 65] on div "WISDOM" at bounding box center [115, 60] width 49 height 11
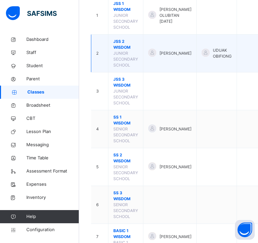
scroll to position [151, 0]
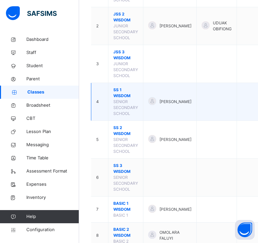
click at [118, 95] on span "SS 1 WISDOM" at bounding box center [125, 93] width 25 height 12
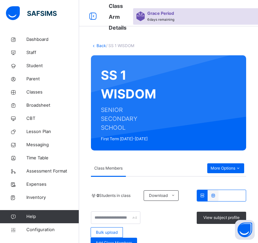
scroll to position [151, 0]
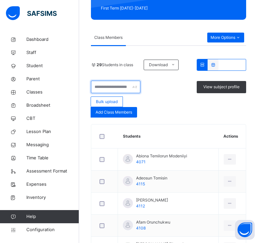
click at [116, 88] on input "text" at bounding box center [115, 87] width 49 height 13
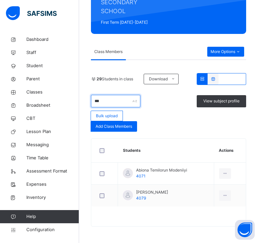
scroll to position [114, 0]
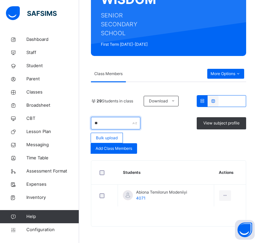
type input "*"
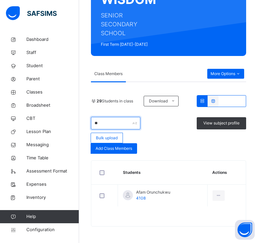
type input "*"
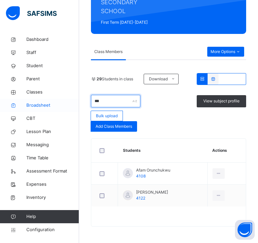
scroll to position [137, 0]
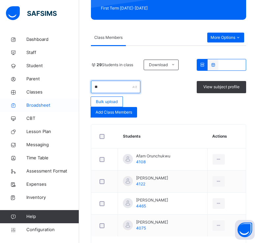
type input "*"
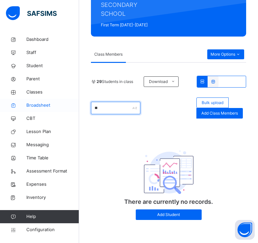
type input "*"
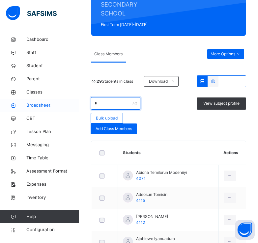
scroll to position [151, 0]
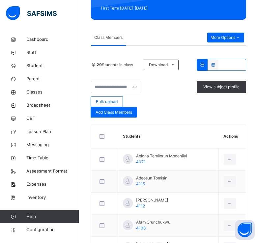
click at [114, 116] on div "Add Class Members" at bounding box center [114, 112] width 47 height 11
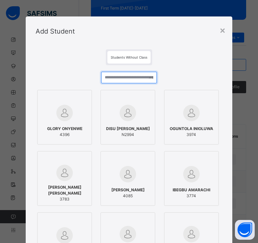
click at [113, 77] on input "text" at bounding box center [129, 78] width 56 height 12
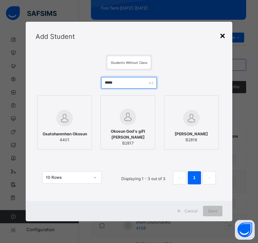
type input "*****"
click at [223, 36] on div "×" at bounding box center [223, 35] width 6 height 14
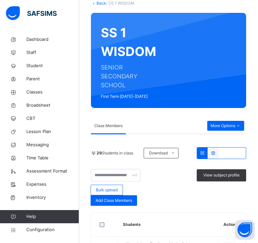
scroll to position [56, 0]
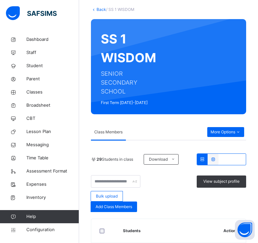
click at [103, 7] on link "Back" at bounding box center [102, 9] width 10 height 5
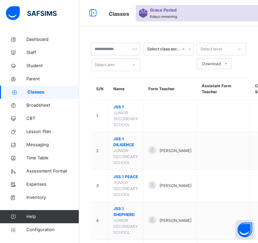
scroll to position [56, 0]
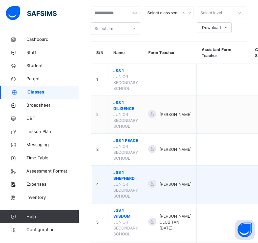
click at [122, 182] on span "JSS 1 SHEPHERD" at bounding box center [125, 176] width 25 height 12
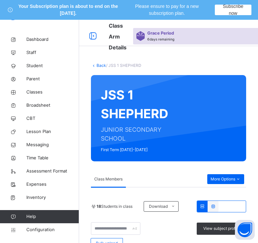
click at [101, 67] on link "Back" at bounding box center [102, 65] width 10 height 5
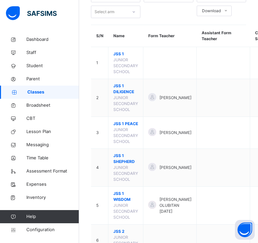
scroll to position [77, 0]
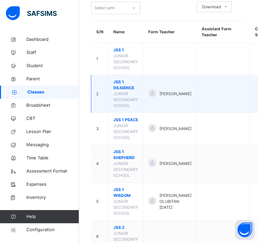
click at [120, 87] on span "JSS 1 DILIGENCE" at bounding box center [125, 85] width 25 height 12
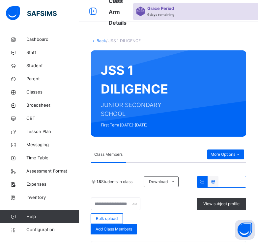
scroll to position [24, 0]
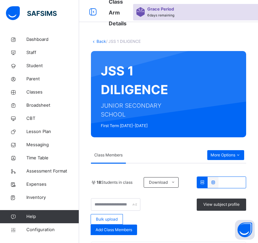
click at [102, 43] on link "Back" at bounding box center [102, 41] width 10 height 5
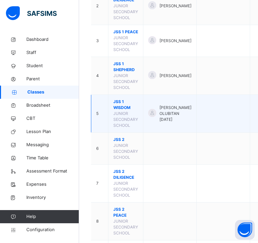
scroll to position [166, 0]
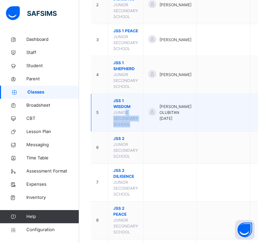
drag, startPoint x: 134, startPoint y: 136, endPoint x: 121, endPoint y: 113, distance: 26.4
click at [121, 113] on td "JSS 1 WISDOM JUNIOR SECONDARY SCHOOL" at bounding box center [126, 113] width 35 height 38
click at [121, 110] on span "JSS 1 WISDOM" at bounding box center [125, 104] width 25 height 12
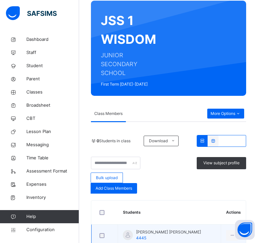
scroll to position [81, 0]
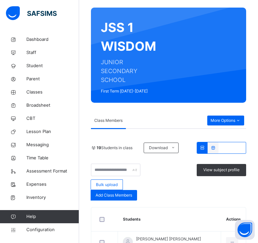
scroll to position [28, 0]
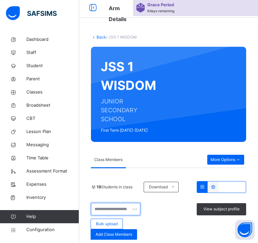
click at [107, 205] on input "text" at bounding box center [115, 209] width 49 height 13
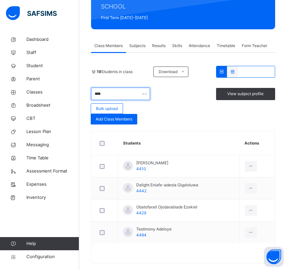
scroll to position [85, 0]
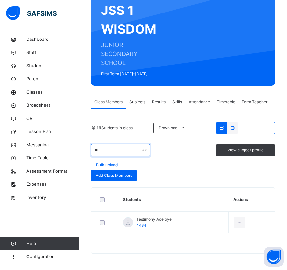
type input "*"
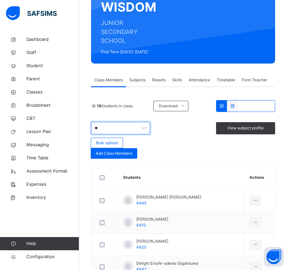
scroll to position [141, 0]
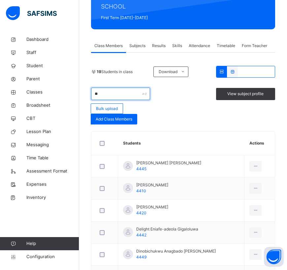
type input "*"
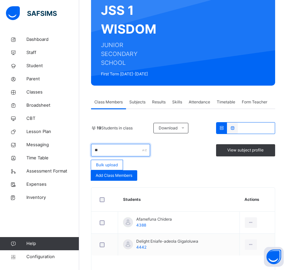
type input "*"
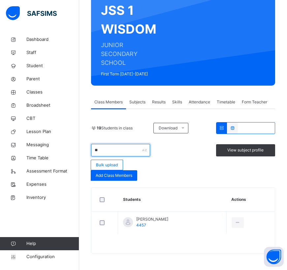
type input "*"
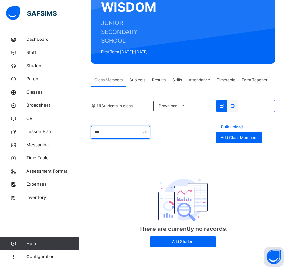
scroll to position [108, 0]
type input "***"
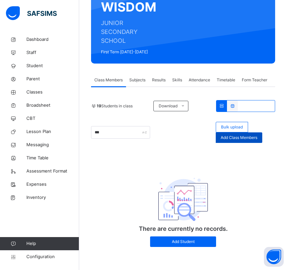
click at [232, 133] on div "Add Class Members" at bounding box center [239, 138] width 47 height 11
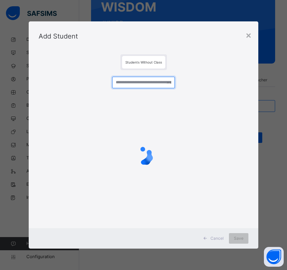
click at [128, 83] on div at bounding box center [143, 85] width 63 height 16
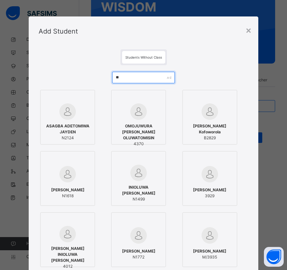
type input "*"
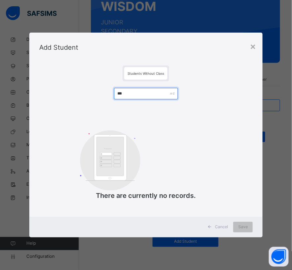
type input "****"
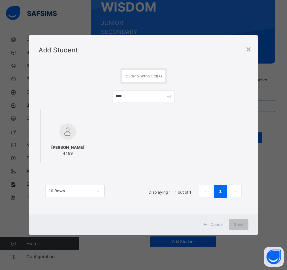
click at [74, 122] on div at bounding box center [68, 117] width 48 height 10
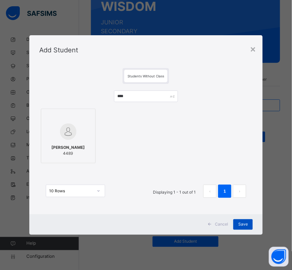
click at [236, 221] on div "Save" at bounding box center [243, 225] width 19 height 11
